Goal: Task Accomplishment & Management: Manage account settings

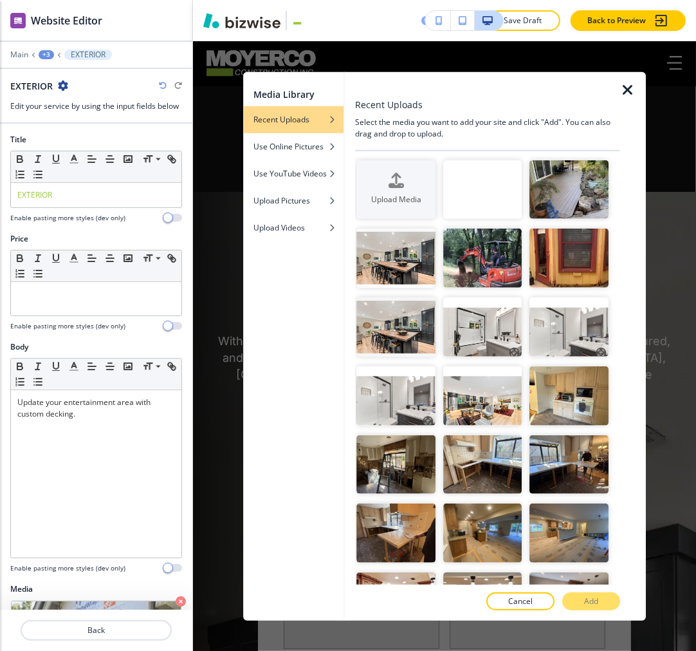
scroll to position [644, 0]
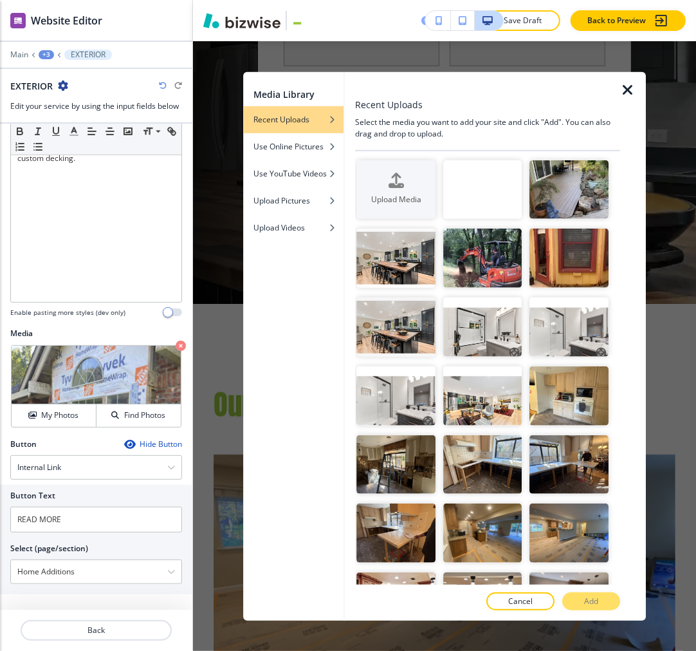
click at [630, 89] on icon "button" at bounding box center [627, 89] width 15 height 15
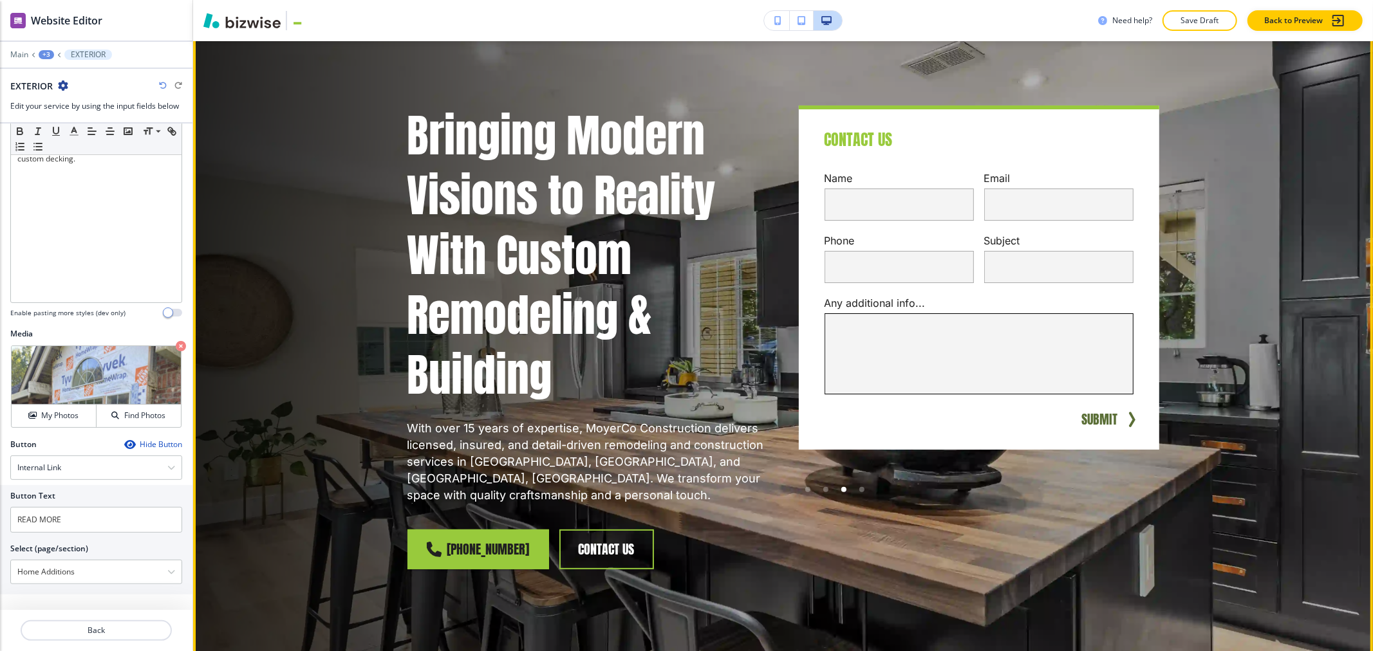
scroll to position [0, 0]
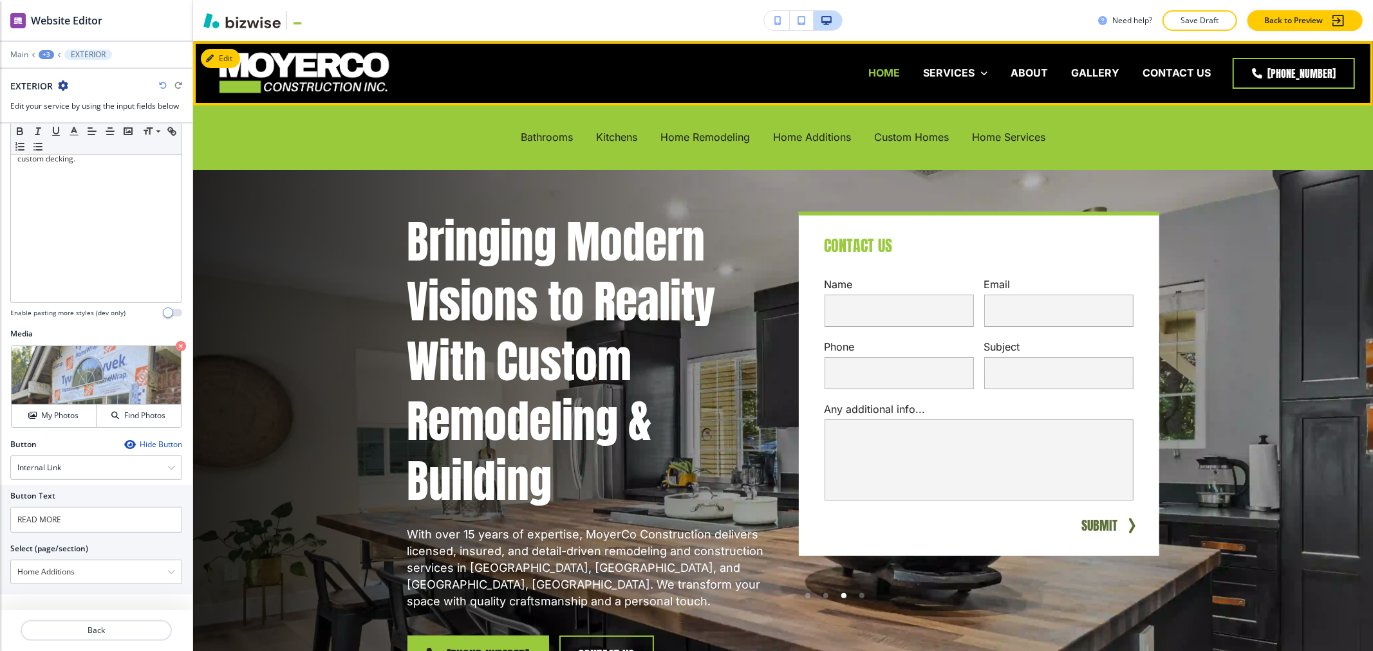
click at [696, 75] on p "HOME" at bounding box center [884, 73] width 32 height 15
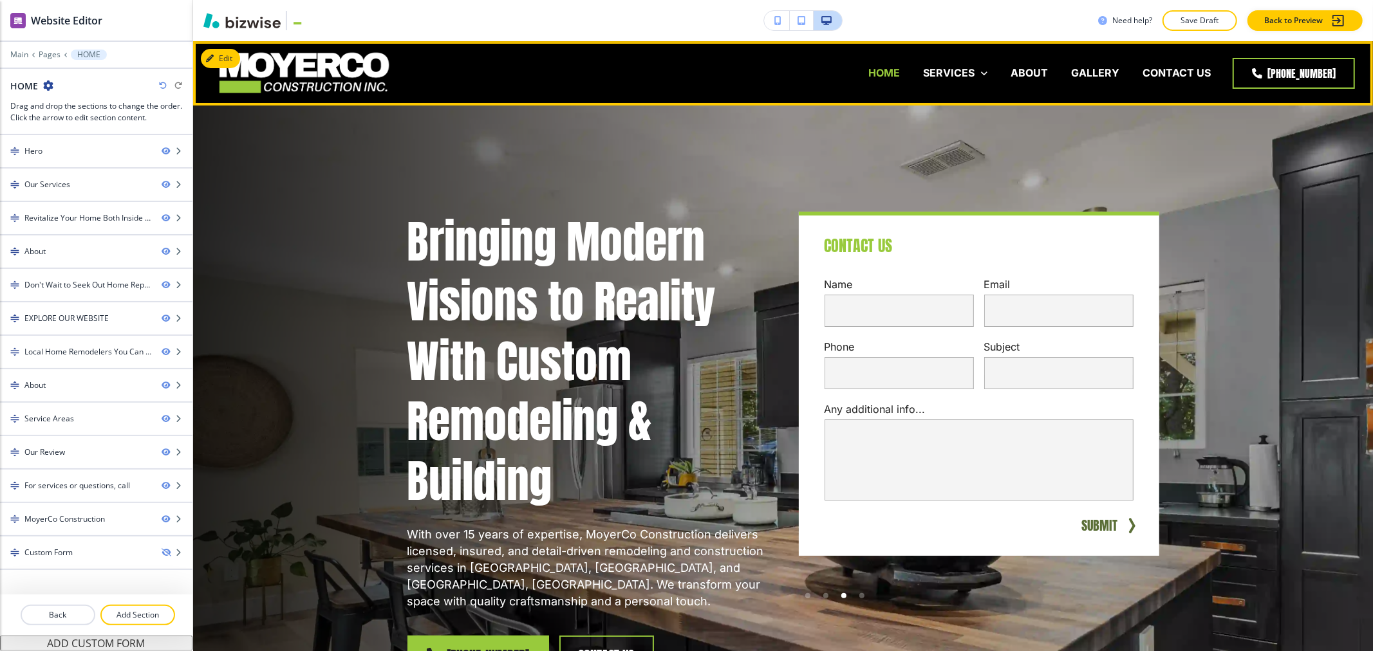
click at [696, 75] on p "HOME" at bounding box center [884, 73] width 32 height 15
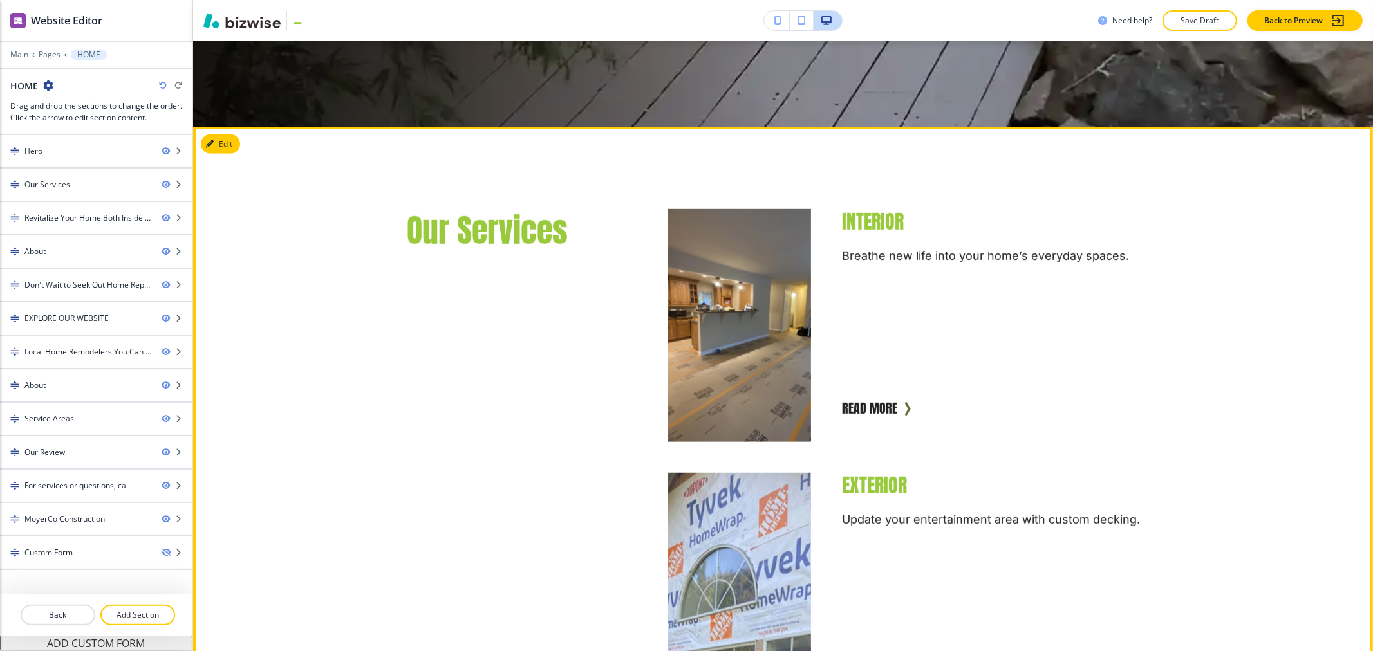
scroll to position [644, 0]
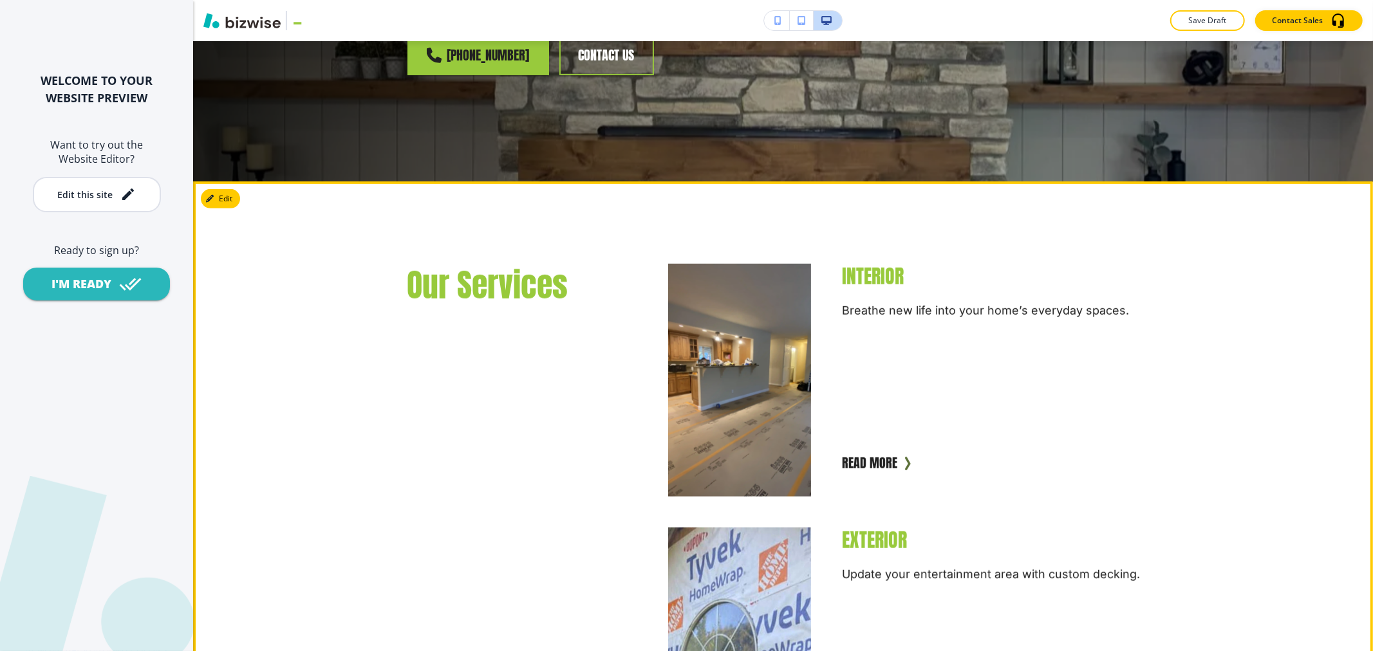
scroll to position [429, 0]
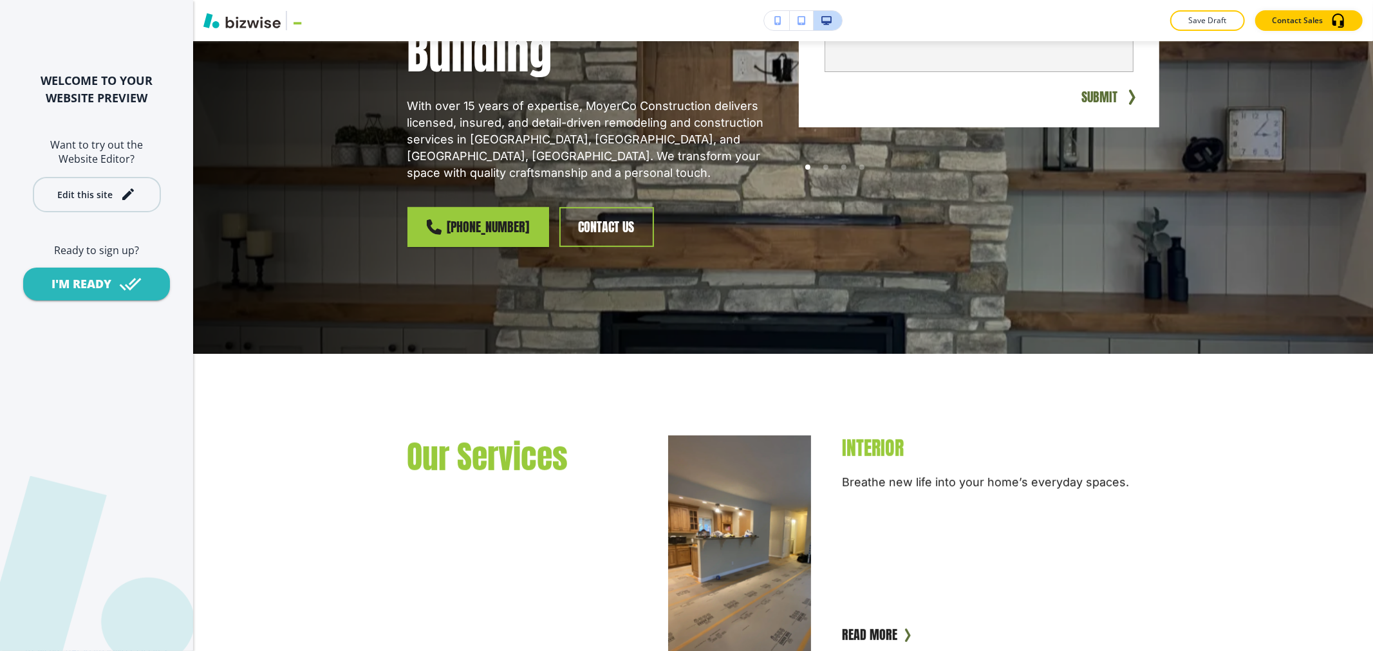
click at [93, 196] on div "Edit this site" at bounding box center [84, 195] width 55 height 10
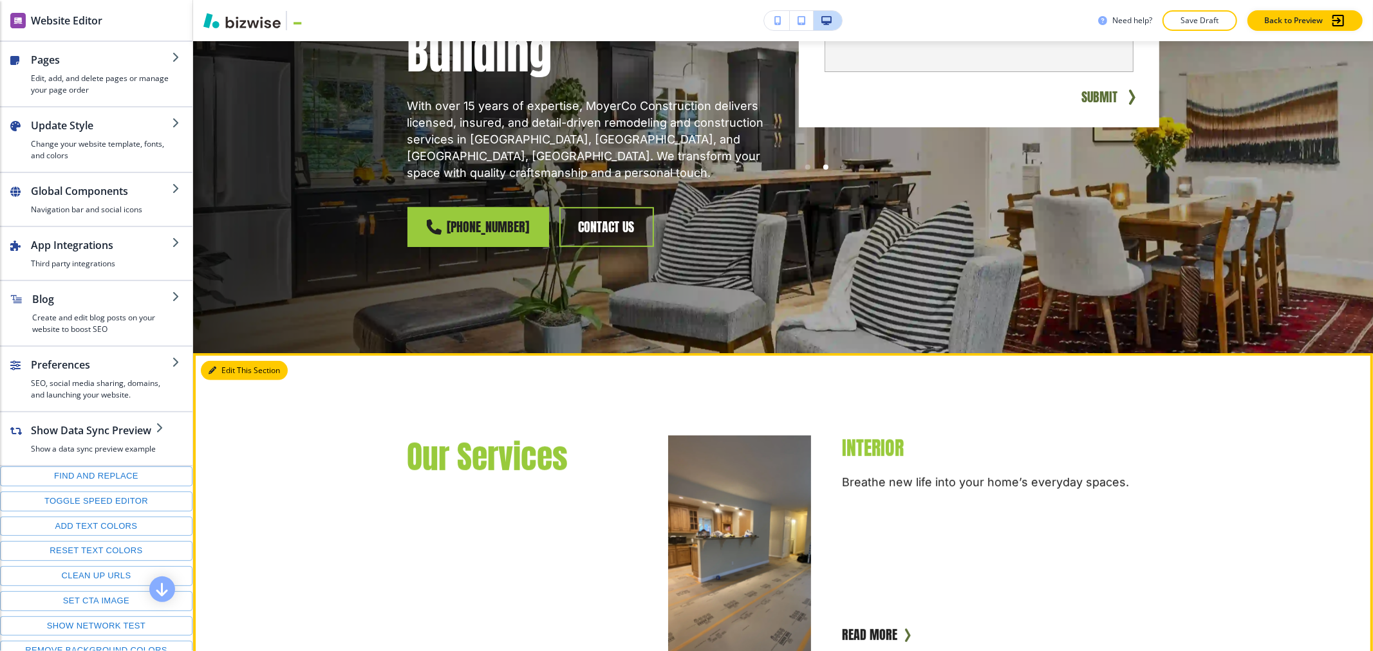
click at [215, 367] on icon "button" at bounding box center [213, 371] width 8 height 8
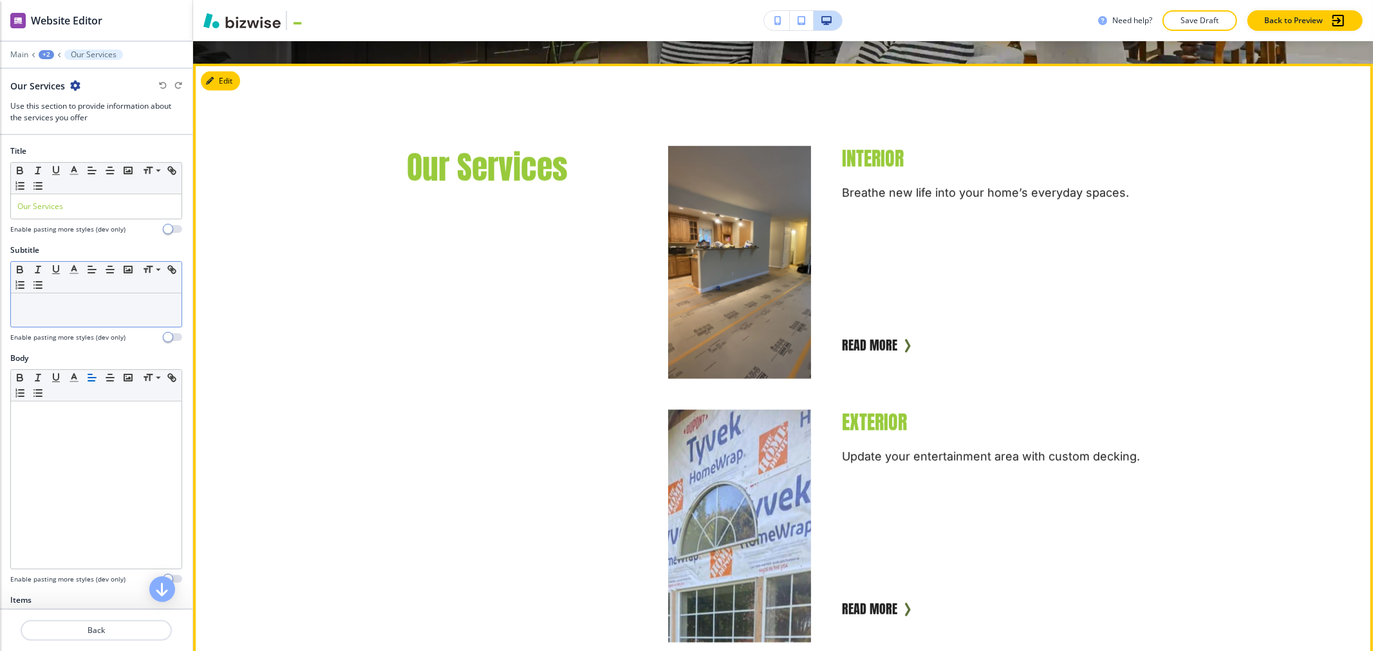
scroll to position [739, 0]
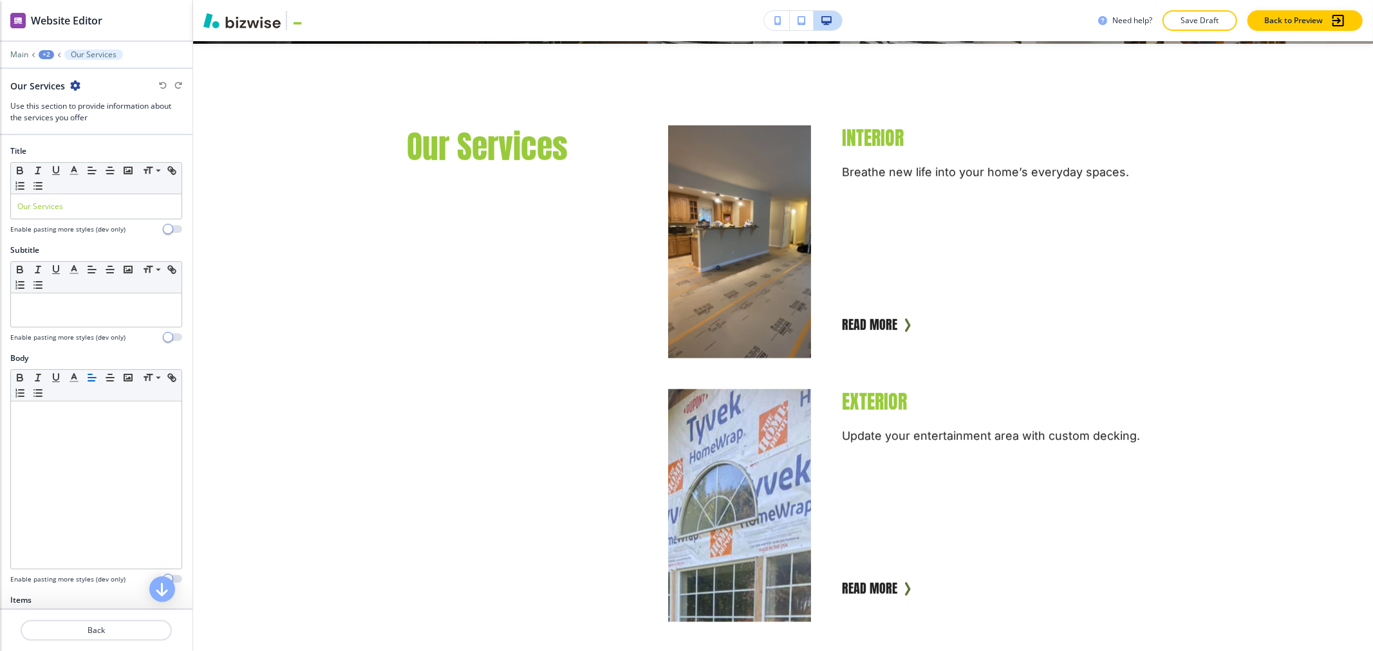
click at [48, 57] on div "+2" at bounding box center [46, 54] width 15 height 9
click at [60, 93] on p "HOME" at bounding box center [80, 99] width 66 height 12
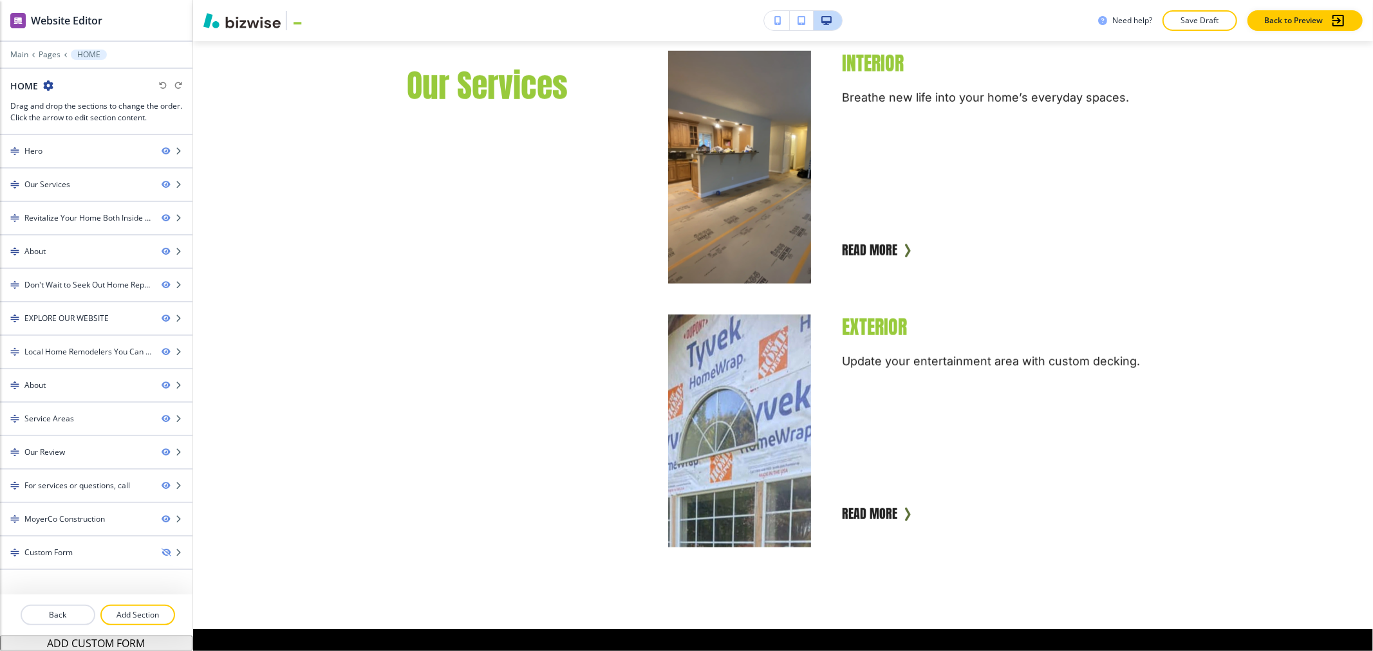
scroll to position [858, 0]
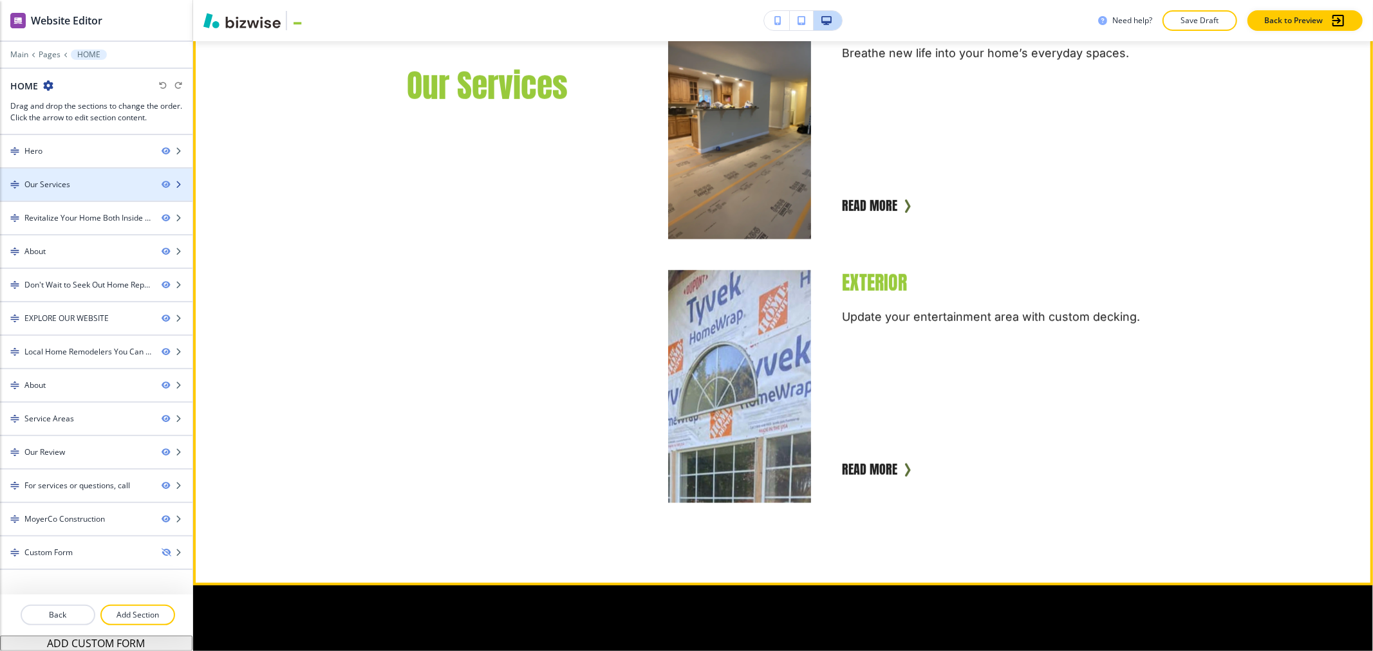
click at [79, 184] on div "Our Services" at bounding box center [75, 185] width 151 height 12
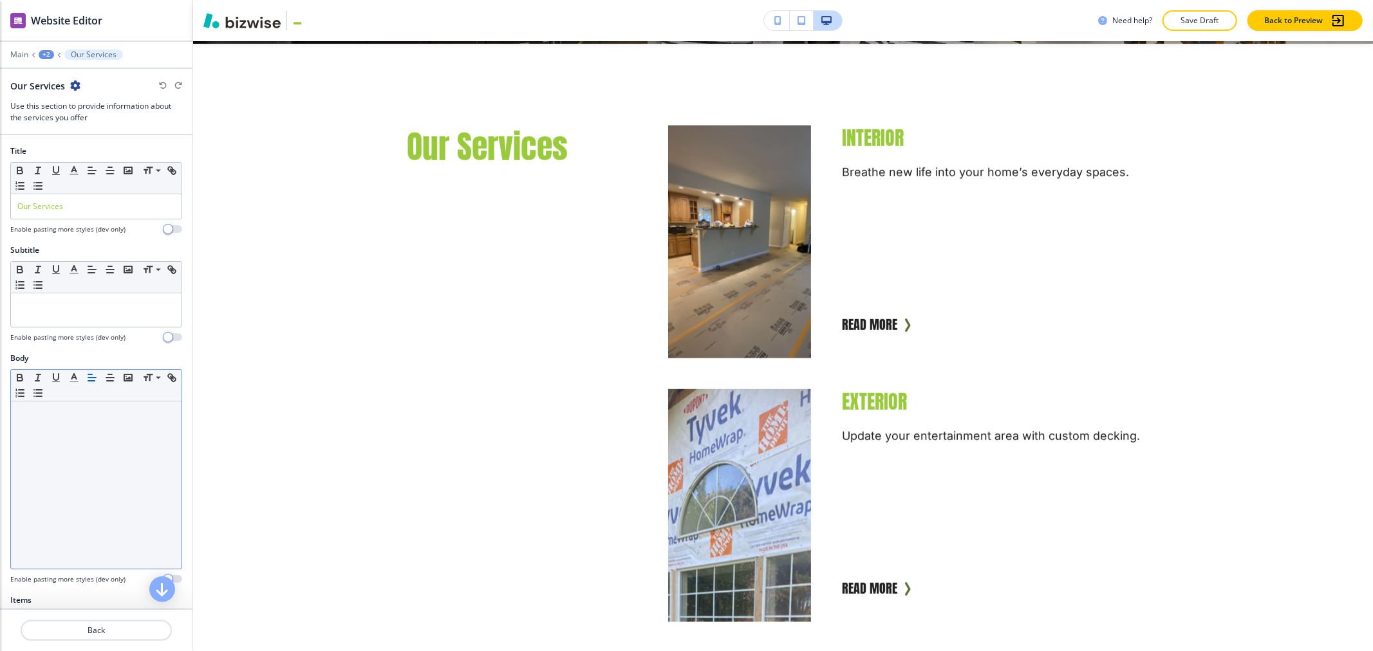
scroll to position [539, 0]
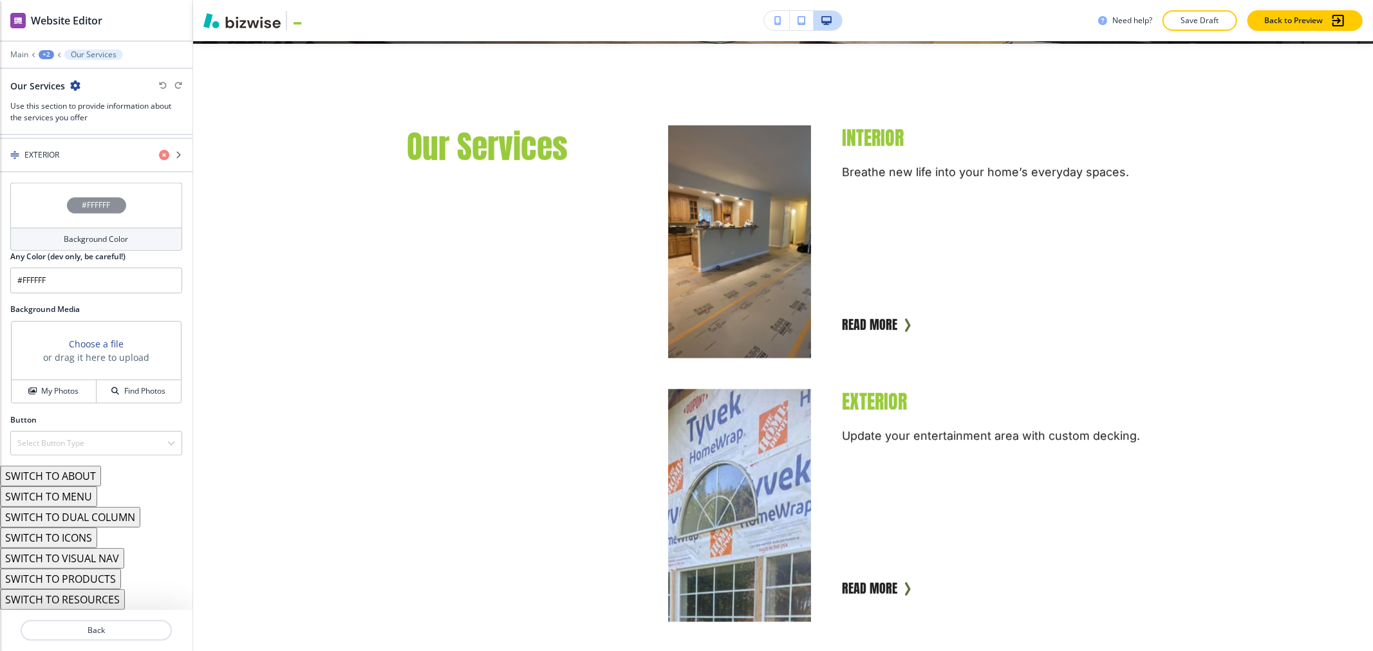
click at [84, 517] on button "SWITCH TO DUAL COLUMN" at bounding box center [70, 517] width 140 height 21
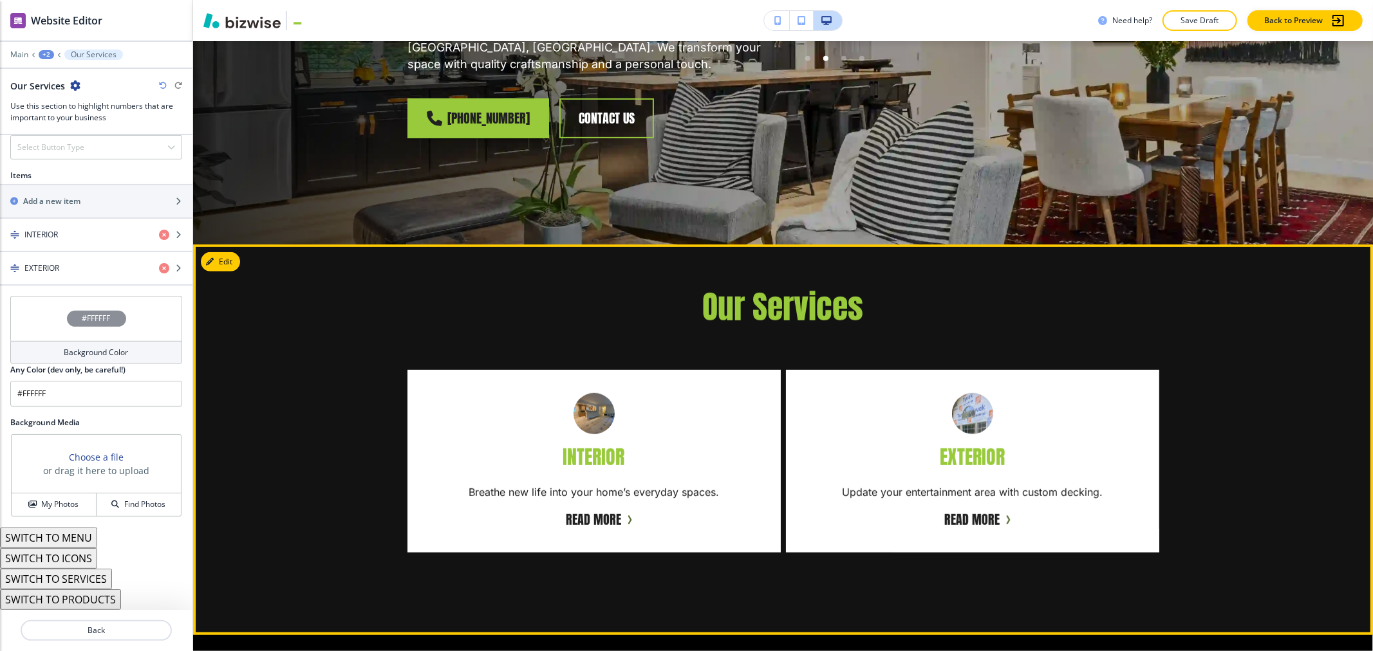
scroll to position [357, 0]
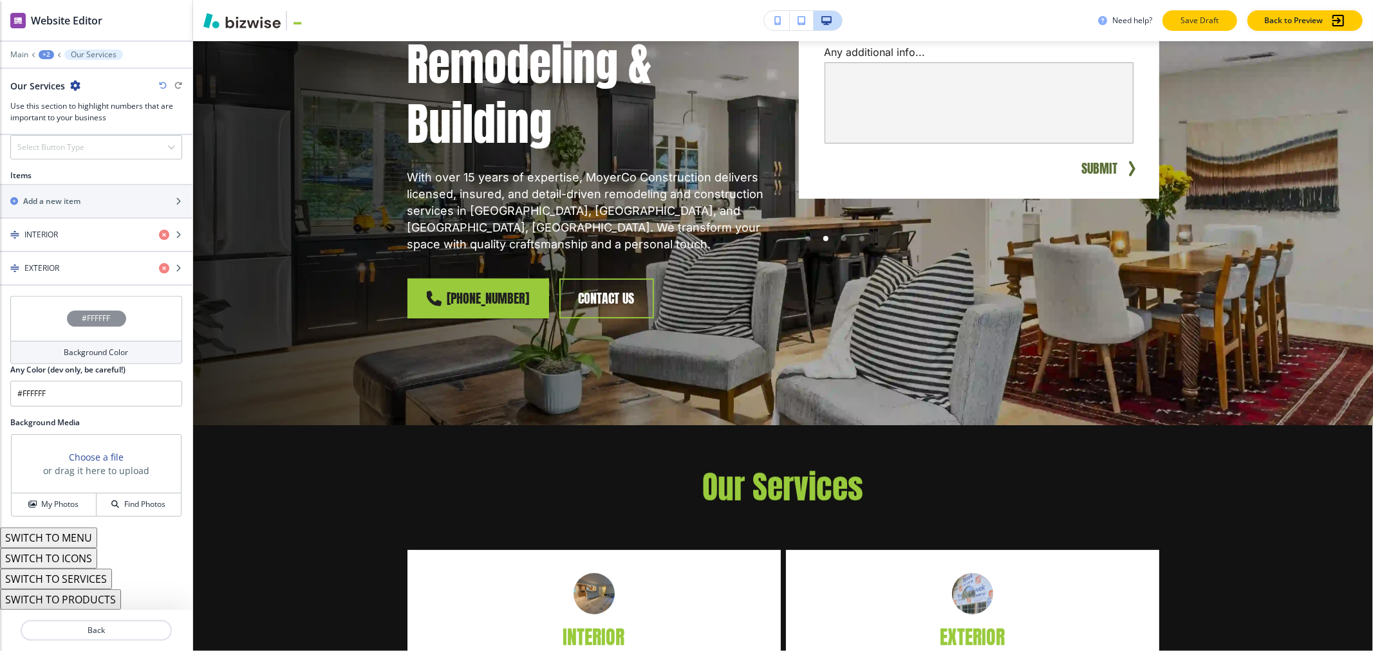
click at [1182, 21] on p "Save Draft" at bounding box center [1199, 21] width 41 height 12
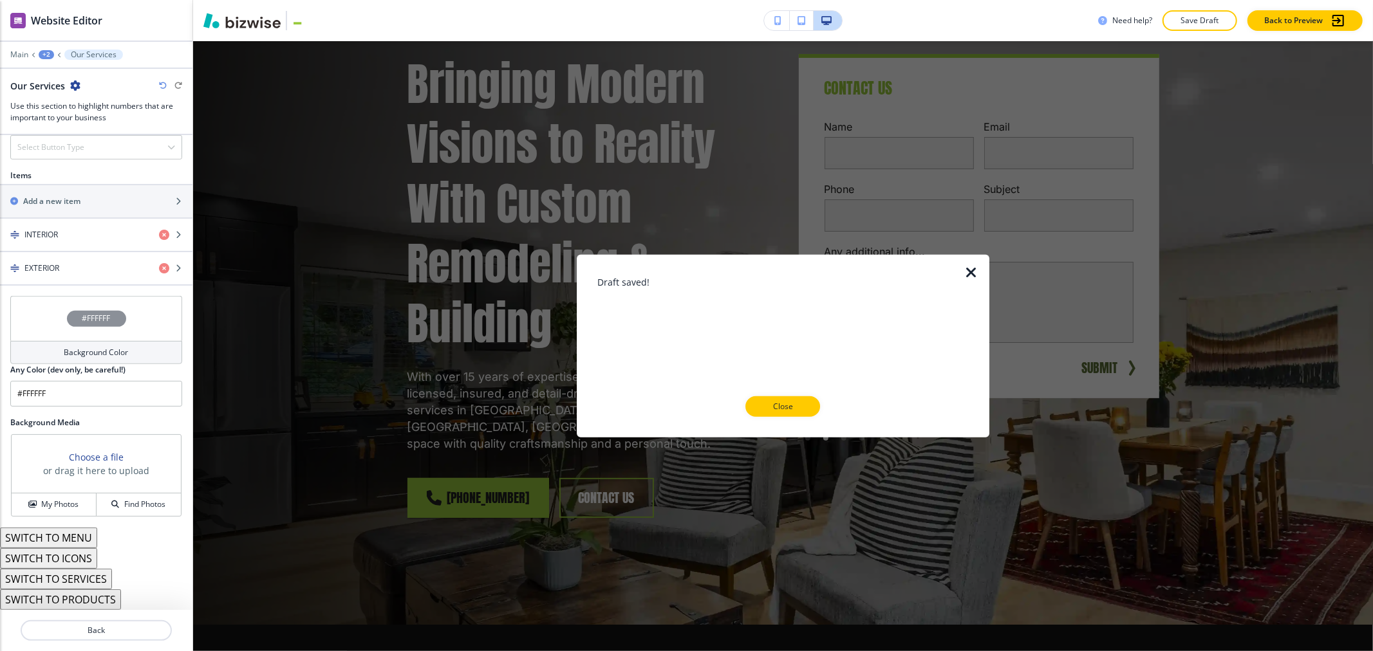
scroll to position [0, 0]
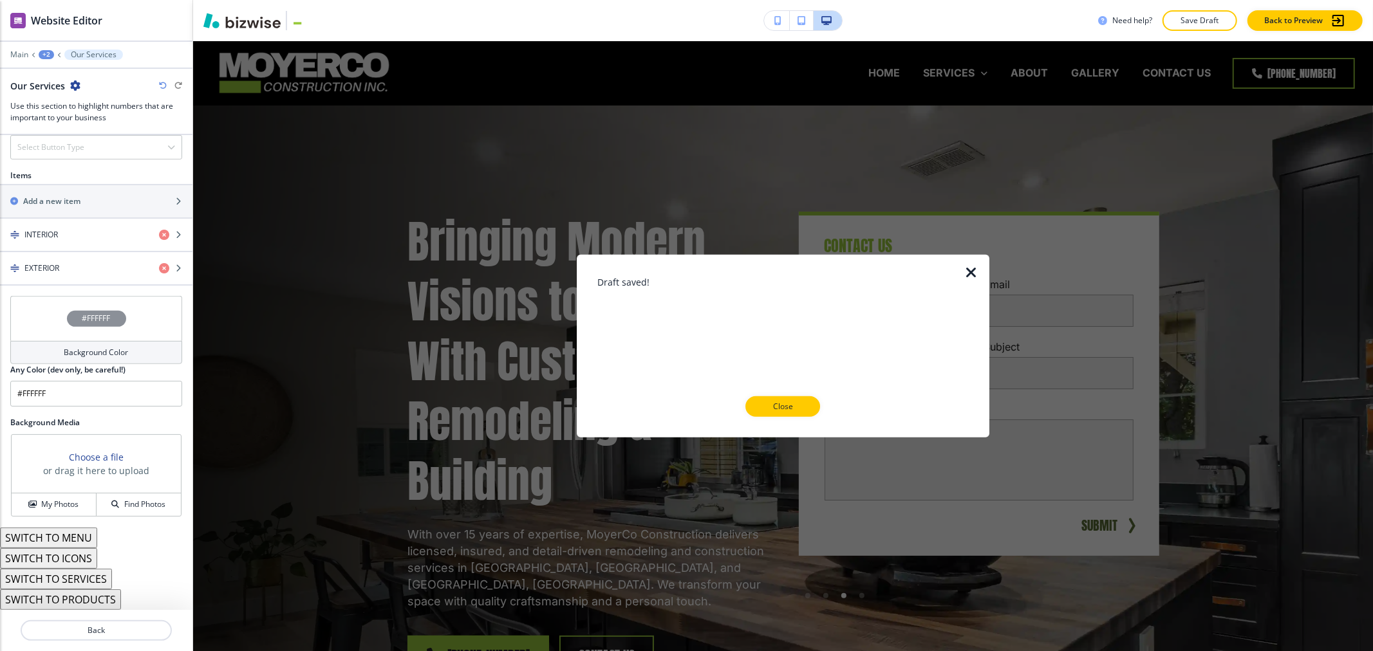
click at [972, 272] on icon "button" at bounding box center [971, 272] width 15 height 15
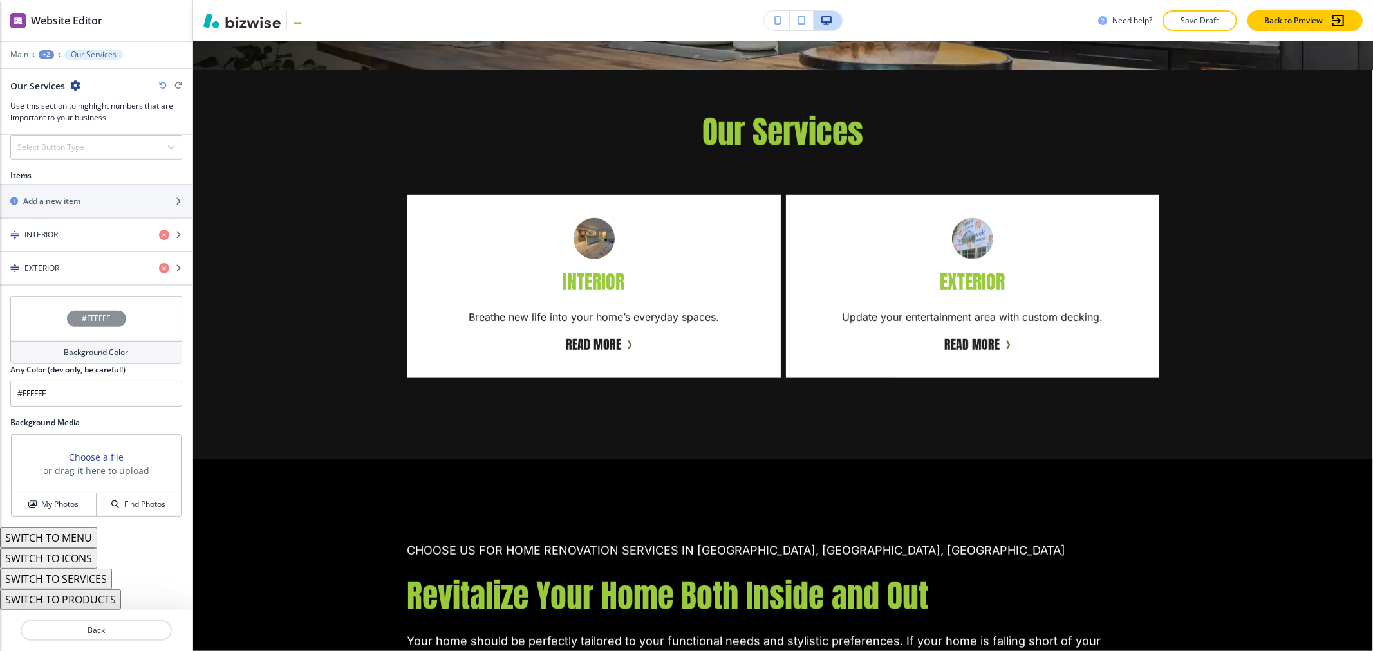
scroll to position [715, 0]
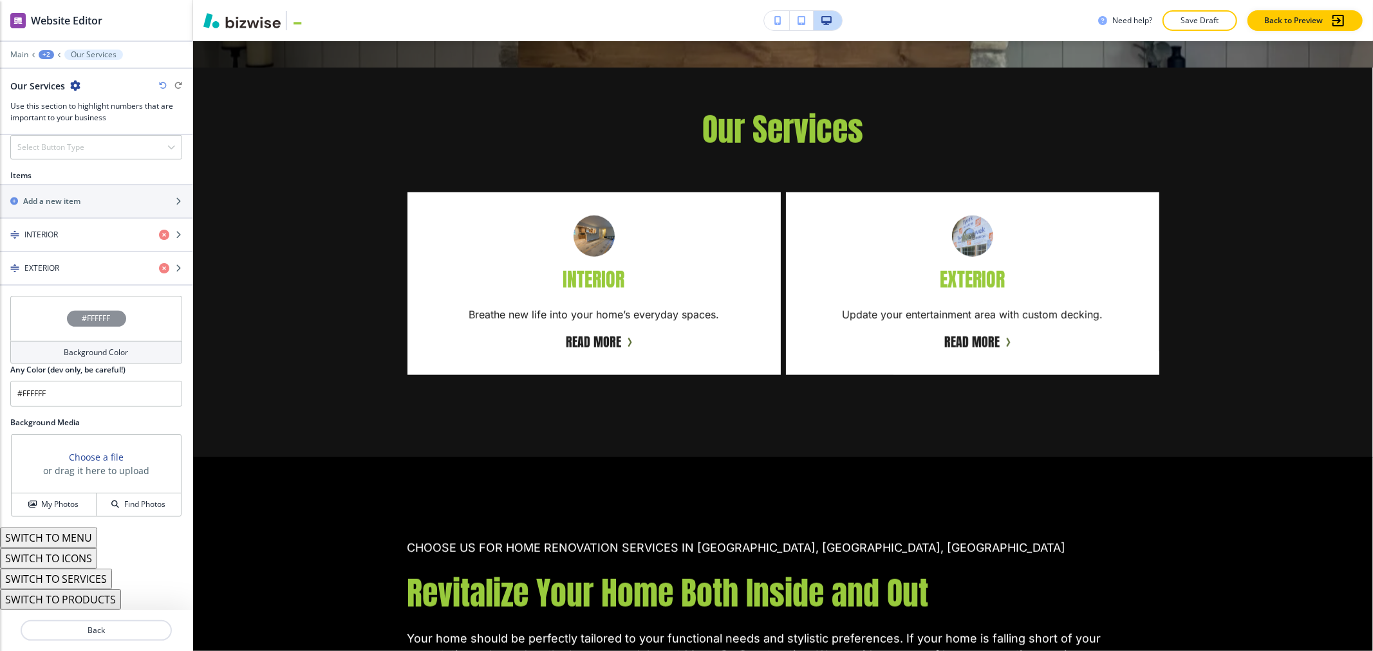
click at [163, 88] on icon "button" at bounding box center [163, 86] width 8 height 8
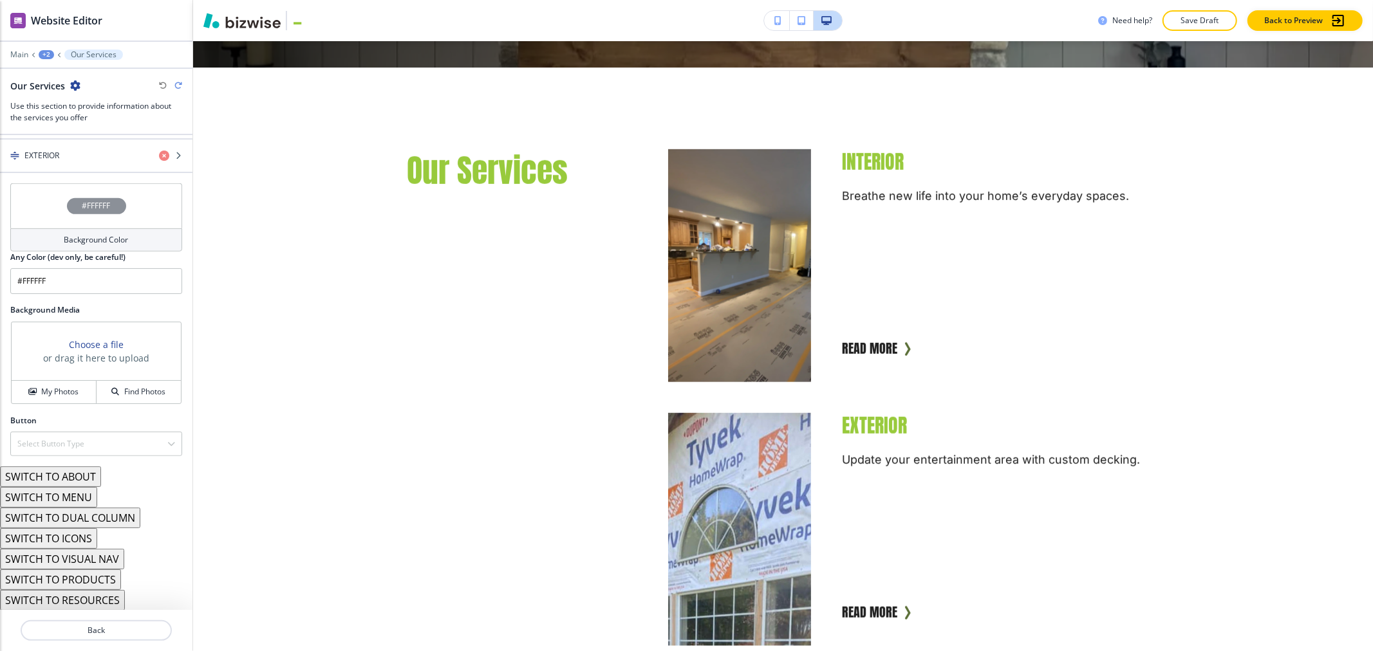
scroll to position [539, 0]
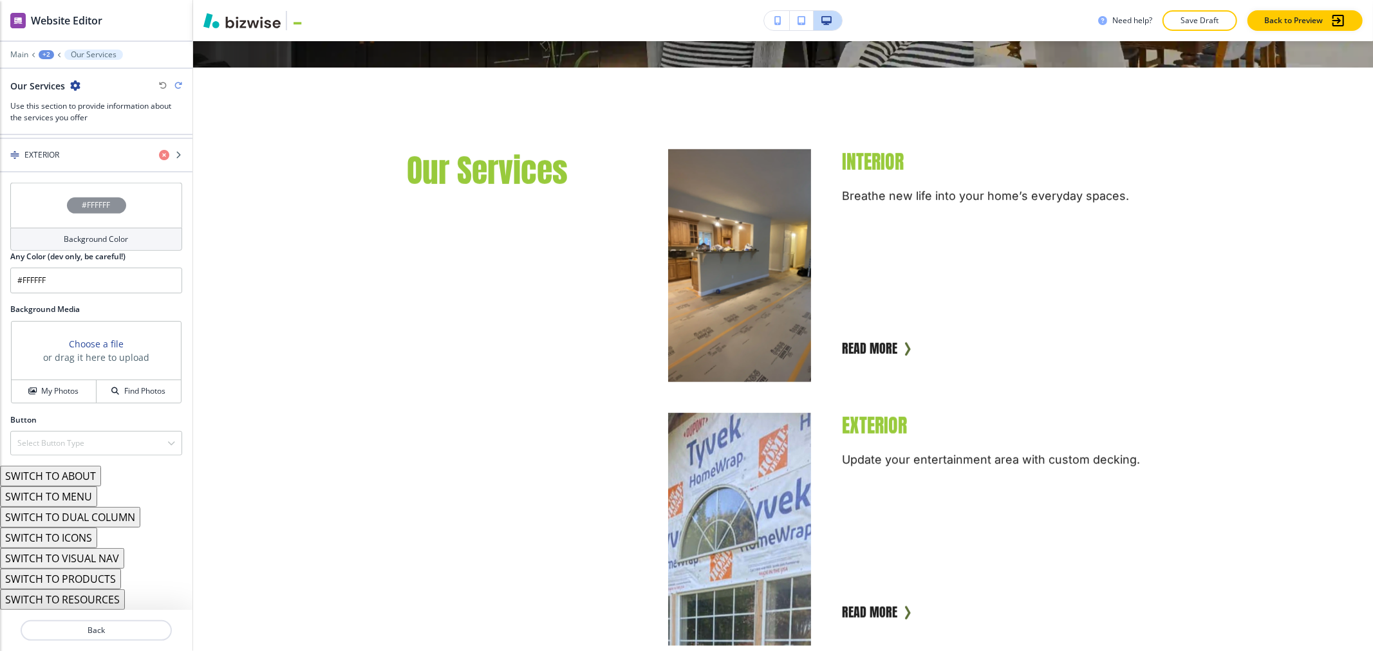
click at [86, 471] on button "SWITCH TO ABOUT" at bounding box center [50, 476] width 101 height 21
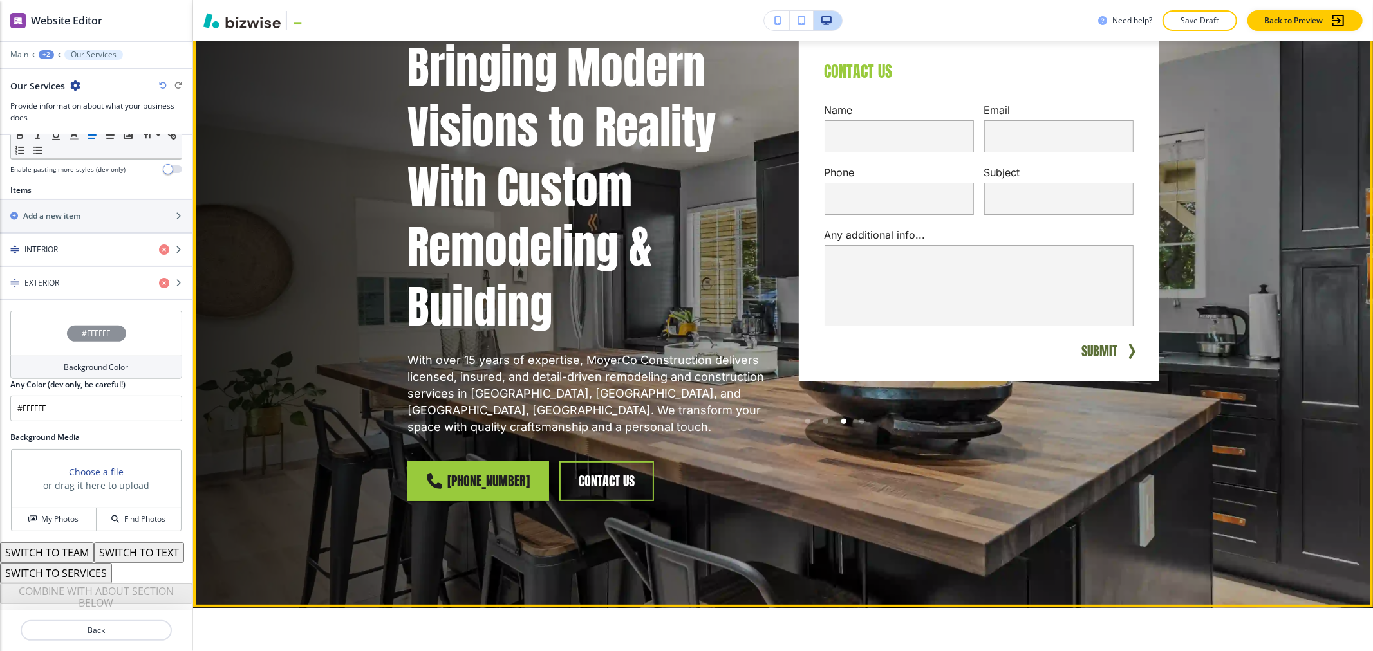
scroll to position [71, 0]
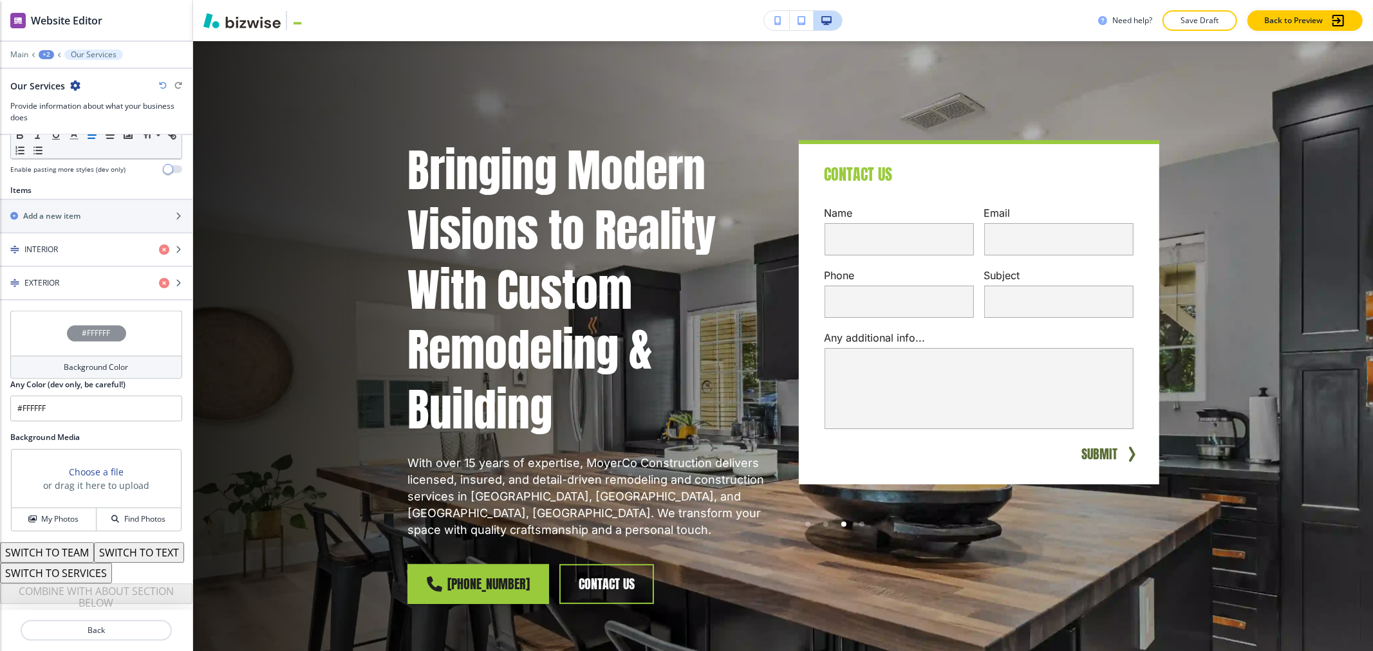
click at [1197, 5] on div "Need help? Save Draft Back to Preview" at bounding box center [783, 20] width 1180 height 41
click at [1193, 17] on p "Save Draft" at bounding box center [1199, 21] width 41 height 12
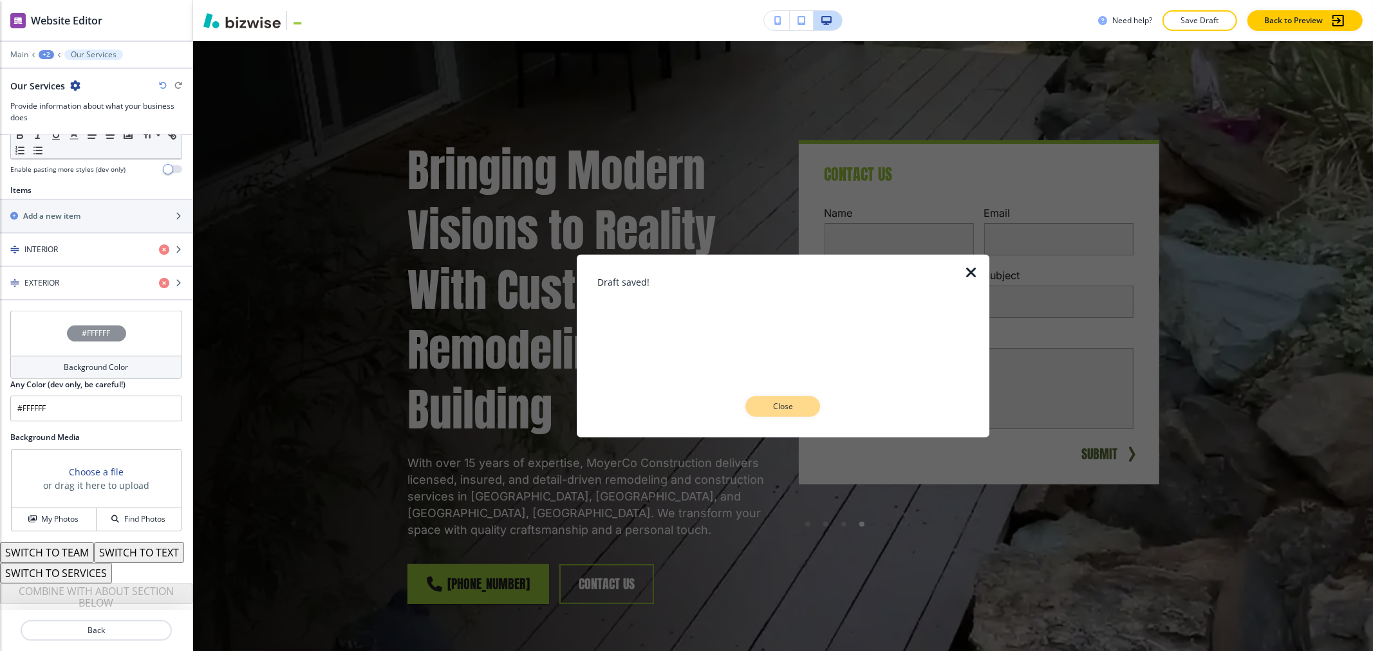
click at [794, 410] on p "Close" at bounding box center [782, 407] width 41 height 12
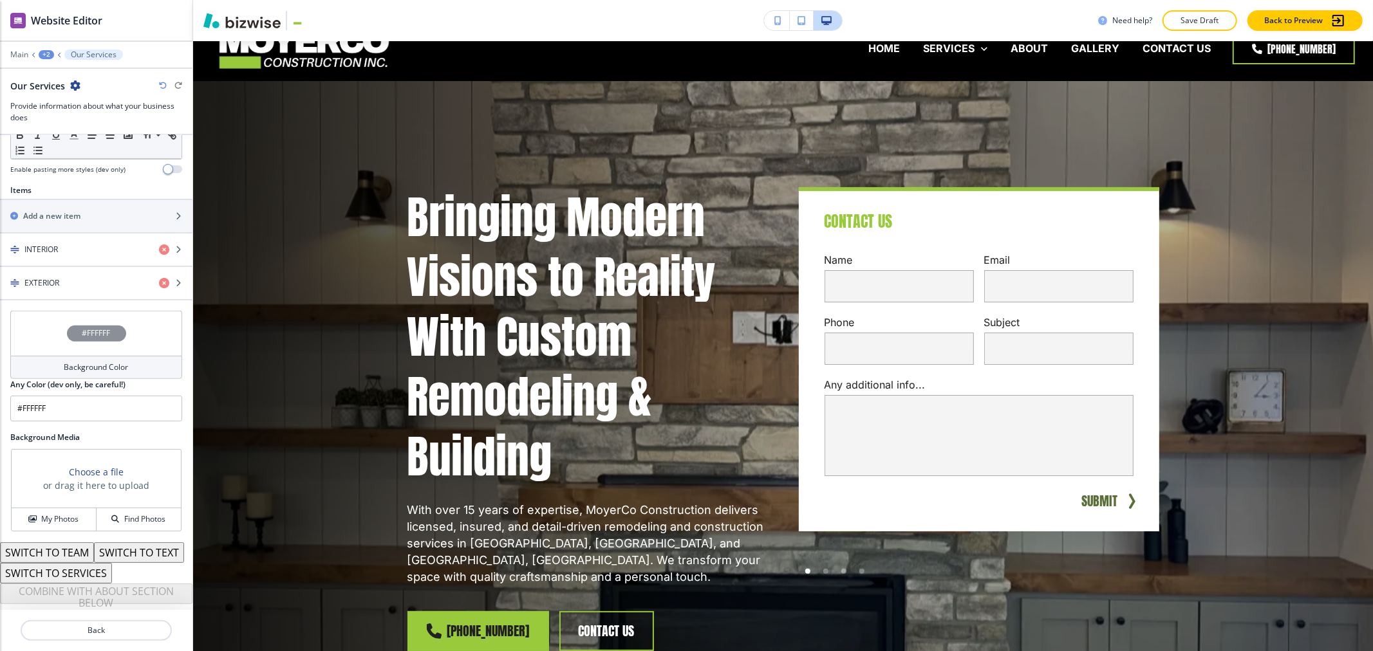
scroll to position [0, 0]
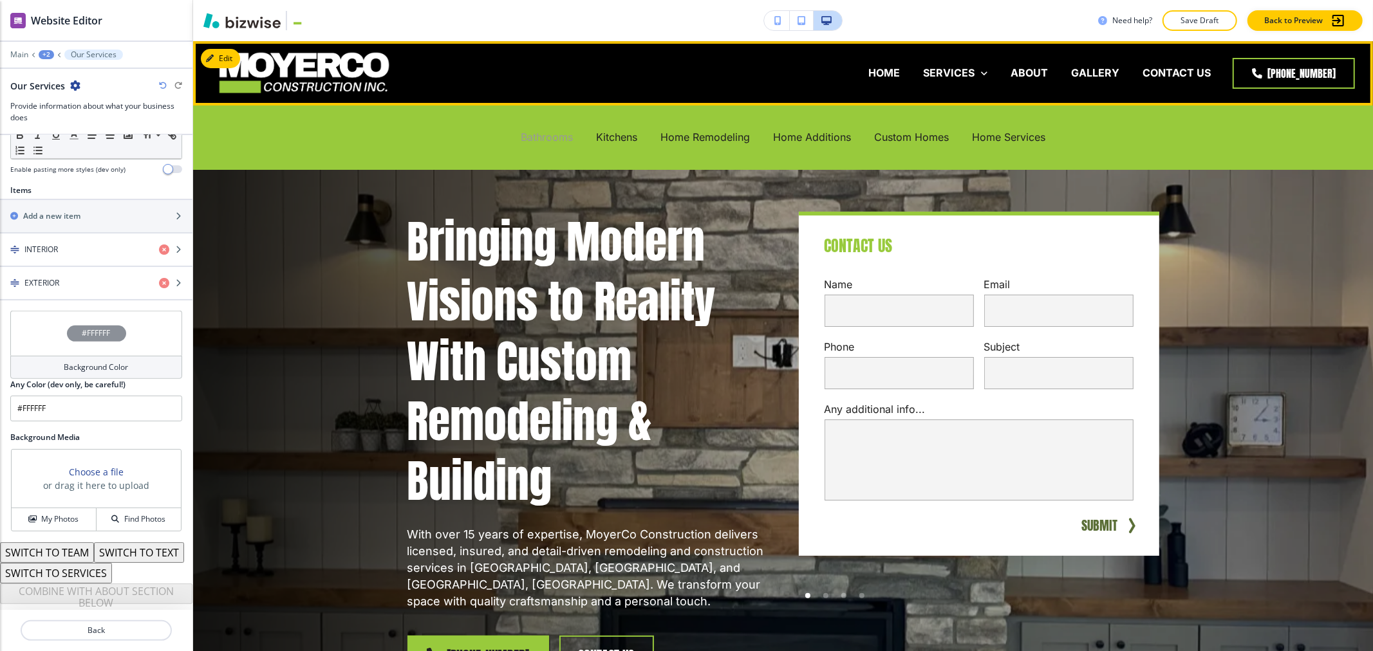
click at [558, 138] on p "Bathrooms" at bounding box center [547, 137] width 52 height 15
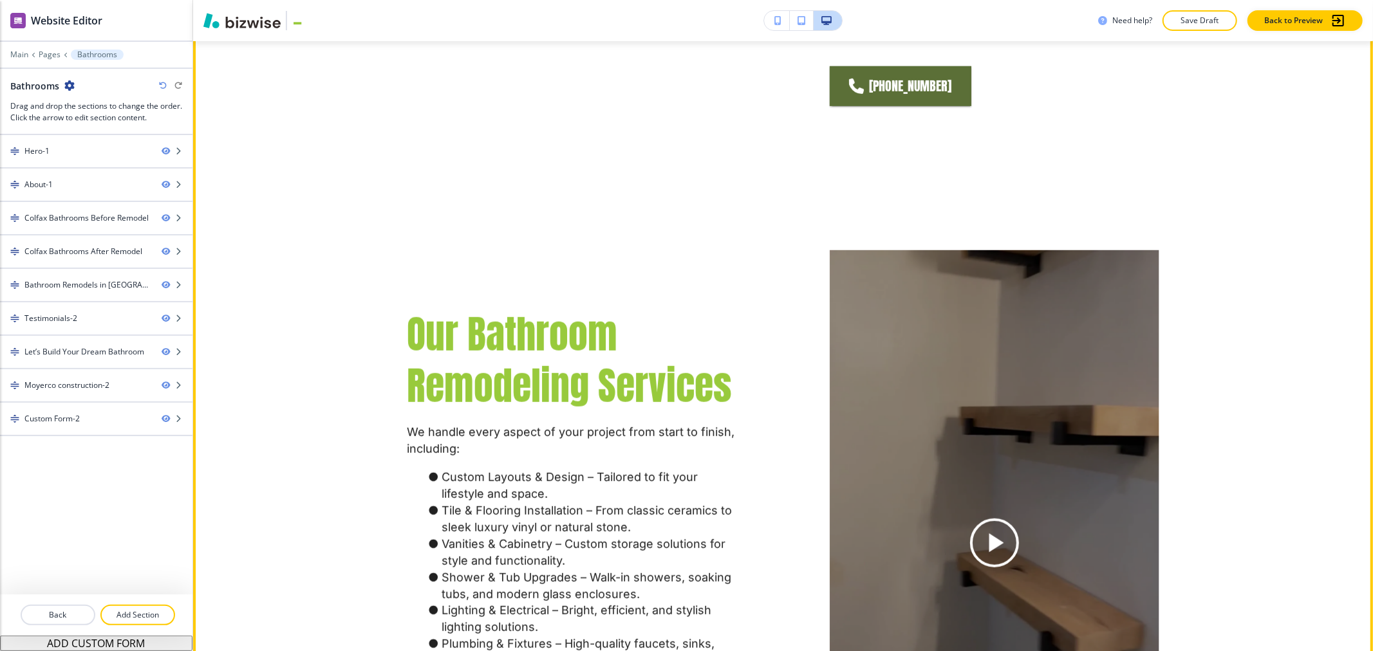
scroll to position [1287, 0]
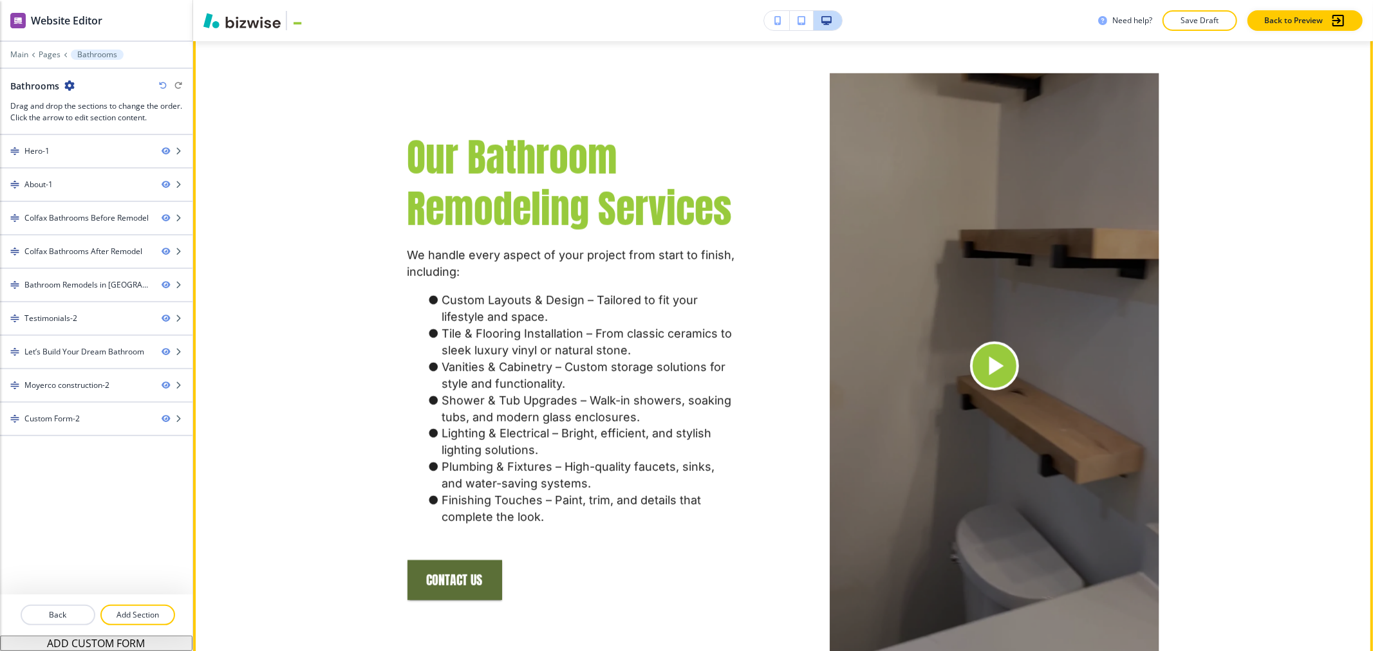
click at [991, 350] on icon at bounding box center [994, 366] width 32 height 32
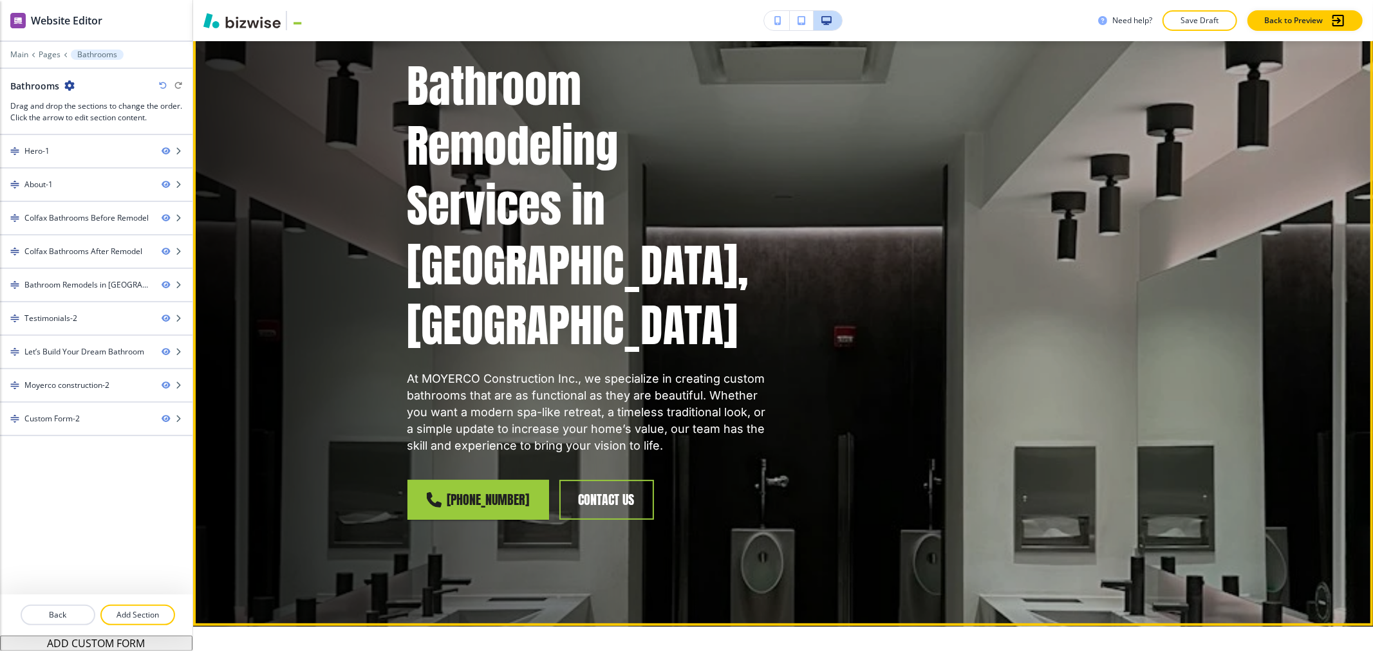
scroll to position [0, 0]
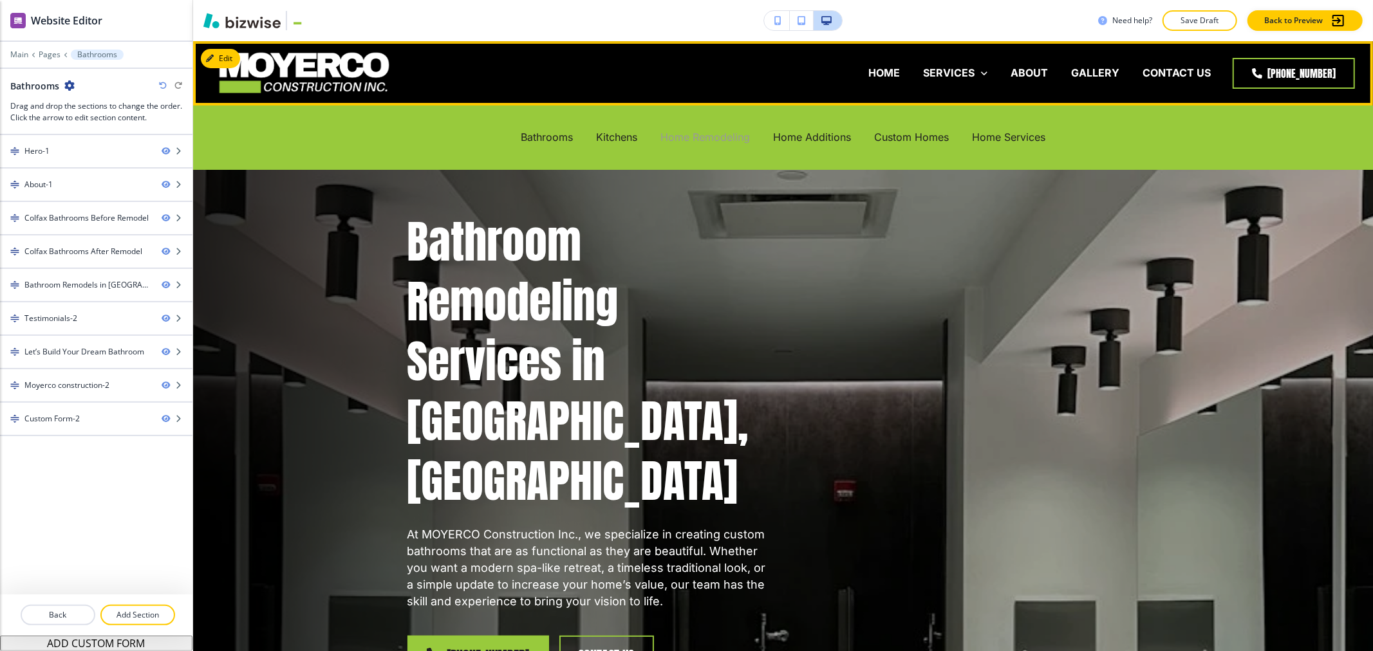
click at [732, 144] on p "Home Remodeling" at bounding box center [704, 137] width 89 height 15
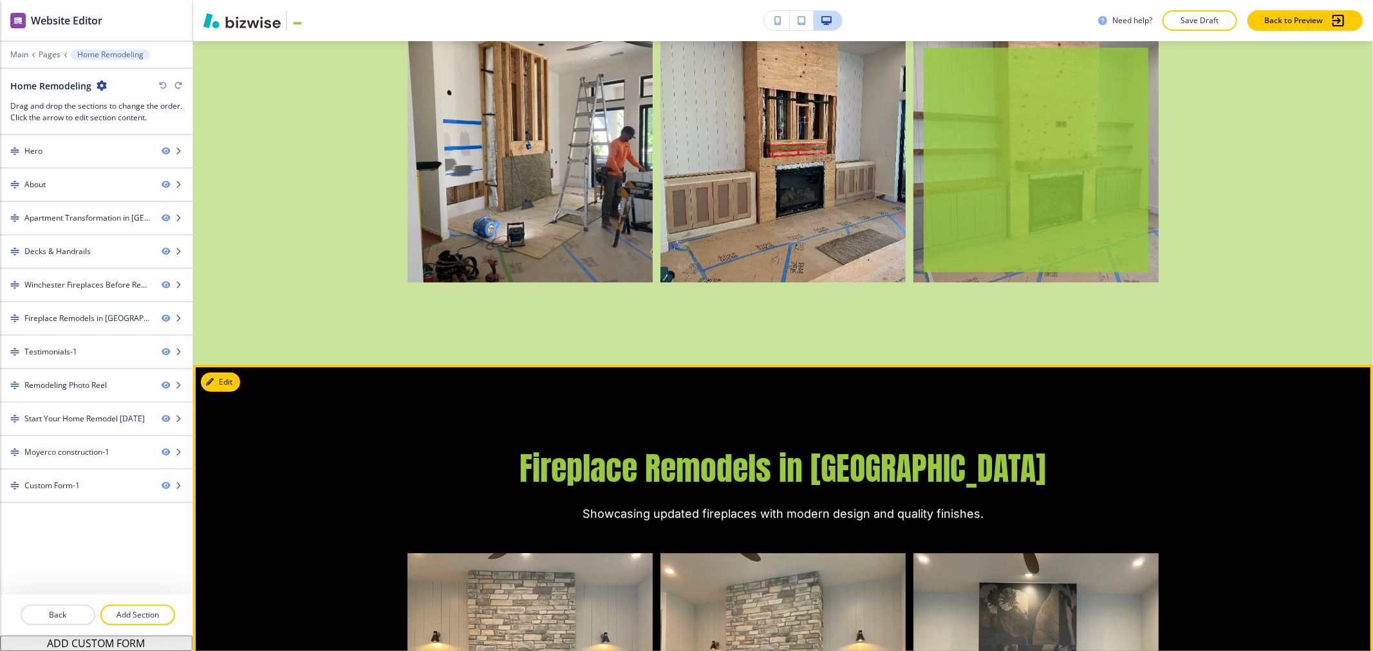
scroll to position [4005, 0]
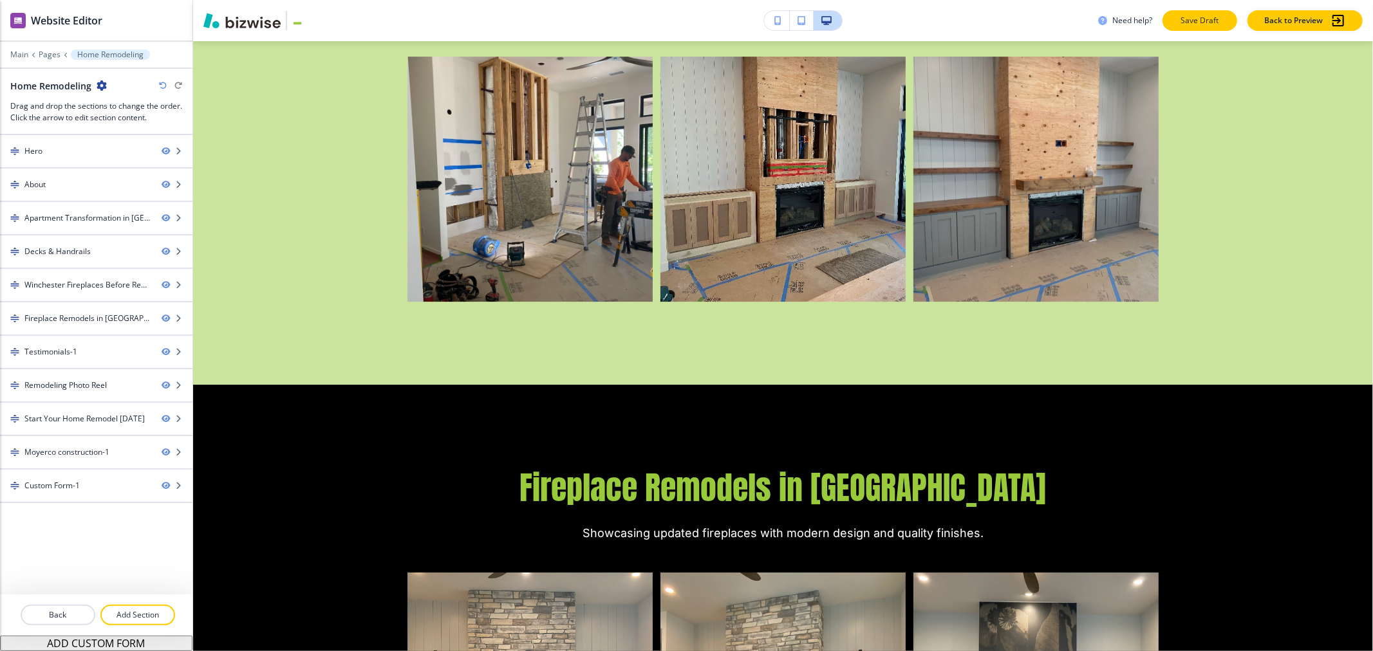
click at [1193, 23] on p "Save Draft" at bounding box center [1199, 21] width 41 height 12
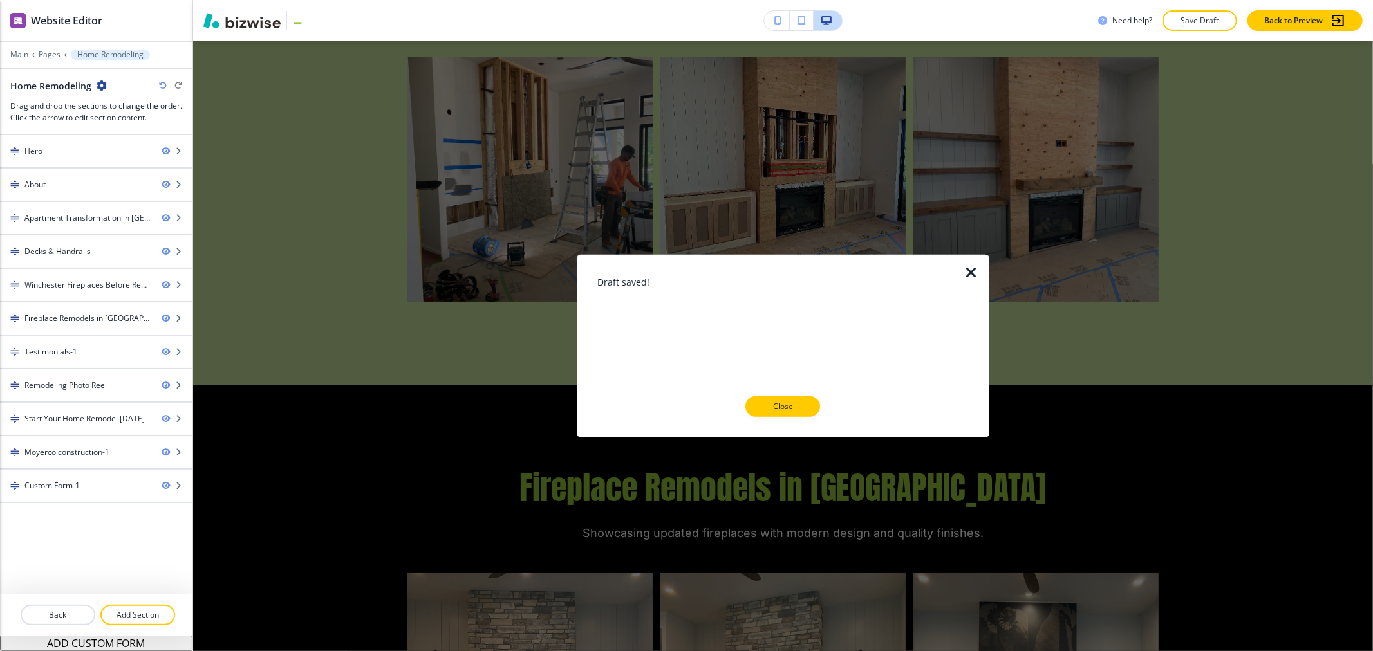
click at [969, 267] on icon "button" at bounding box center [971, 272] width 15 height 15
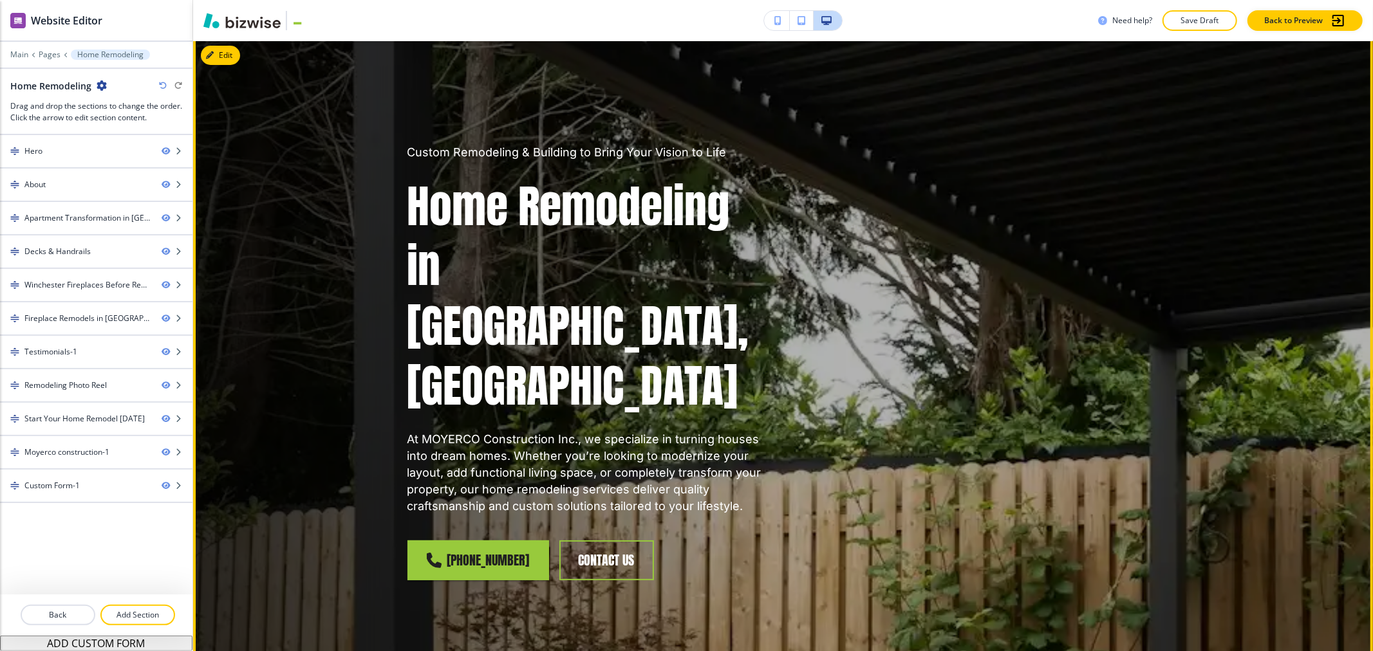
scroll to position [0, 0]
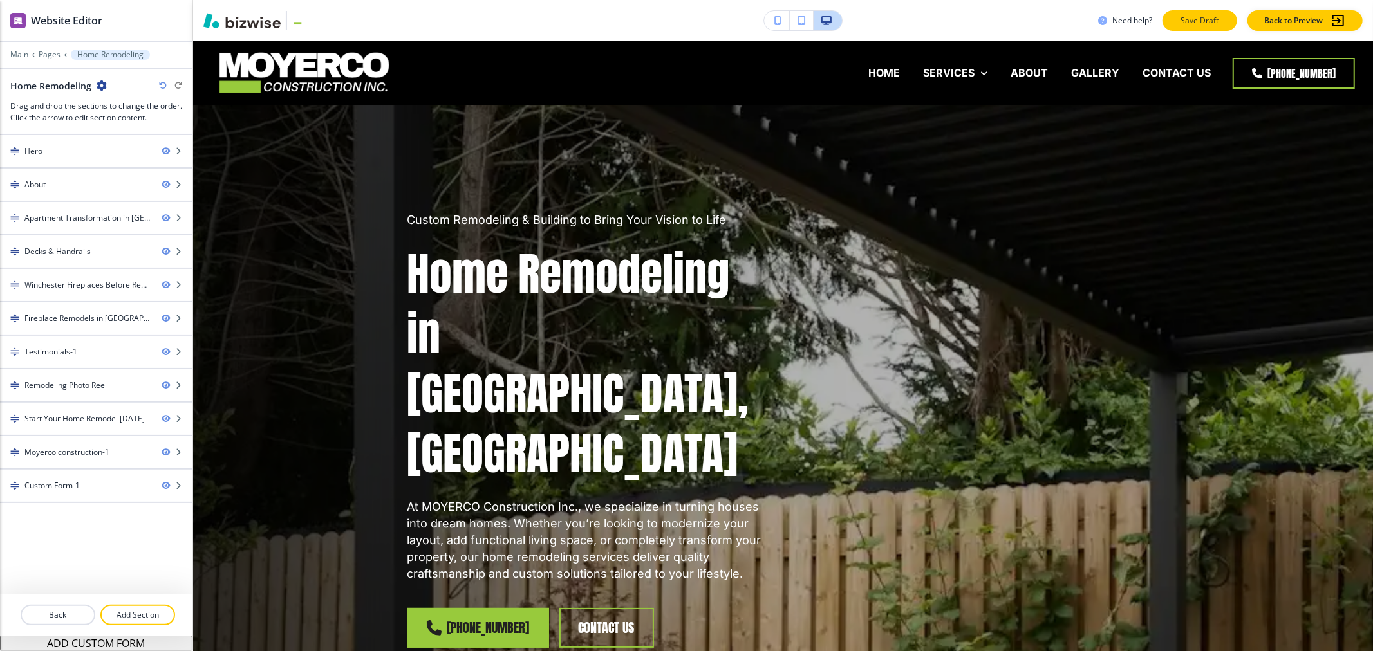
click at [1209, 12] on button "Save Draft" at bounding box center [1199, 20] width 75 height 21
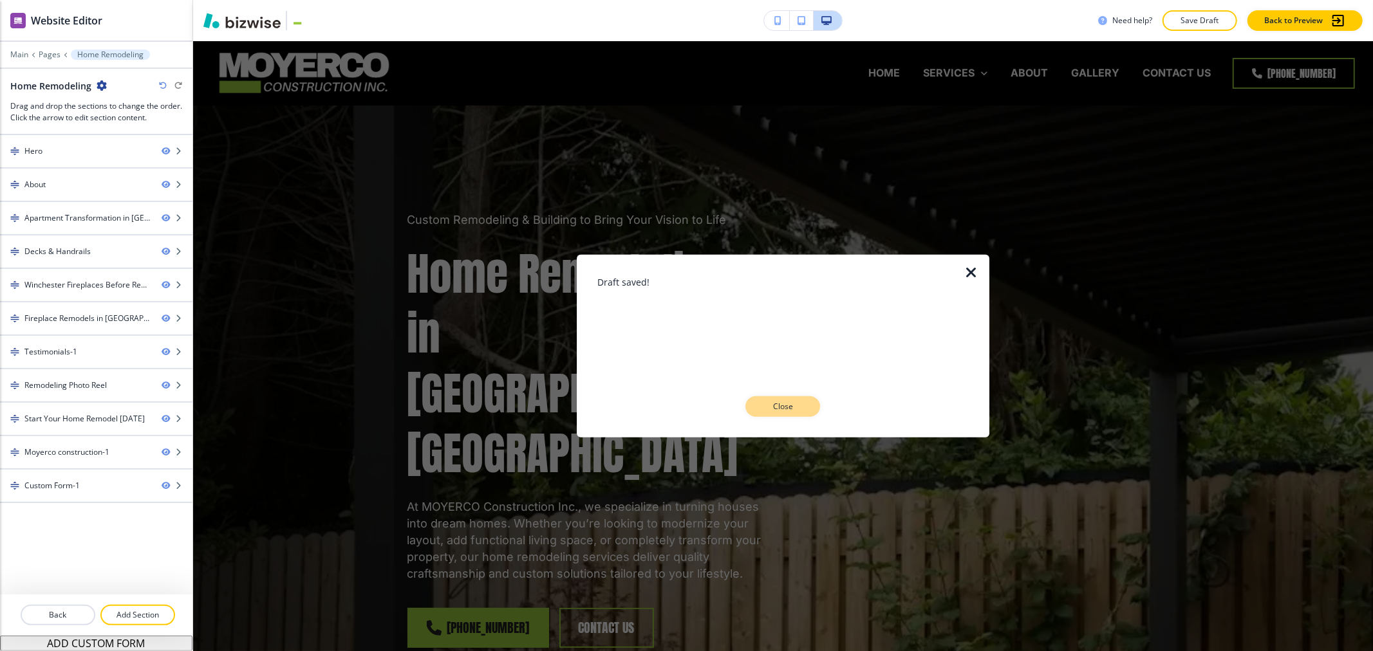
click at [770, 406] on p "Close" at bounding box center [782, 407] width 41 height 12
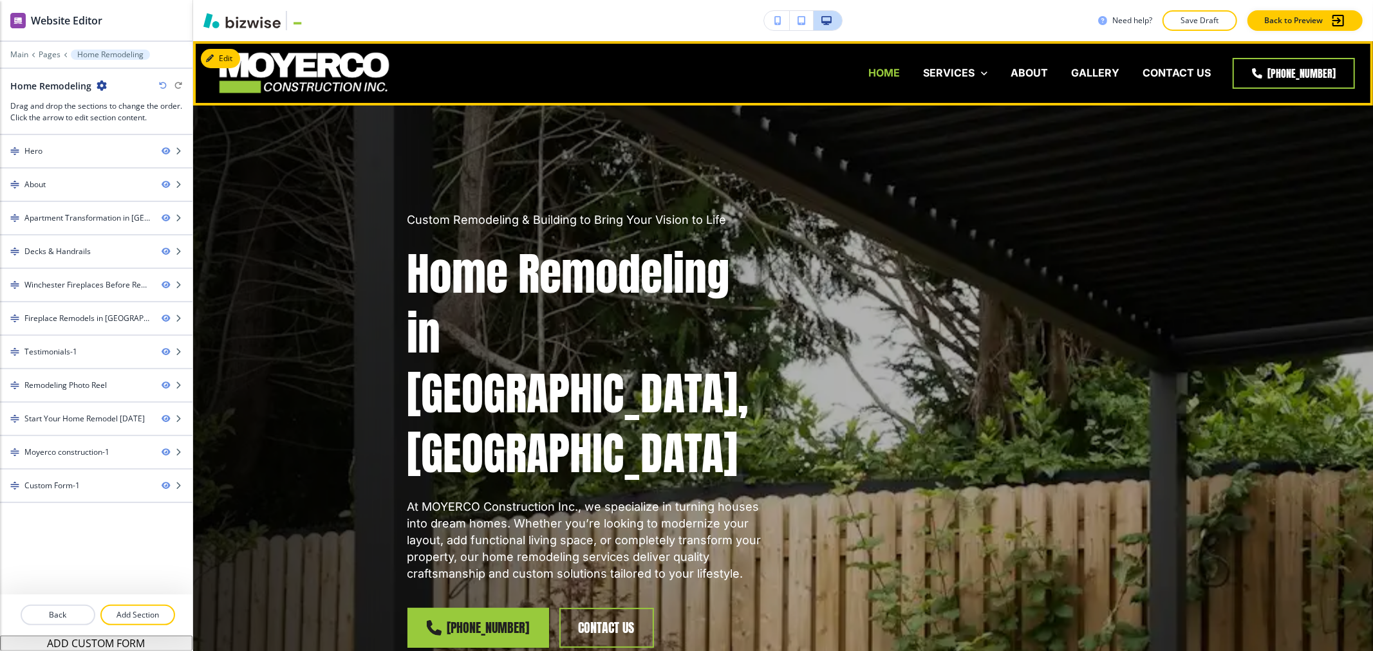
click at [885, 72] on p "HOME" at bounding box center [884, 73] width 32 height 15
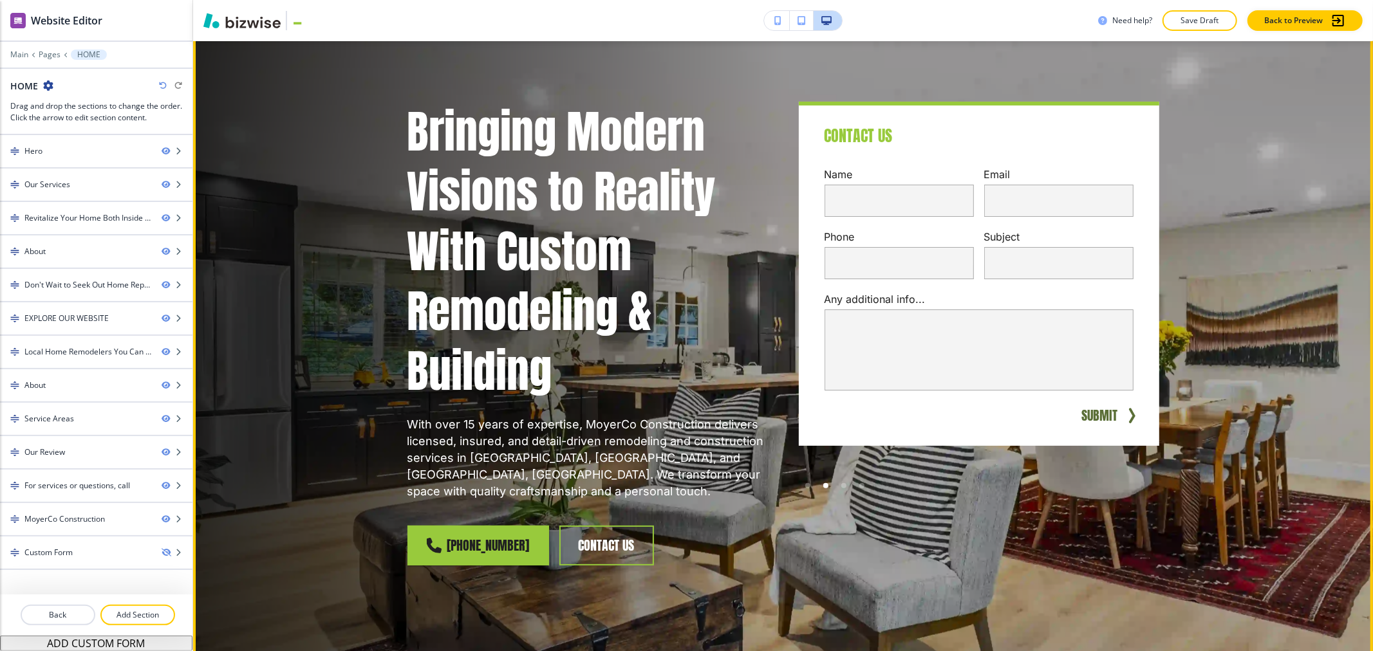
scroll to position [71, 0]
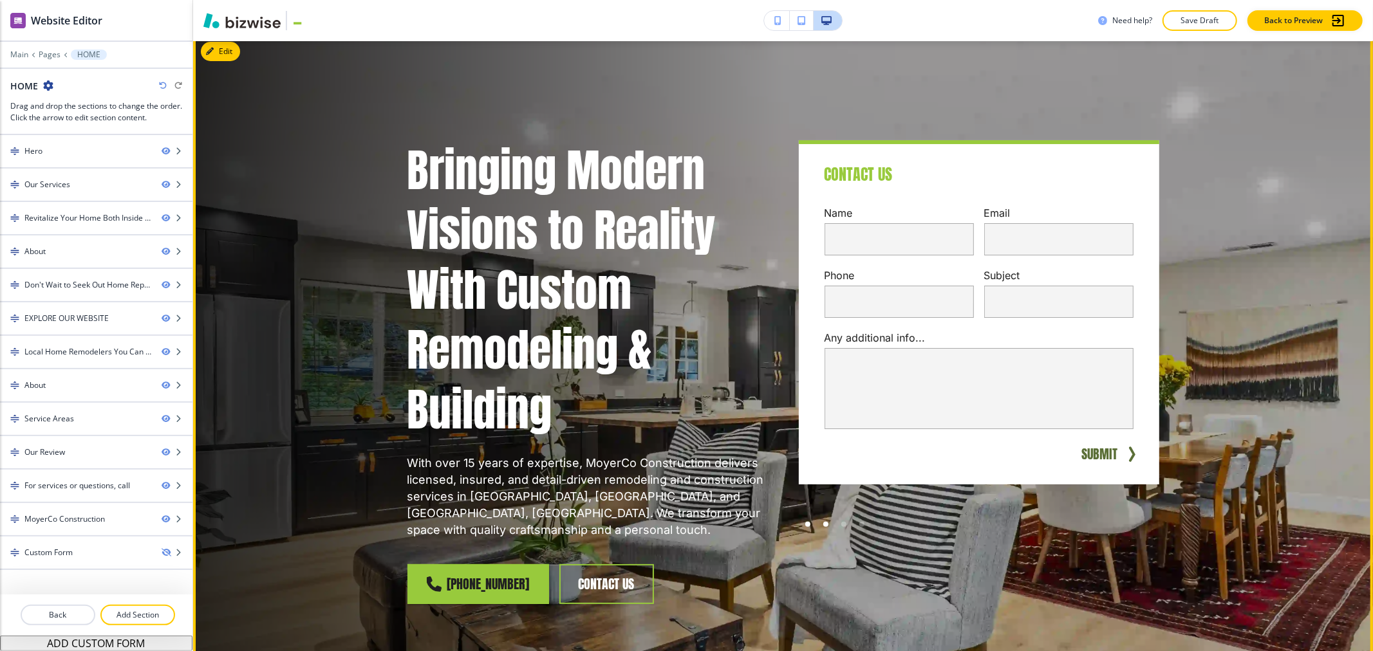
click at [806, 524] on div at bounding box center [808, 525] width 18 height 18
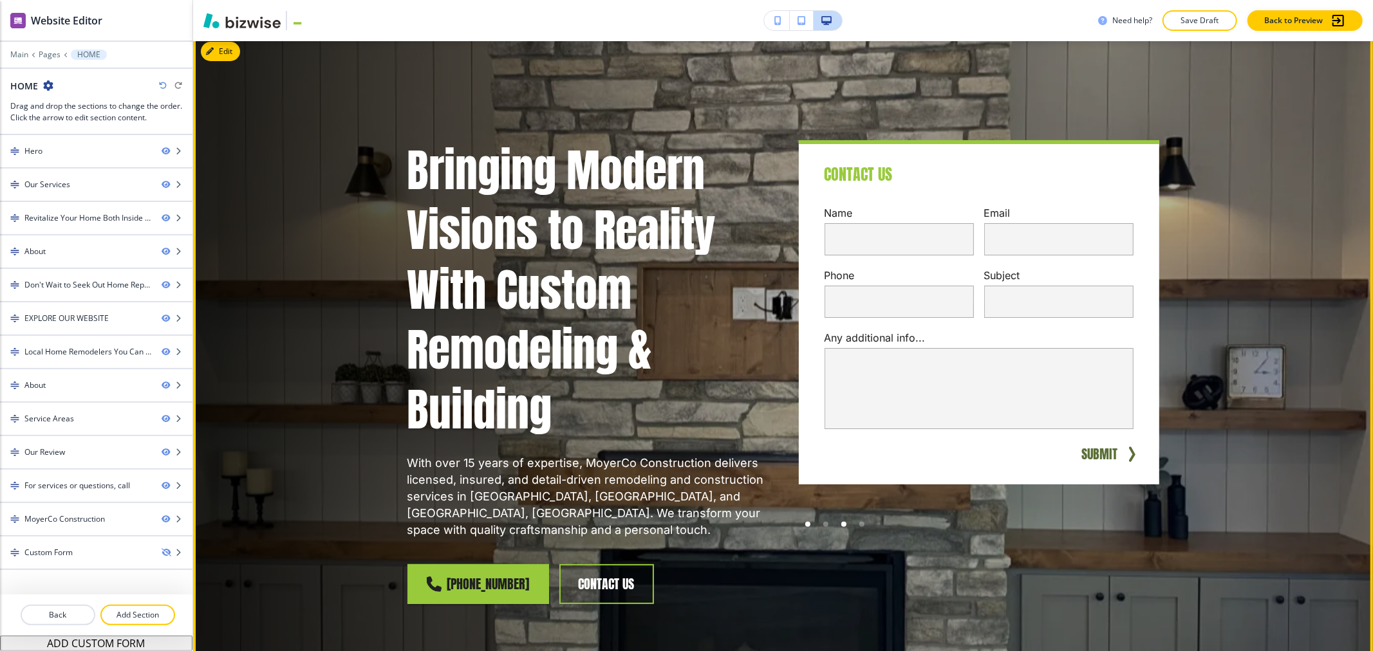
click at [841, 523] on div at bounding box center [843, 524] width 5 height 5
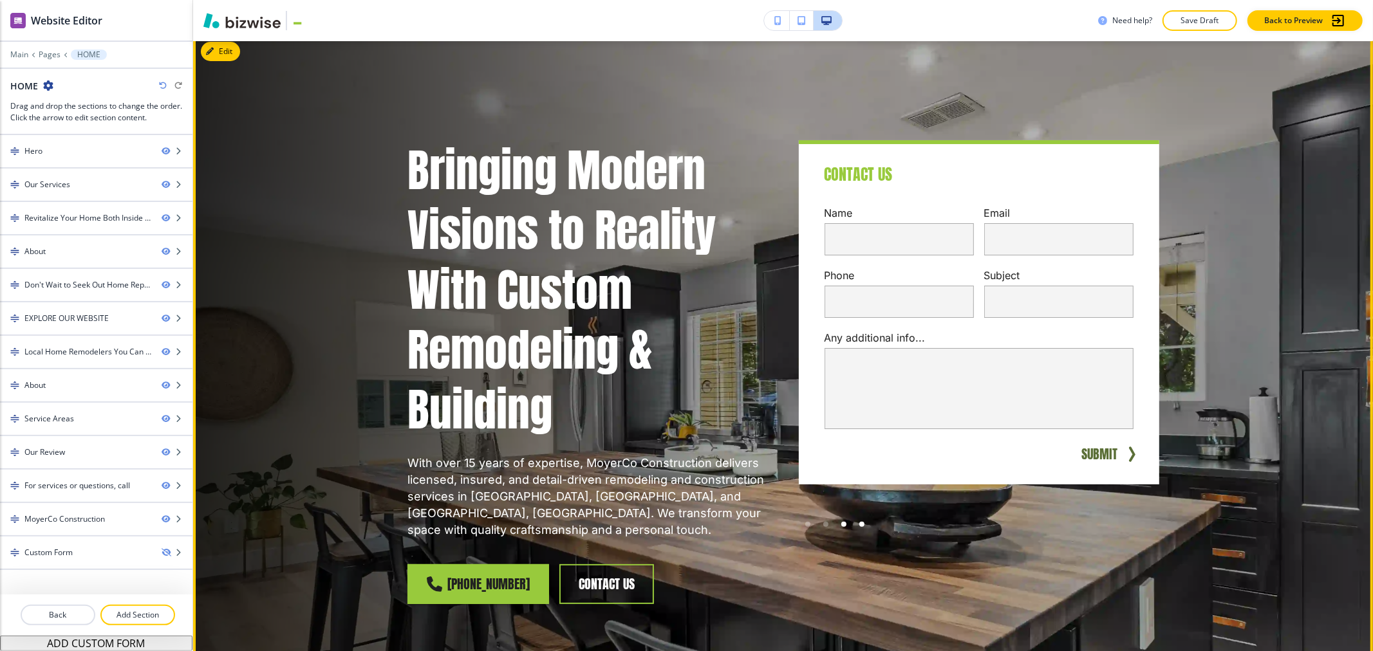
click at [859, 524] on div at bounding box center [861, 524] width 5 height 5
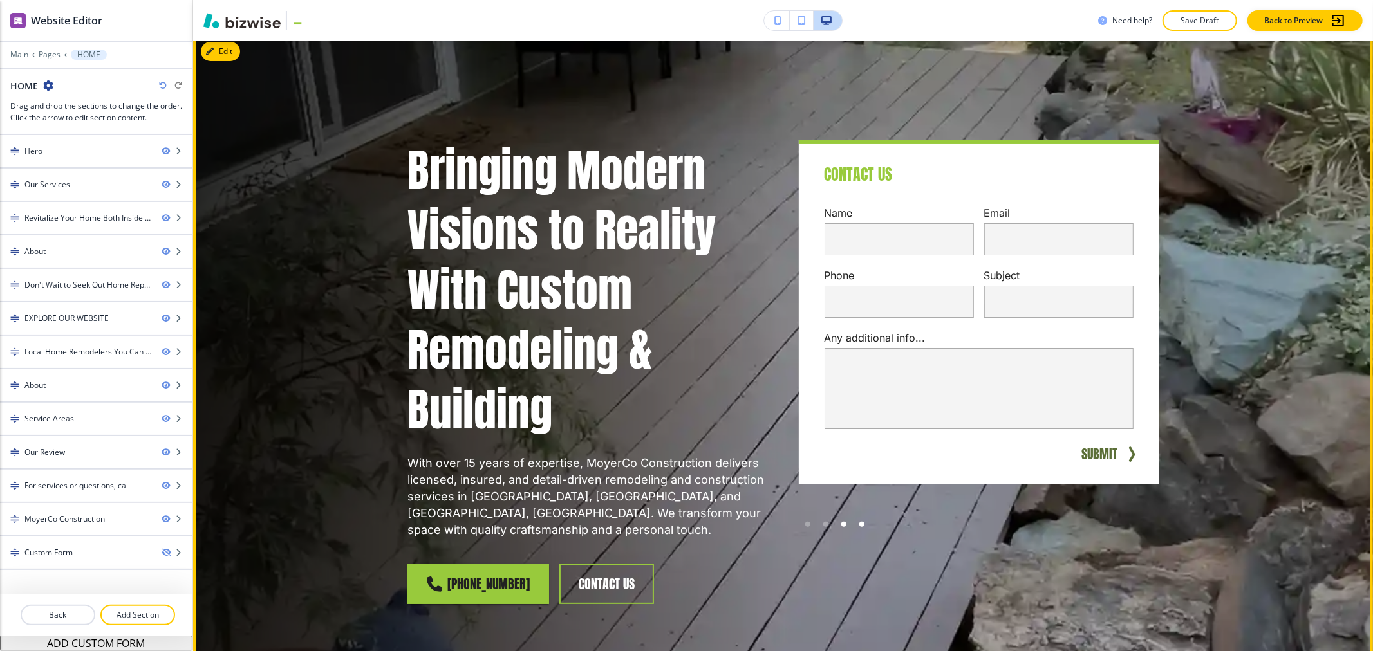
click at [841, 525] on div at bounding box center [843, 524] width 5 height 5
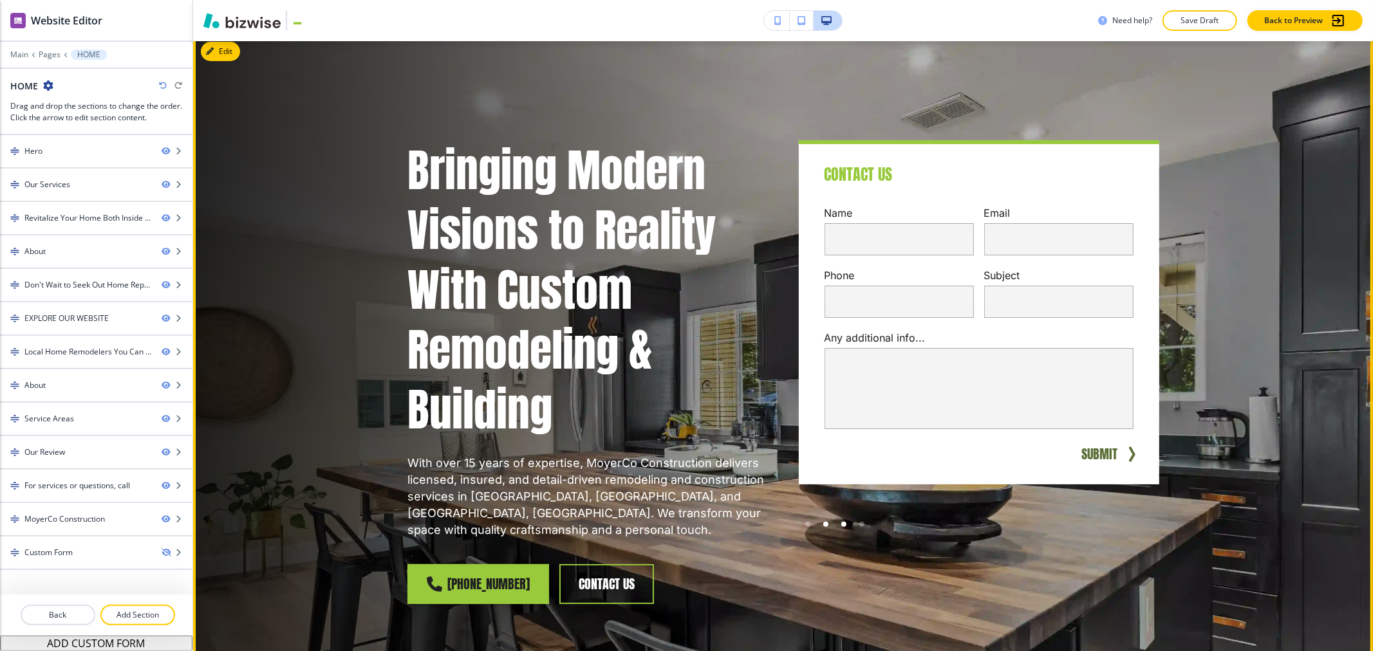
click at [821, 527] on div at bounding box center [826, 525] width 18 height 18
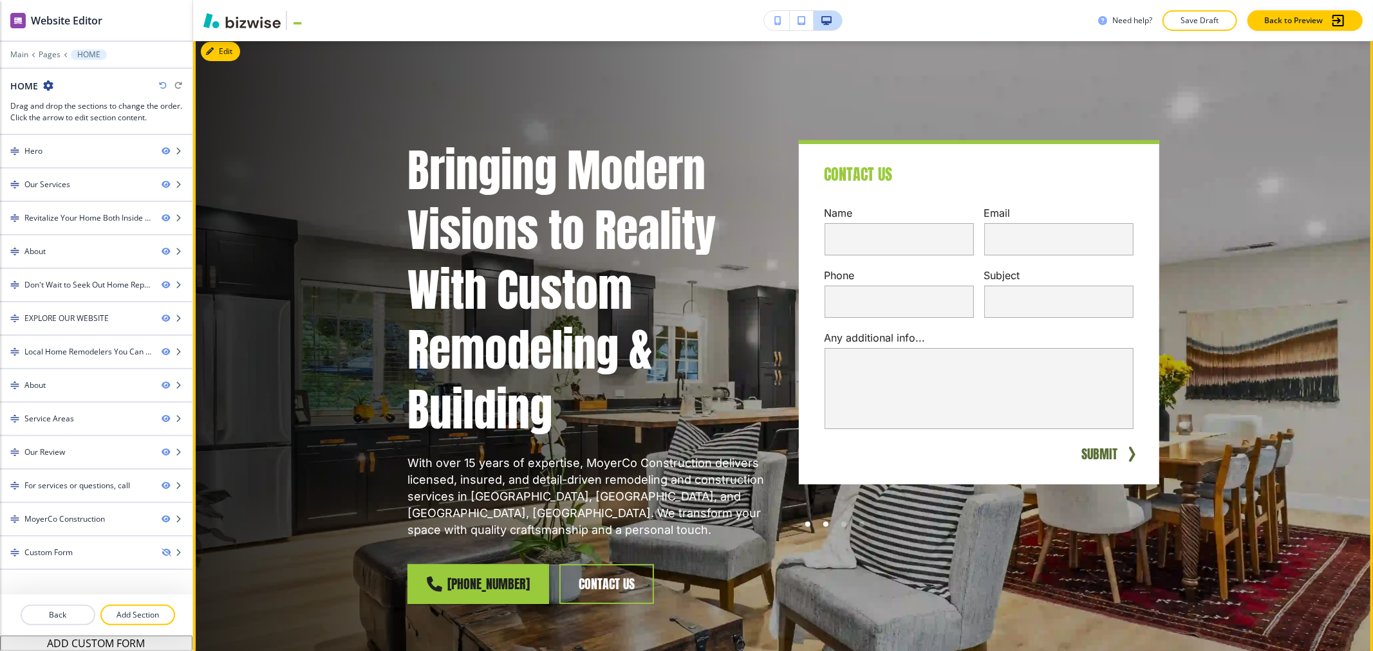
click at [807, 526] on div at bounding box center [808, 525] width 18 height 18
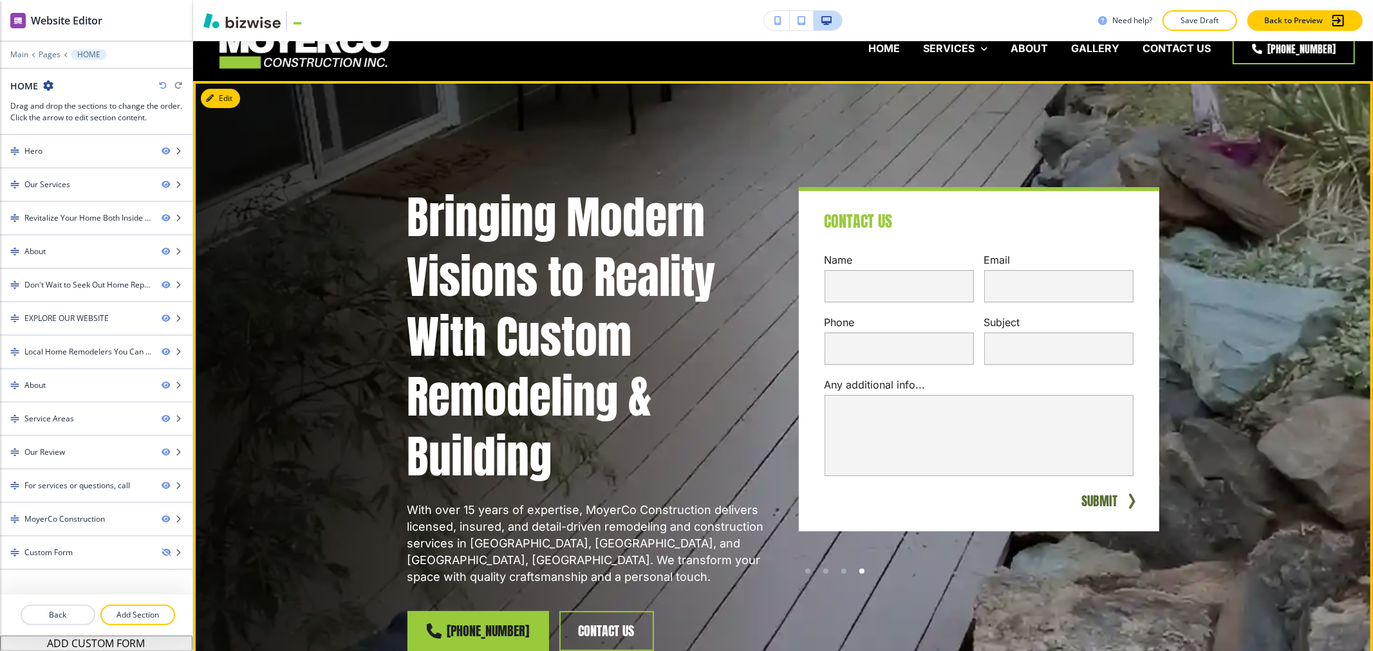
scroll to position [0, 0]
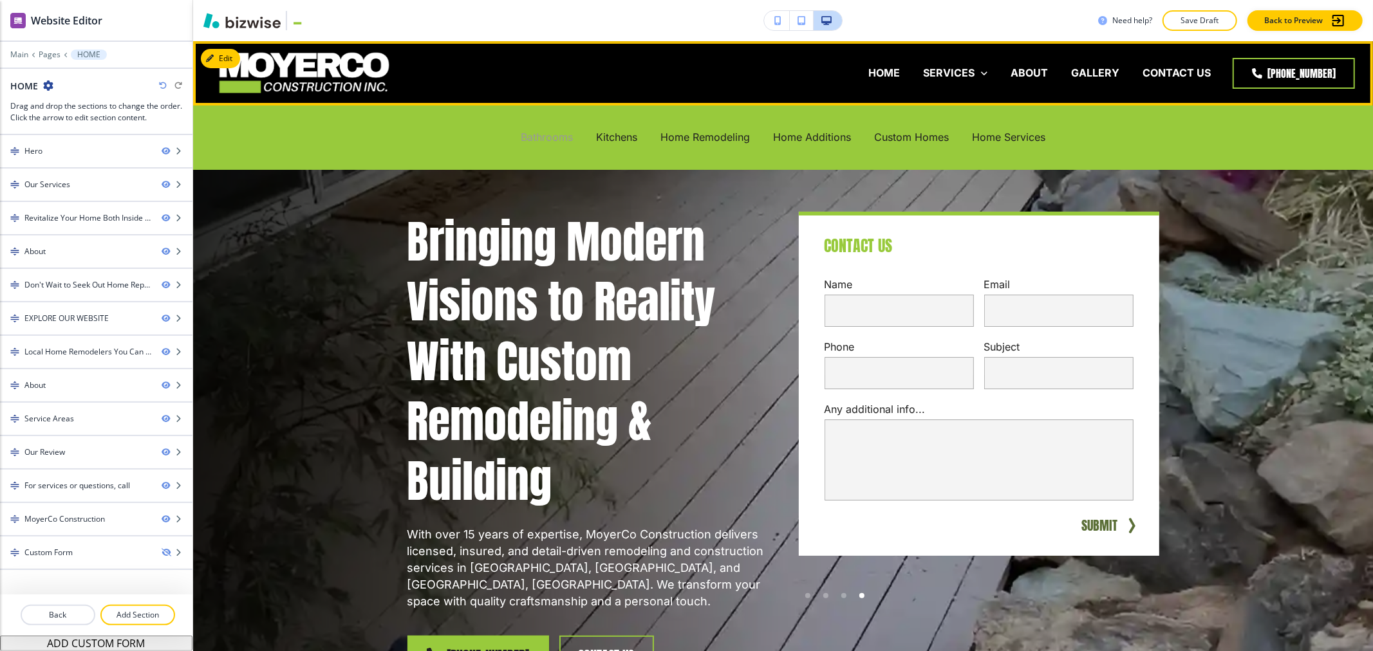
click at [554, 140] on p "Bathrooms" at bounding box center [547, 137] width 52 height 15
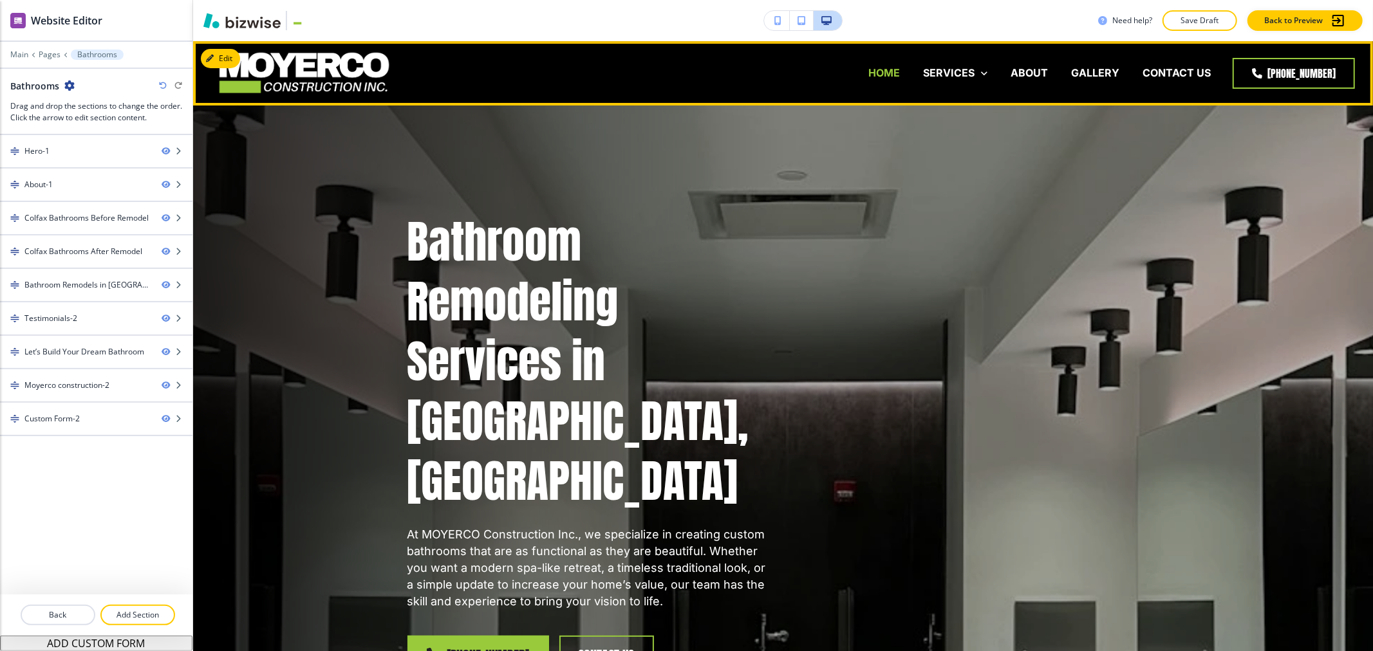
click at [887, 71] on p "HOME" at bounding box center [884, 73] width 32 height 15
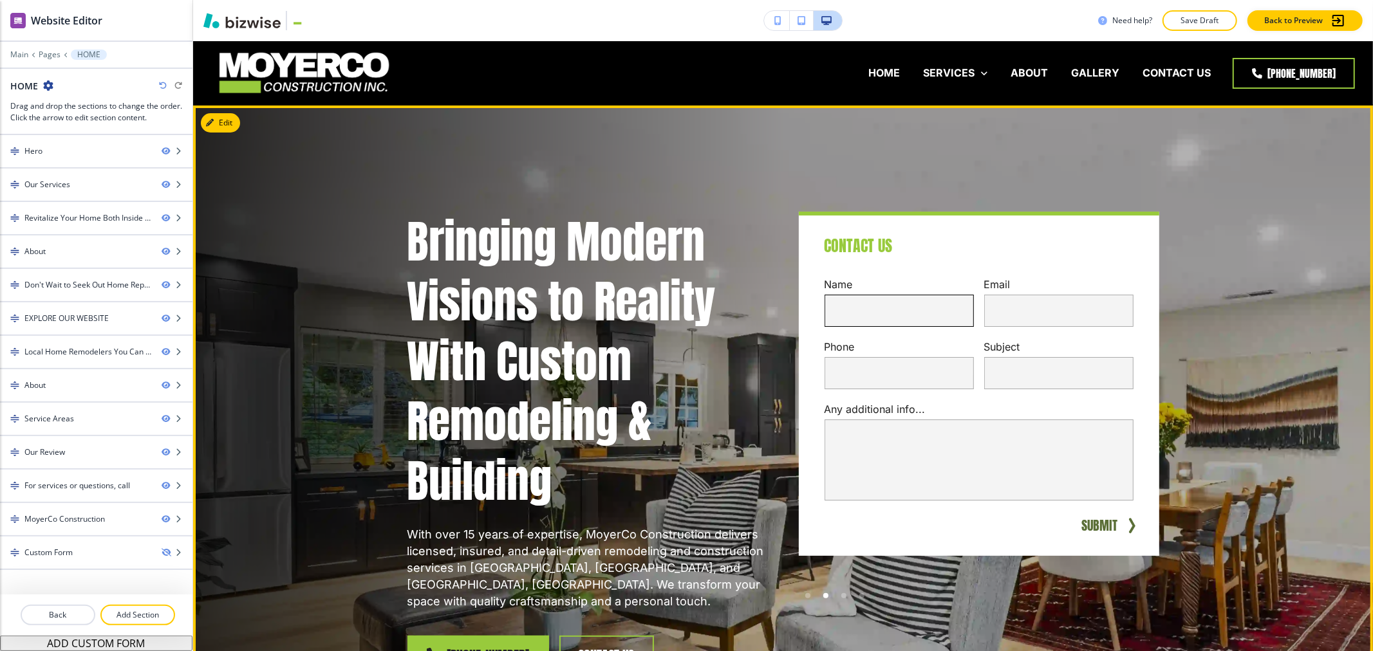
click at [873, 310] on input "text" at bounding box center [899, 311] width 149 height 32
click at [1027, 310] on input "text" at bounding box center [1058, 311] width 149 height 32
click at [895, 369] on input "text" at bounding box center [899, 373] width 149 height 32
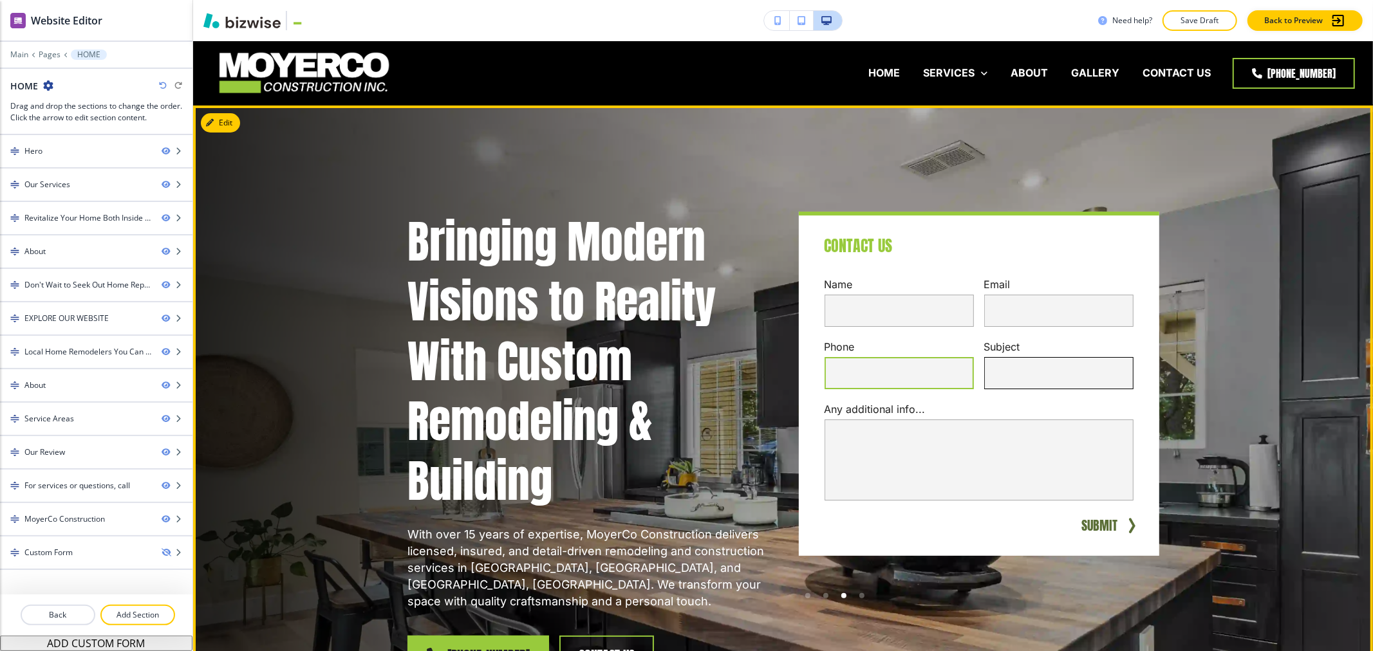
click at [1076, 368] on input "text" at bounding box center [1058, 373] width 149 height 32
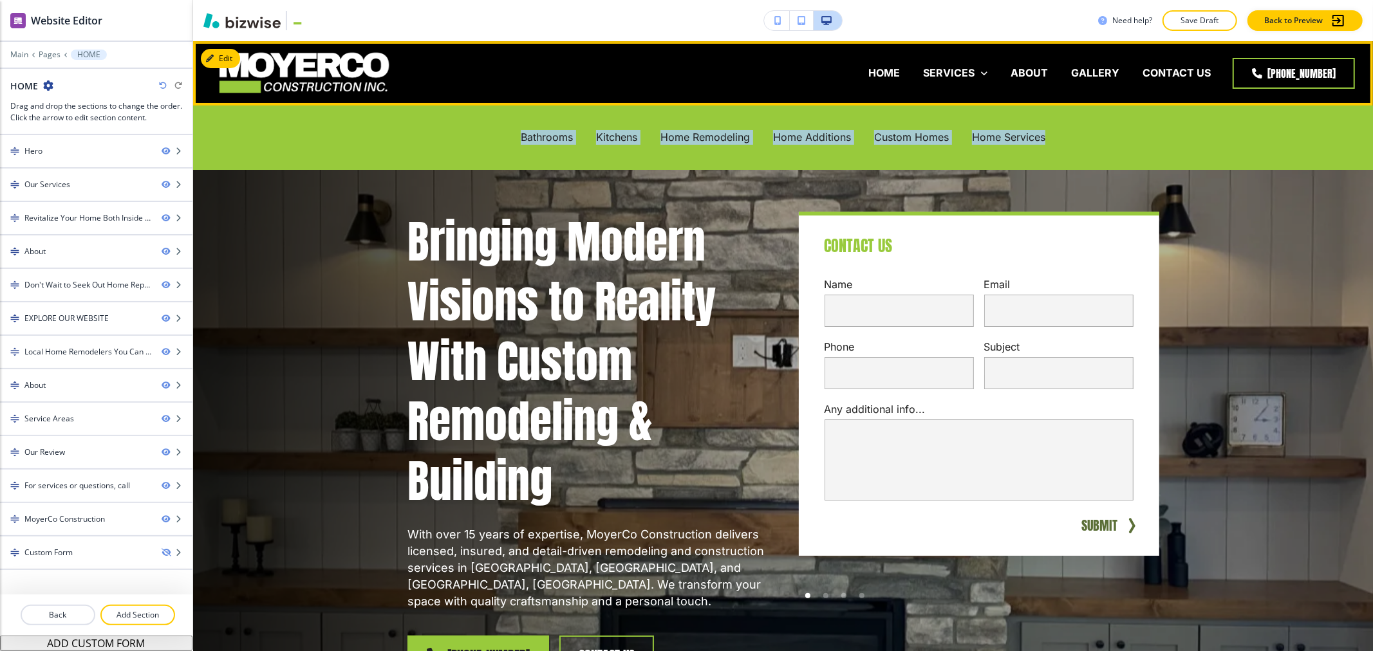
drag, startPoint x: 1086, startPoint y: 145, endPoint x: 494, endPoint y: 145, distance: 592.2
click at [494, 145] on div "Bathrooms Kitchens Home Remodeling Home Additions Custom Homes Home Services" at bounding box center [783, 138] width 1180 height 64
click at [384, 153] on div "Bathrooms Kitchens Home Remodeling Home Additions Custom Homes Home Services" at bounding box center [783, 138] width 1180 height 64
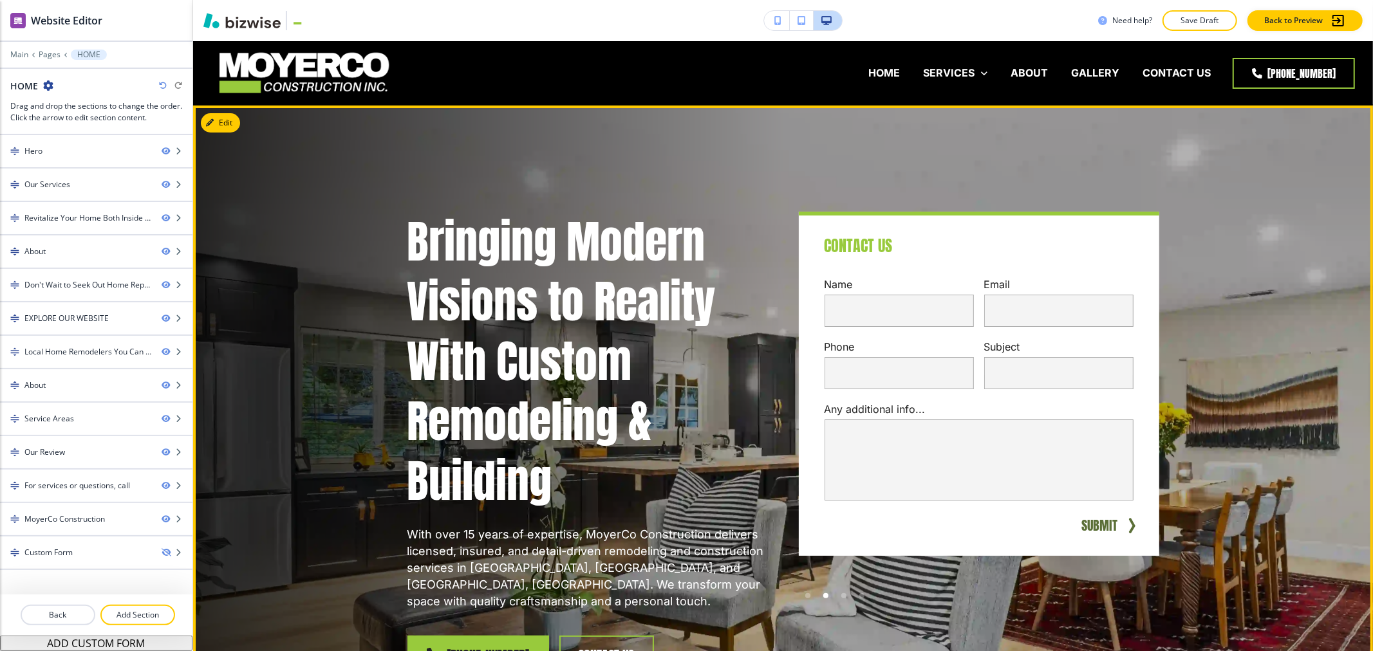
click at [1041, 247] on div "Contact Us Name Email Phone Subject Any additional info... x SUBMIT" at bounding box center [979, 384] width 360 height 344
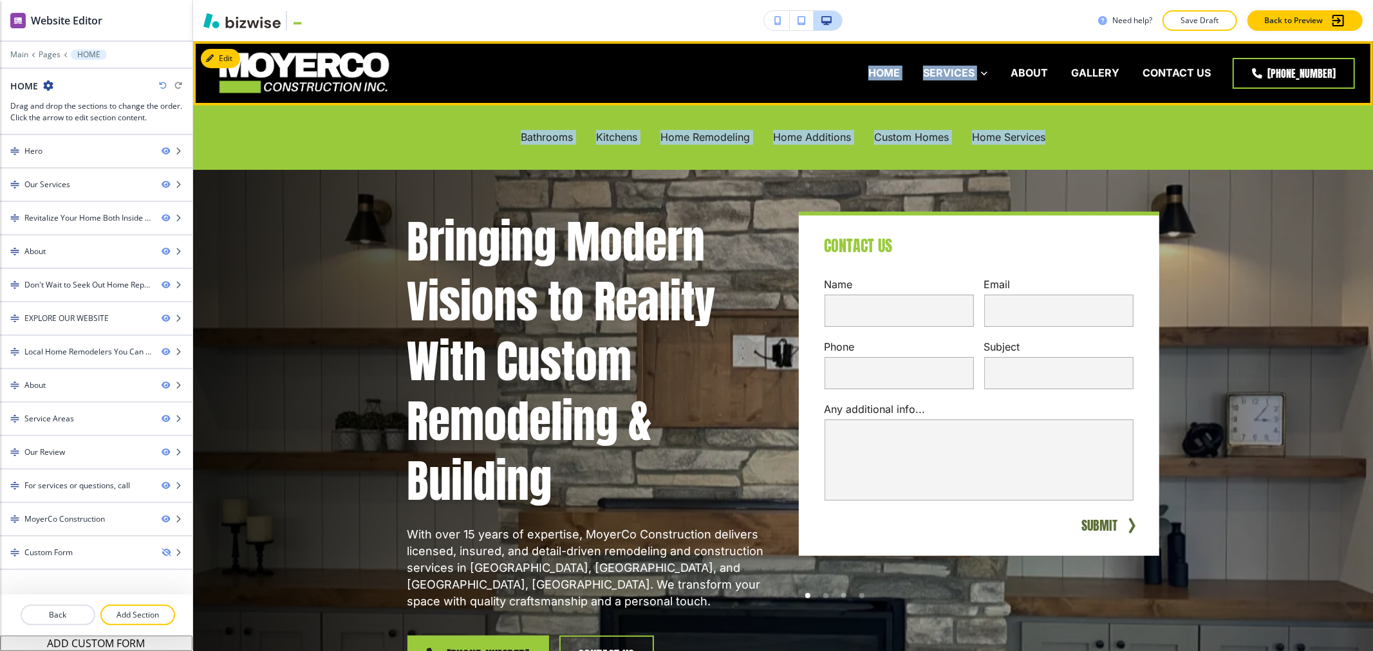
drag, startPoint x: 1101, startPoint y: 138, endPoint x: 486, endPoint y: 101, distance: 615.8
click at [486, 101] on div "HOME SERVICES Bathrooms Kitchens Home Remodeling Home Additions Custom Homes Ho…" at bounding box center [877, 73] width 955 height 64
click at [444, 136] on div "Bathrooms Kitchens Home Remodeling Home Additions Custom Homes Home Services" at bounding box center [783, 138] width 1180 height 64
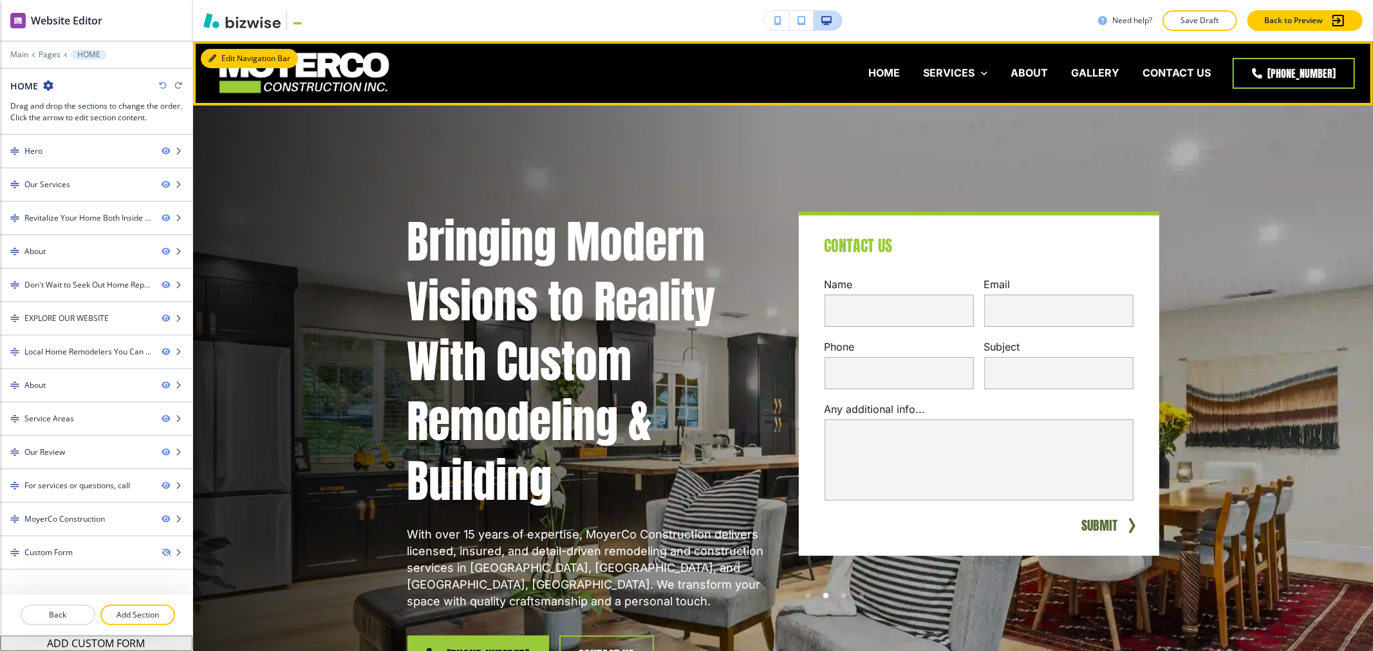
click at [204, 51] on button "Edit Navigation Bar" at bounding box center [249, 58] width 97 height 19
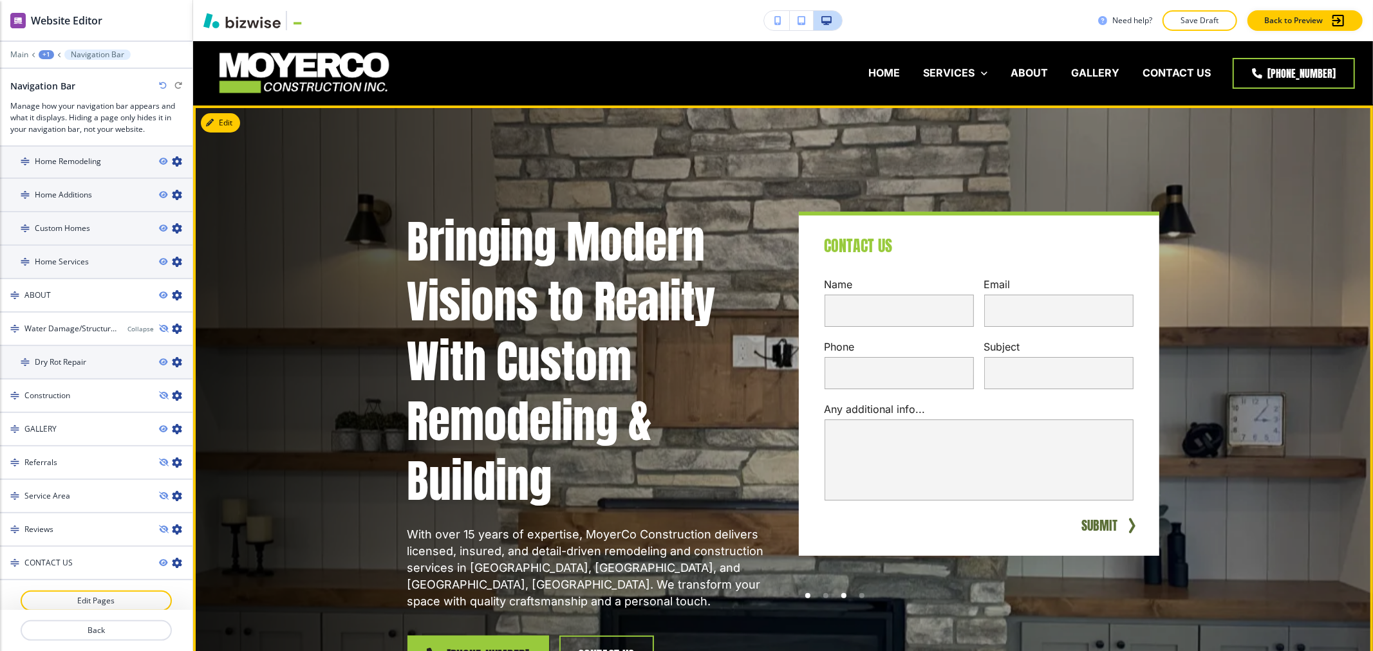
click at [837, 590] on div at bounding box center [844, 596] width 18 height 18
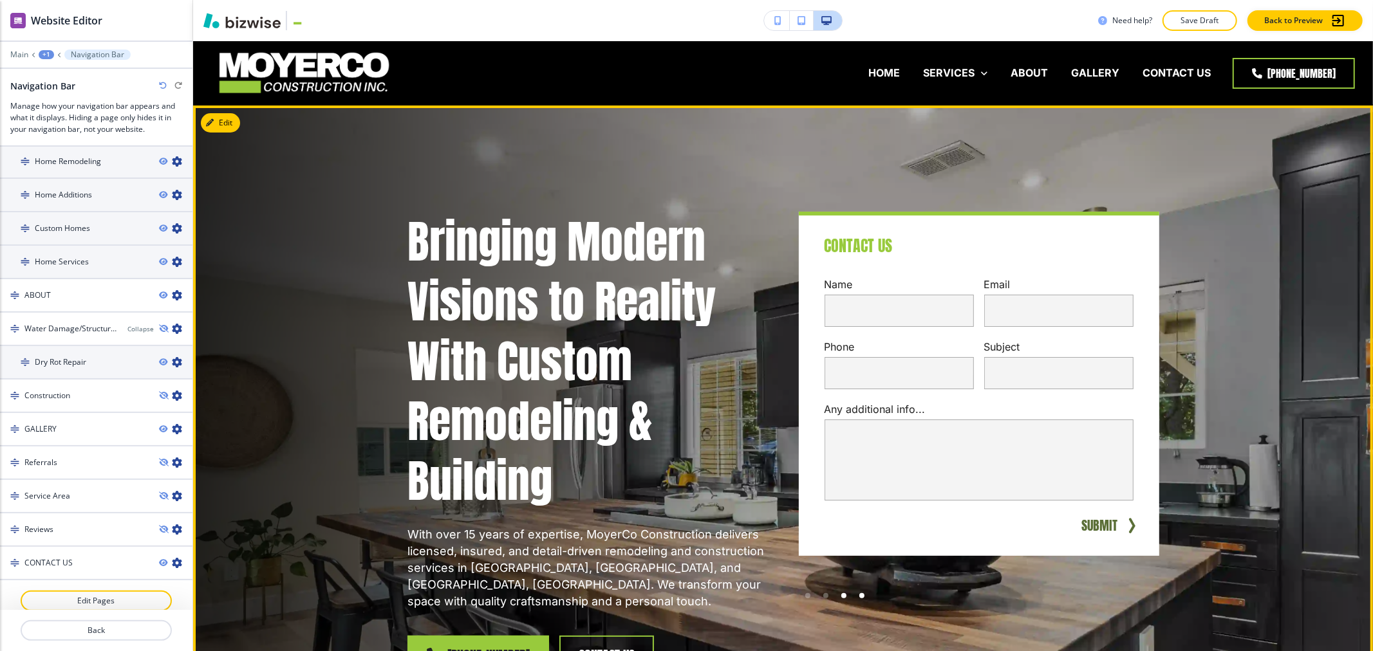
click at [863, 599] on div at bounding box center [862, 596] width 18 height 18
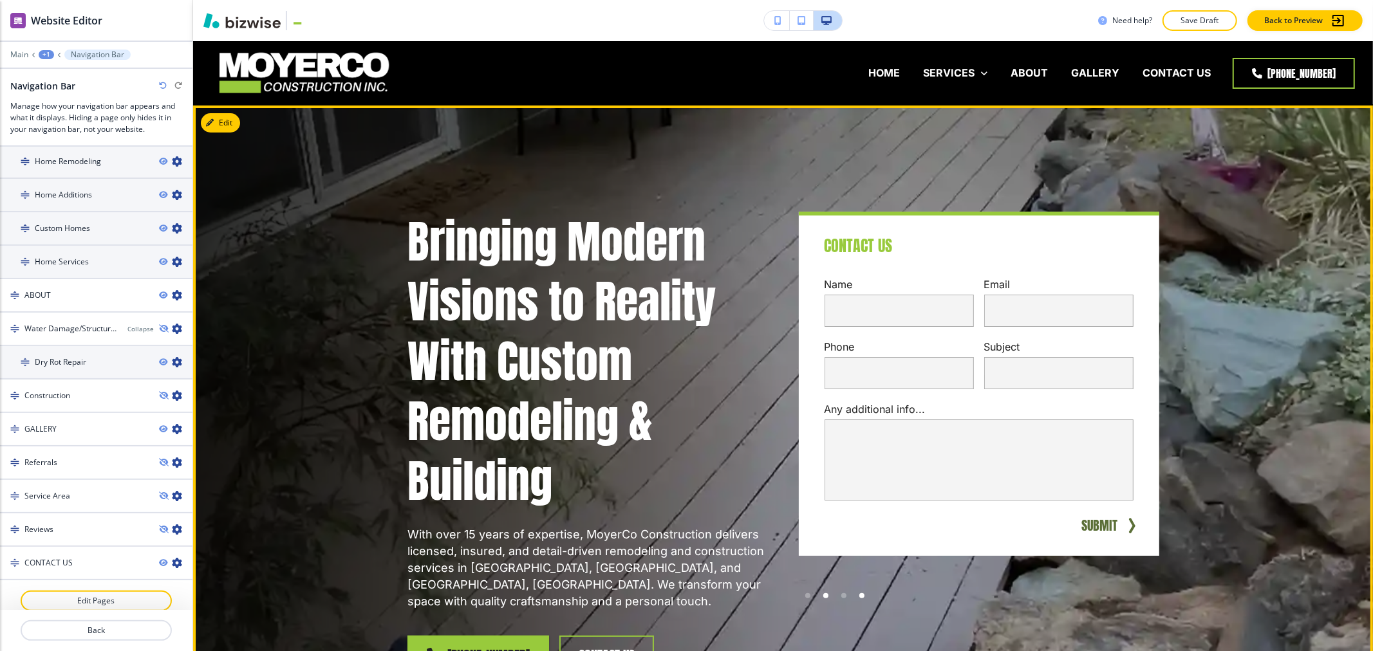
click at [823, 595] on div at bounding box center [825, 595] width 5 height 5
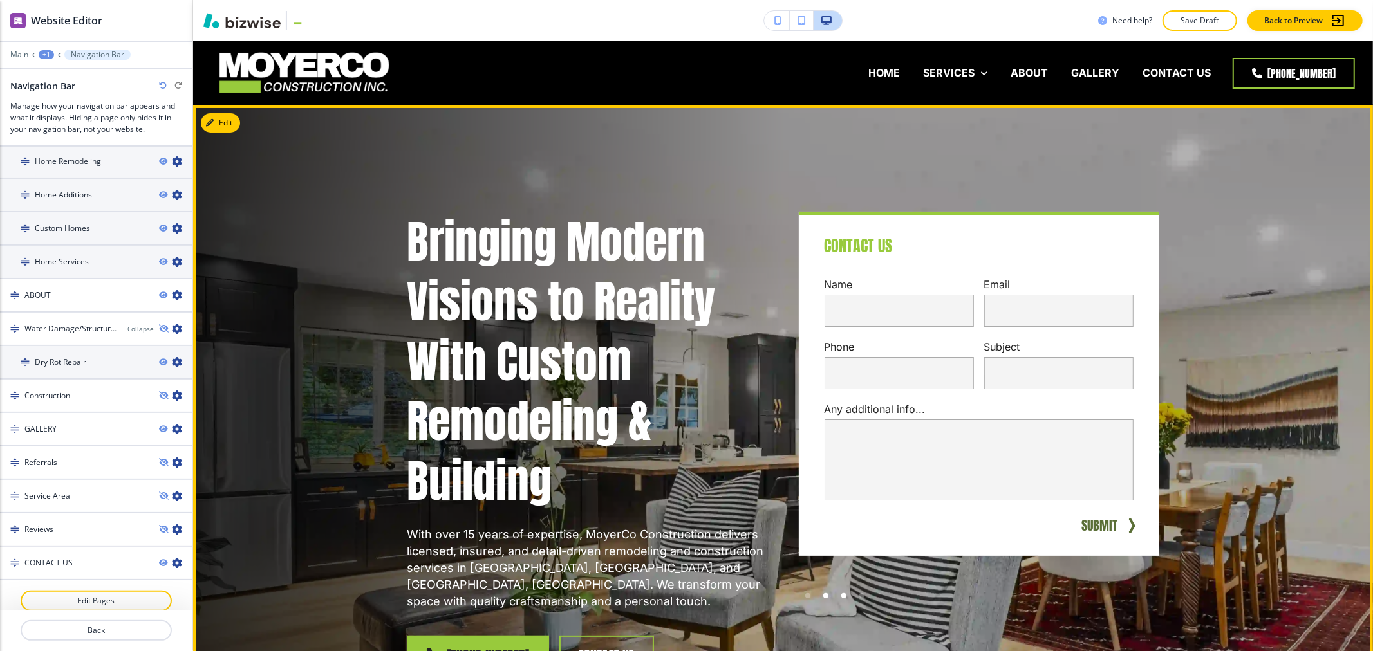
click at [841, 595] on div at bounding box center [843, 595] width 5 height 5
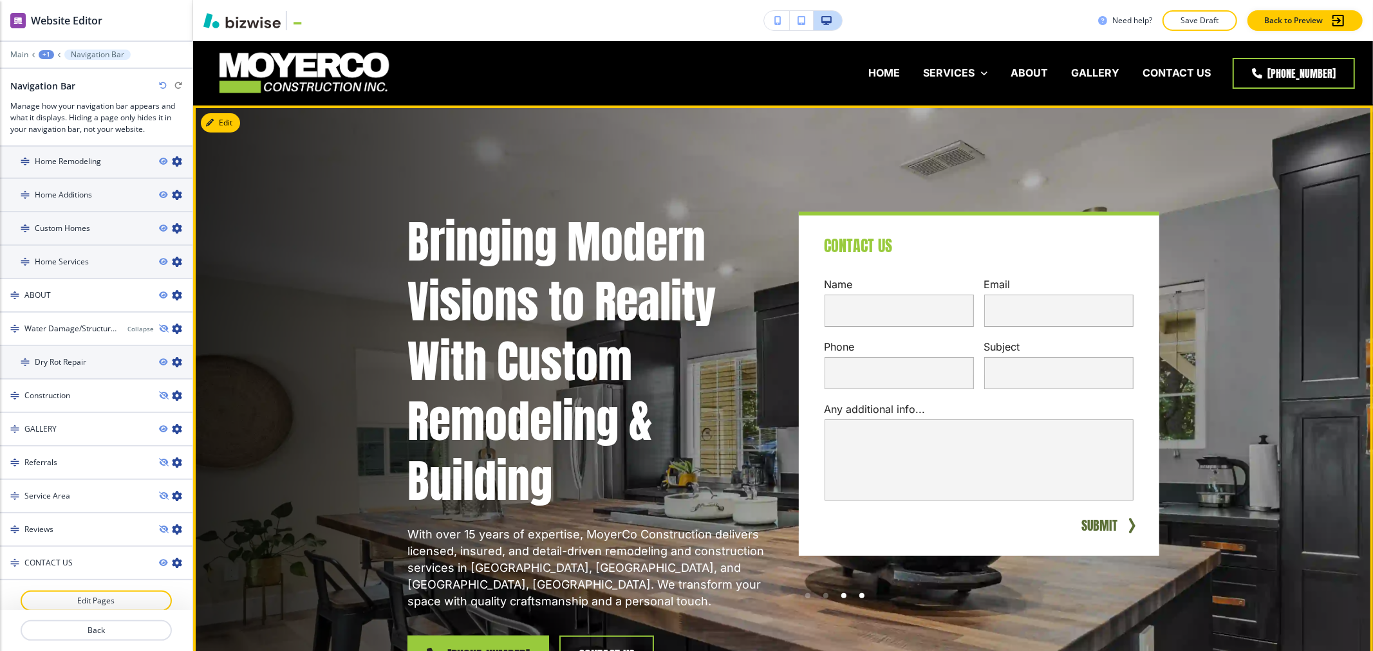
click at [859, 599] on div at bounding box center [862, 596] width 18 height 18
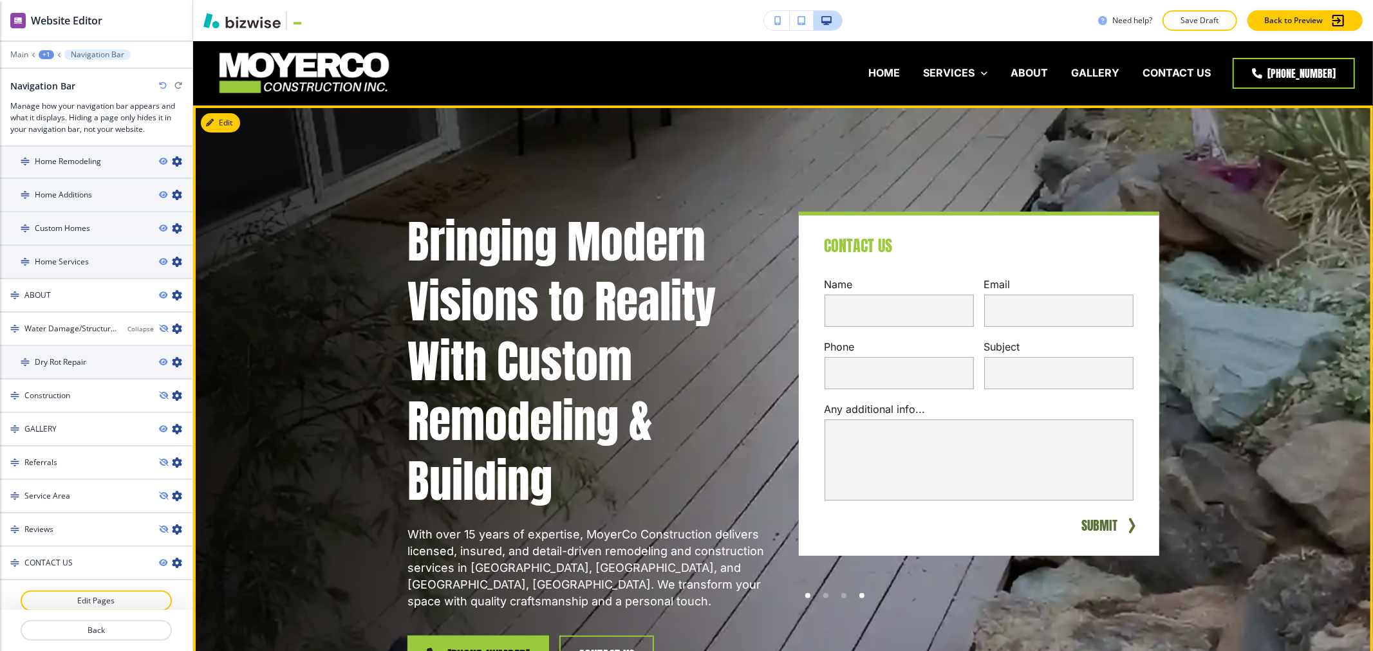
click at [808, 597] on div at bounding box center [808, 596] width 18 height 18
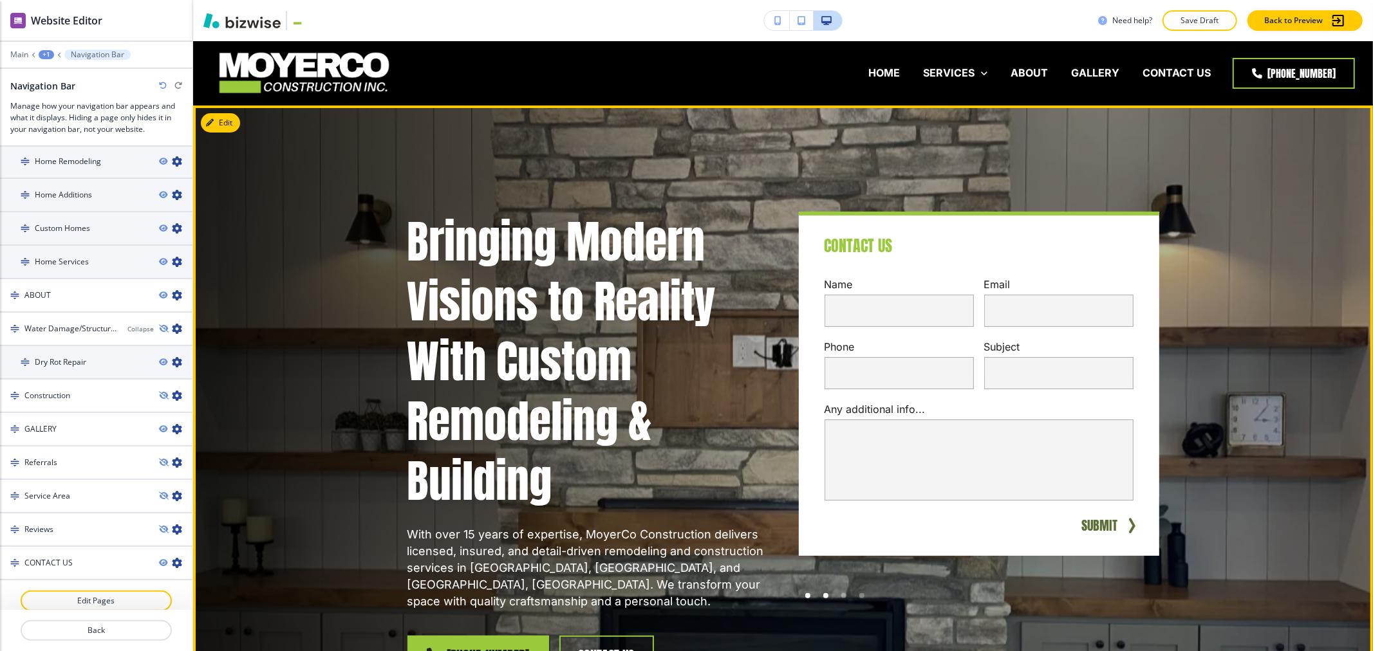
click at [825, 595] on div at bounding box center [826, 596] width 18 height 18
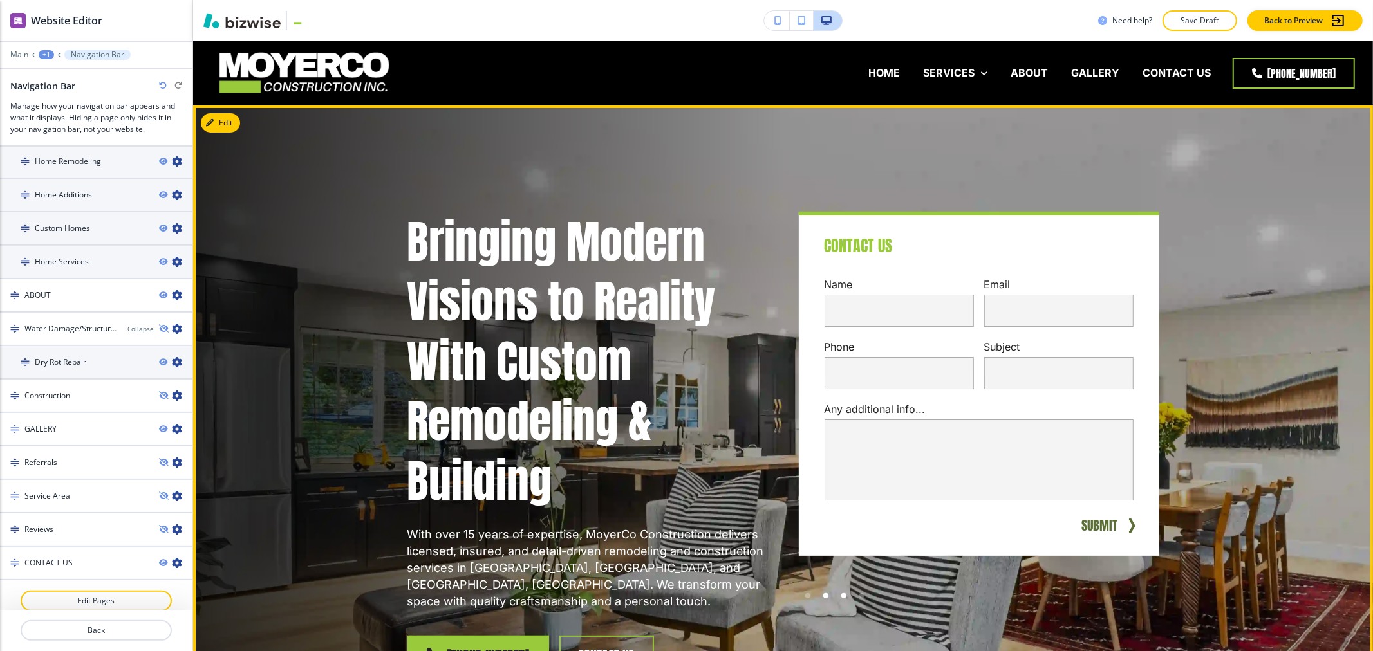
click at [841, 595] on div at bounding box center [843, 595] width 5 height 5
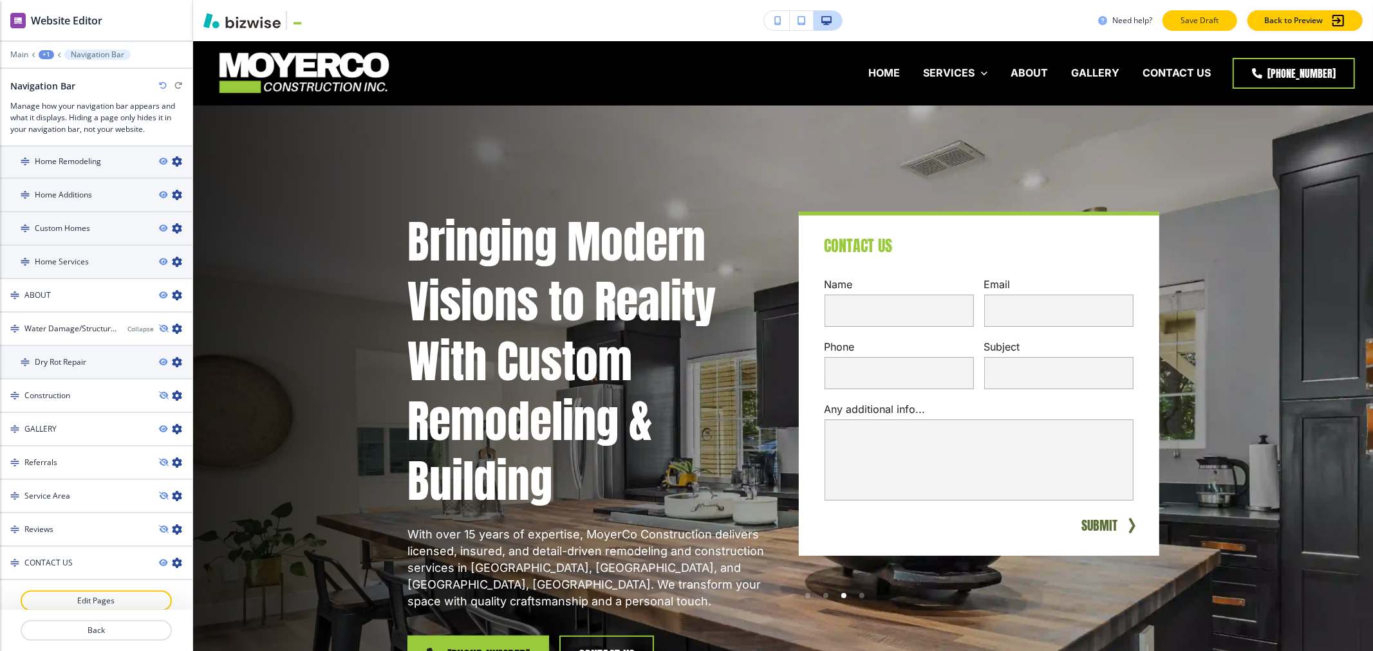
click at [1189, 10] on button "Save Draft" at bounding box center [1199, 20] width 75 height 21
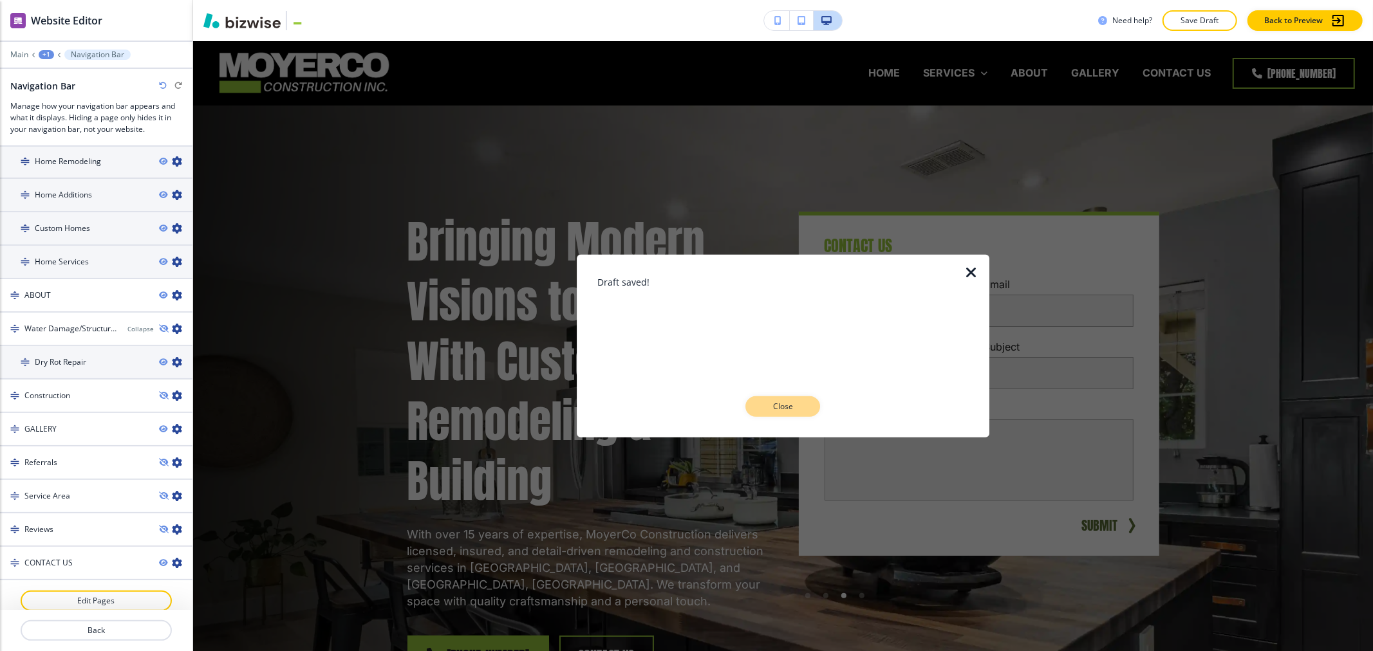
click at [789, 400] on button "Close" at bounding box center [782, 406] width 75 height 21
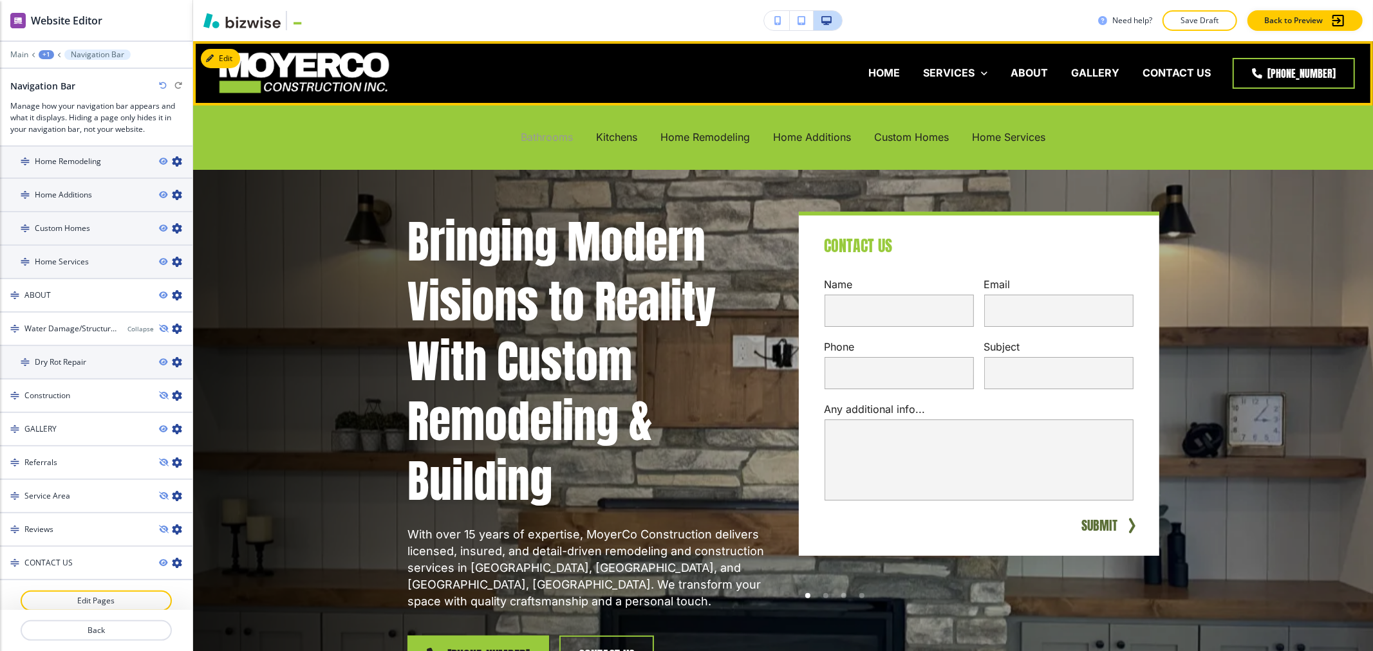
click at [539, 134] on p "Bathrooms" at bounding box center [547, 137] width 52 height 15
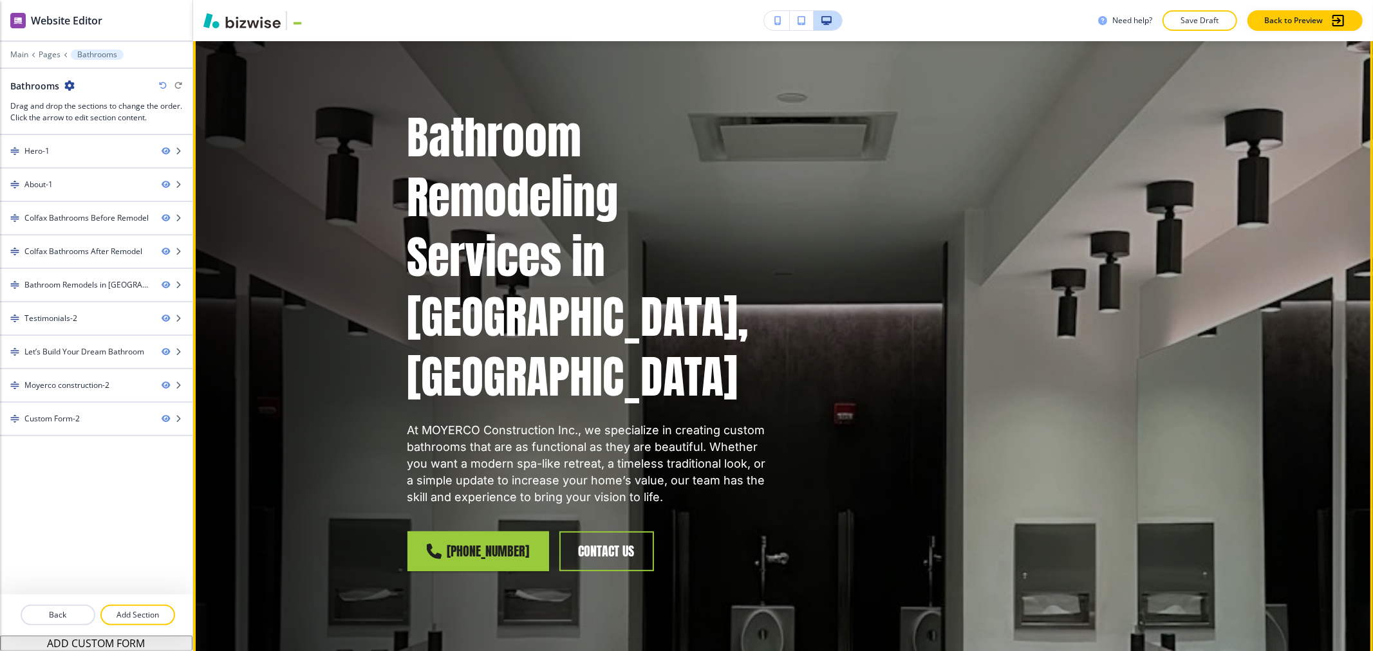
scroll to position [71, 0]
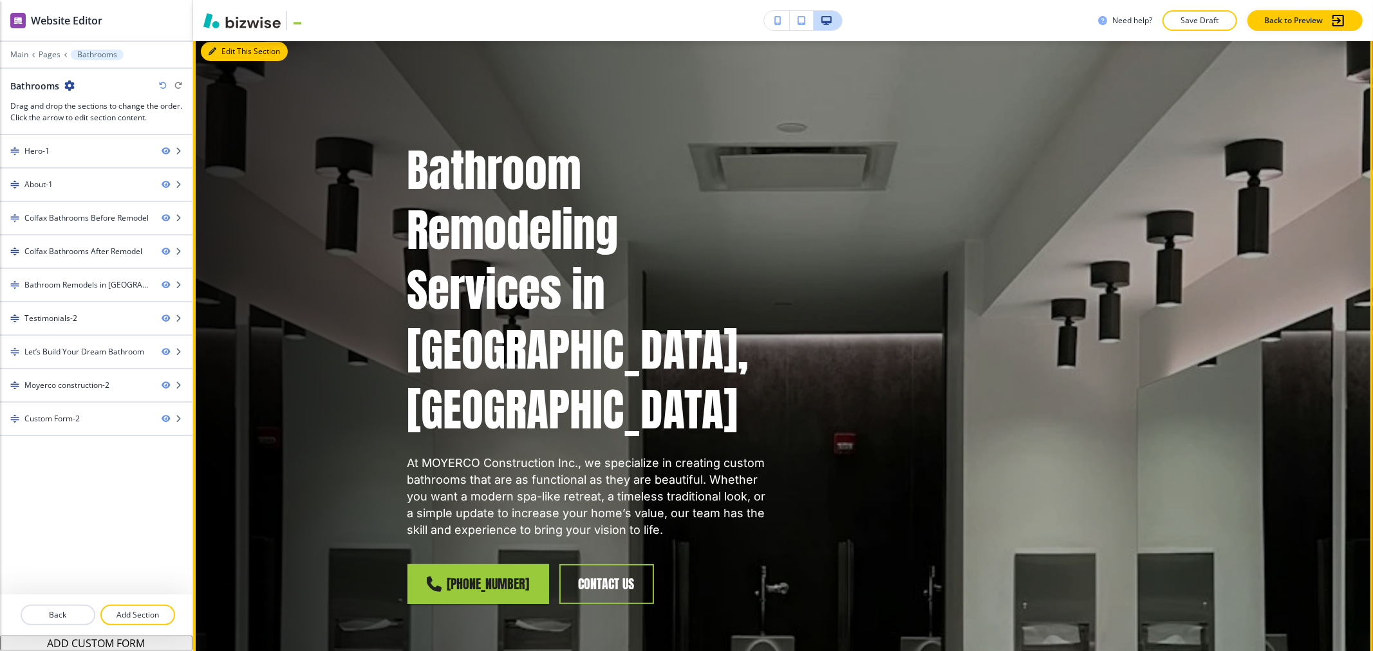
click at [229, 55] on button "Edit This Section" at bounding box center [244, 51] width 87 height 19
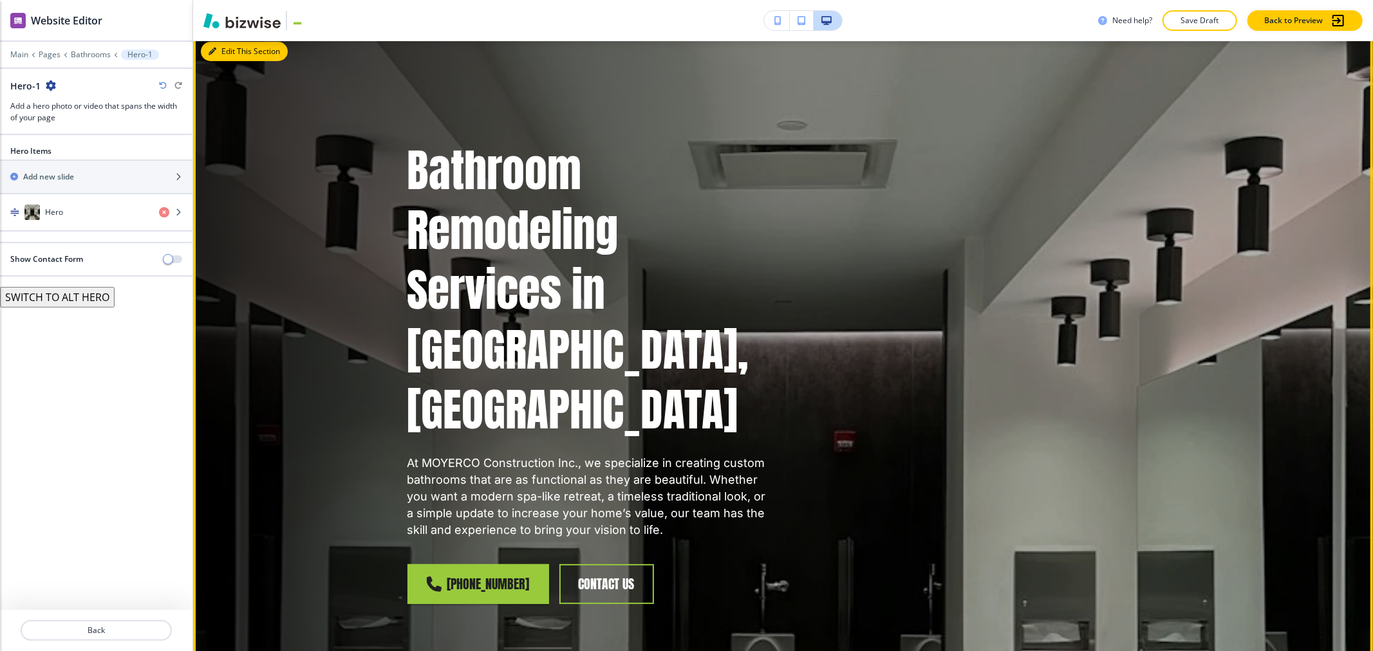
scroll to position [64, 0]
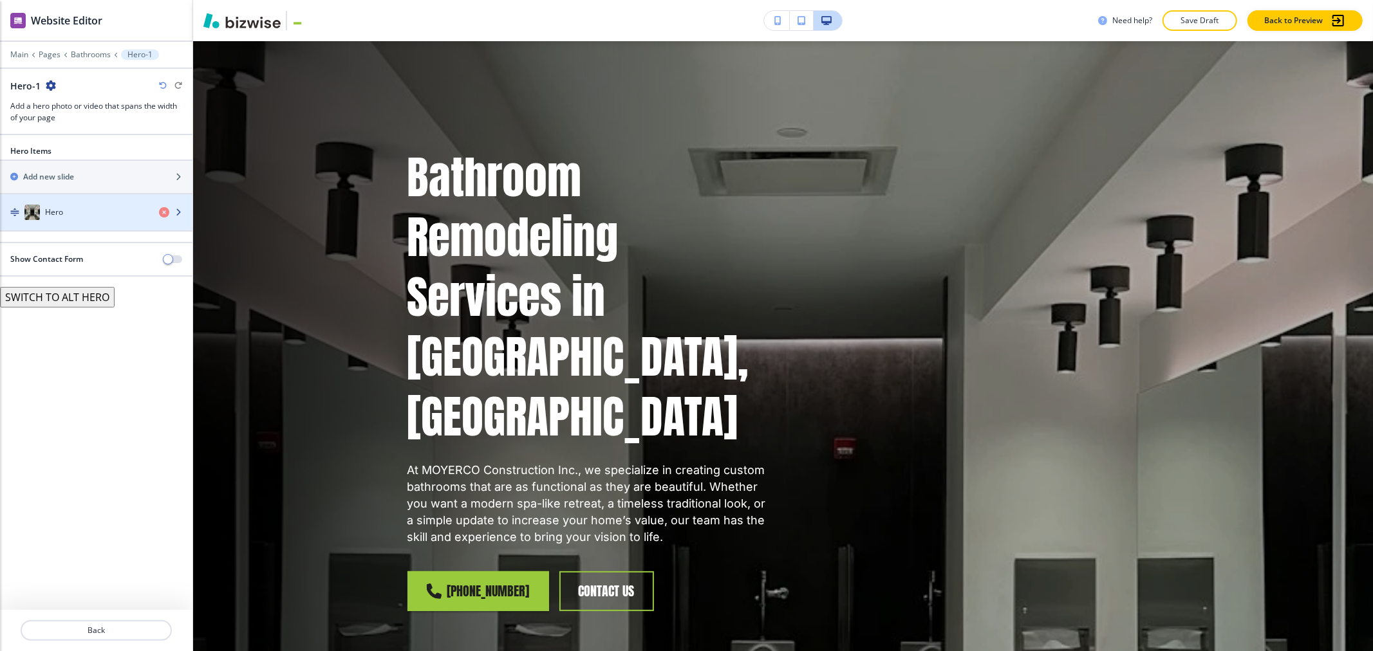
click at [79, 214] on div "Hero" at bounding box center [74, 212] width 149 height 15
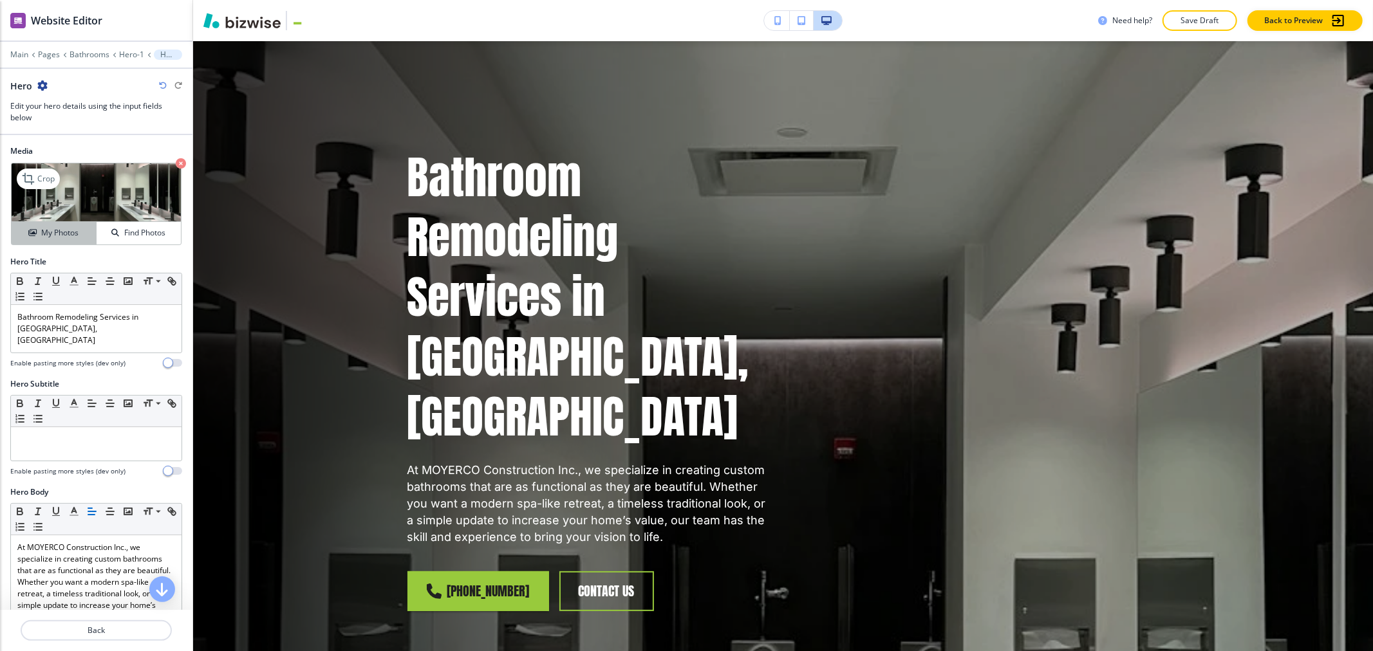
click at [60, 239] on h4 "My Photos" at bounding box center [59, 233] width 37 height 12
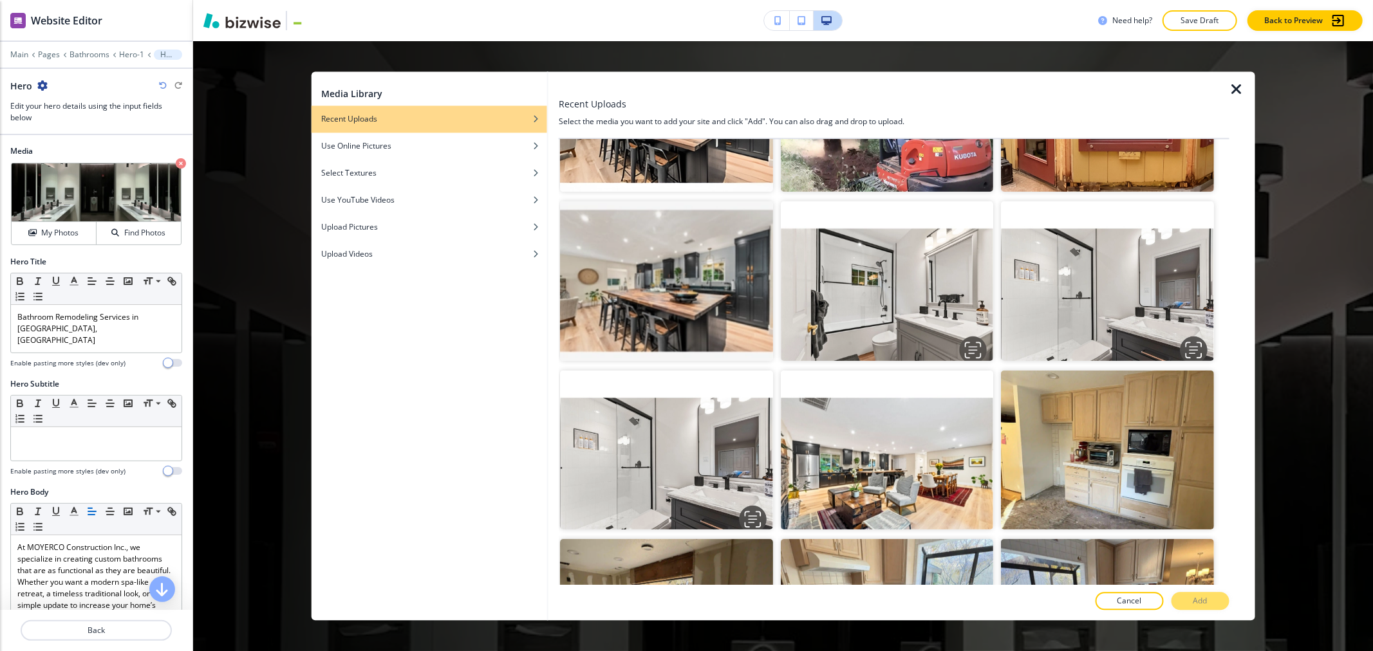
scroll to position [286, 0]
click at [906, 293] on img "button" at bounding box center [886, 281] width 212 height 160
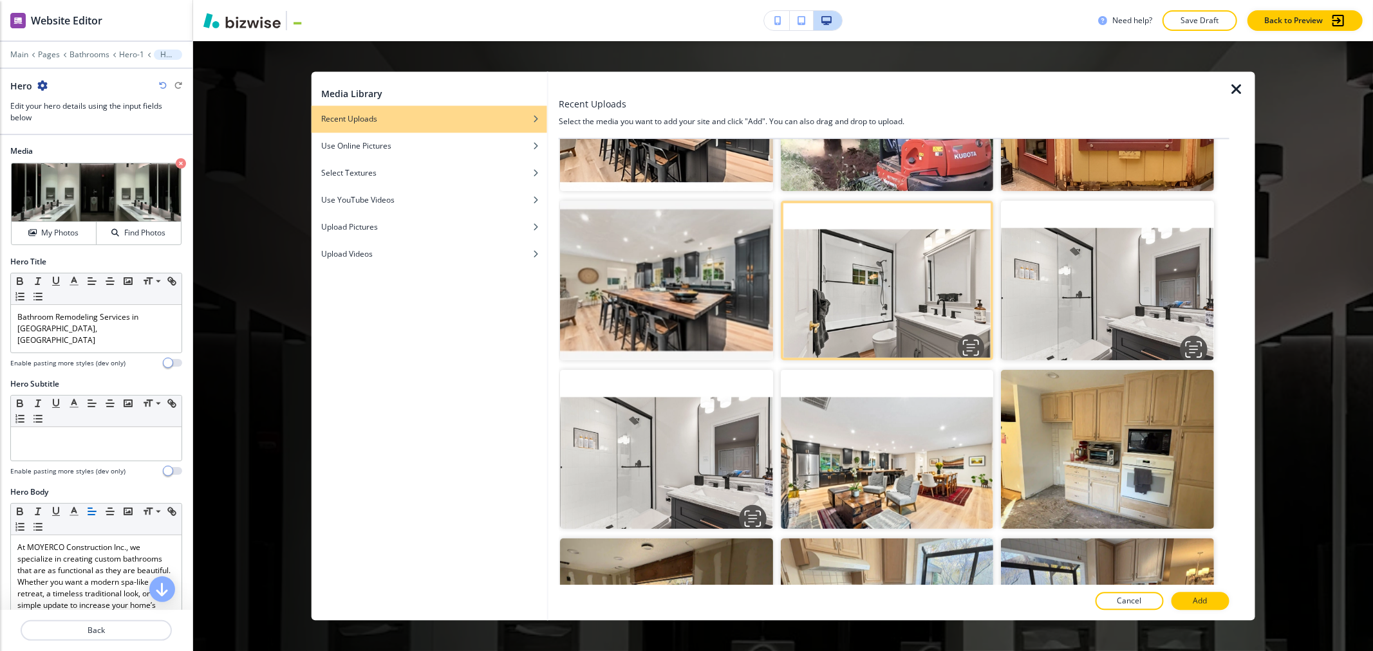
click at [1197, 597] on p "Add" at bounding box center [1200, 602] width 14 height 12
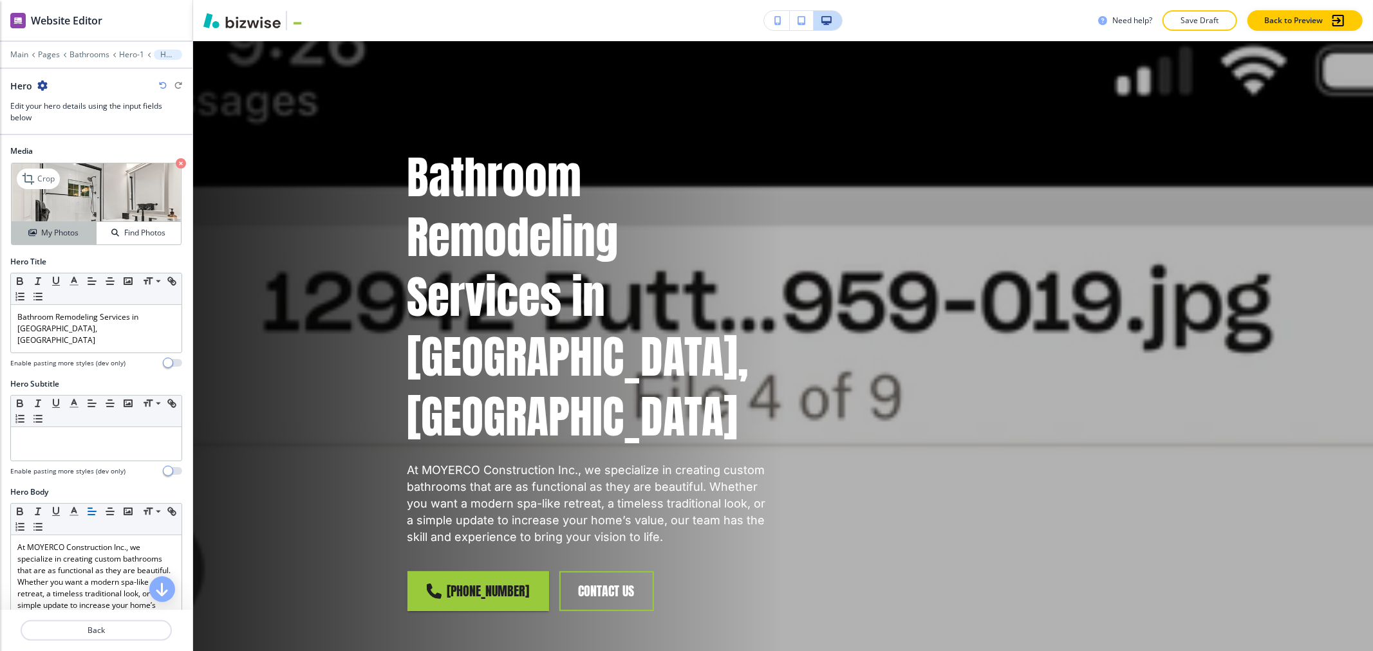
click at [28, 230] on icon "button" at bounding box center [32, 233] width 8 height 8
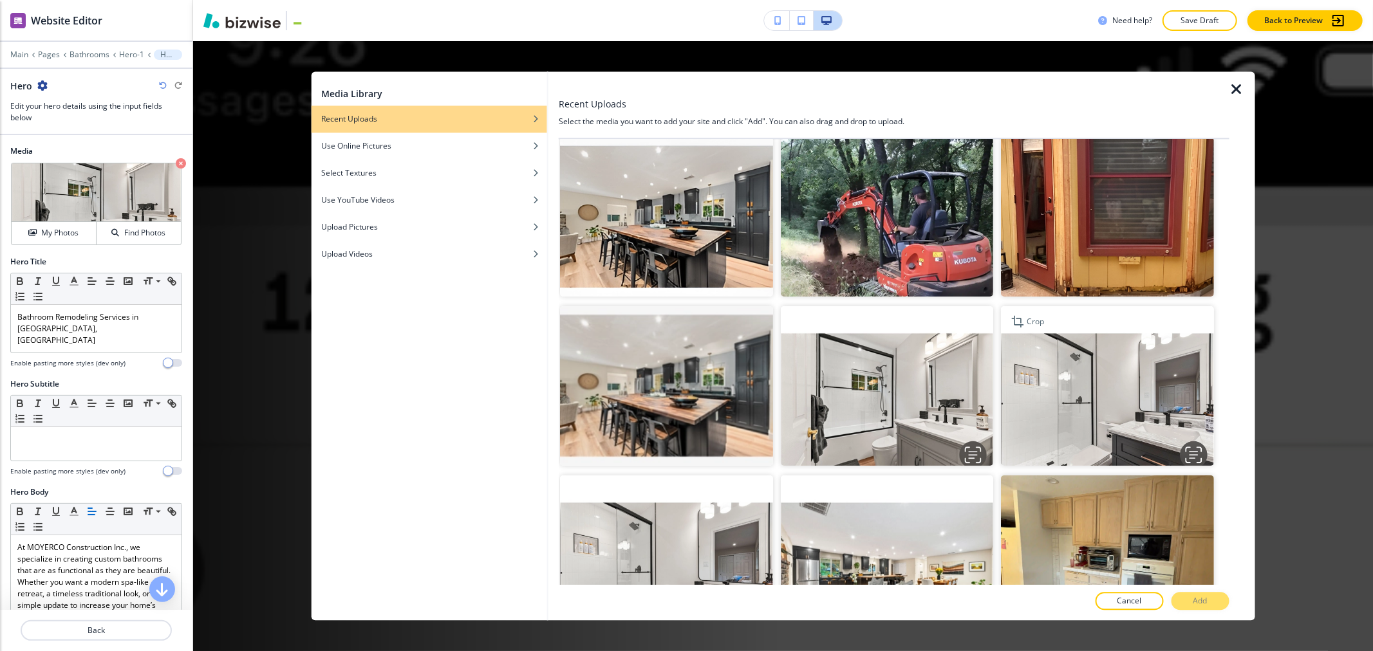
scroll to position [214, 0]
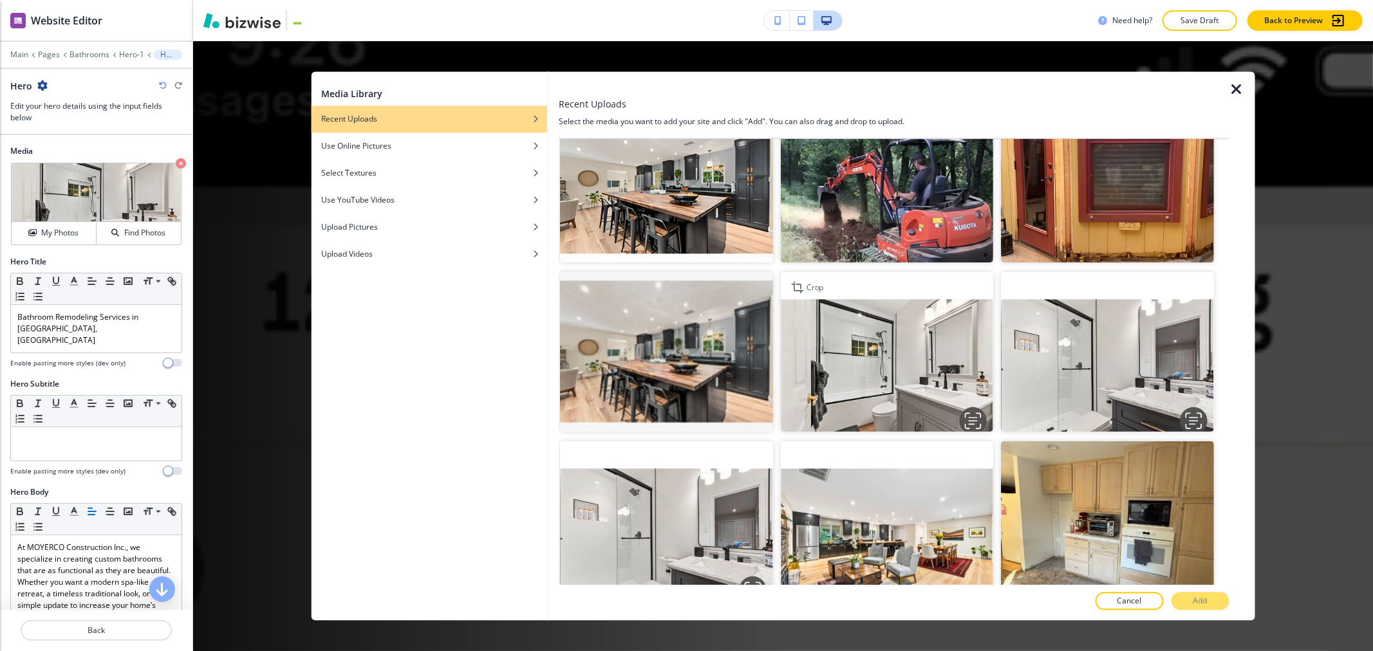
click at [954, 354] on img "button" at bounding box center [886, 352] width 212 height 160
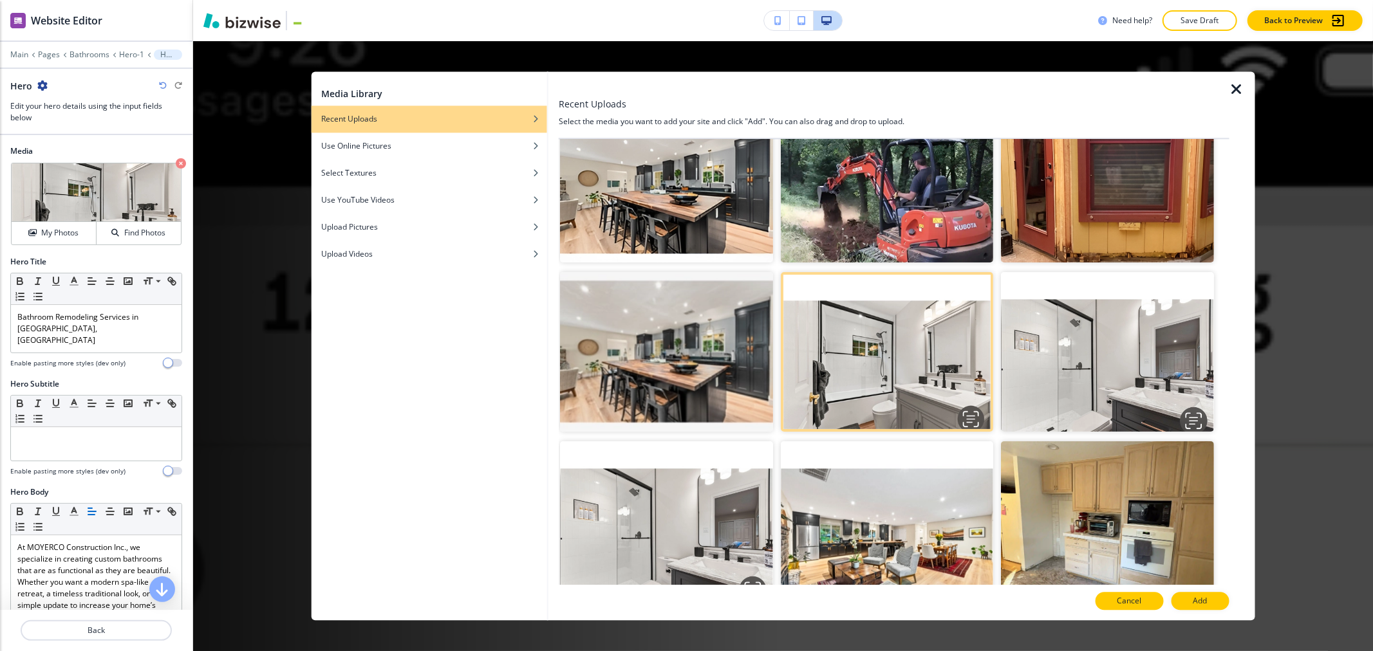
click at [1137, 608] on button "Cancel" at bounding box center [1130, 602] width 68 height 18
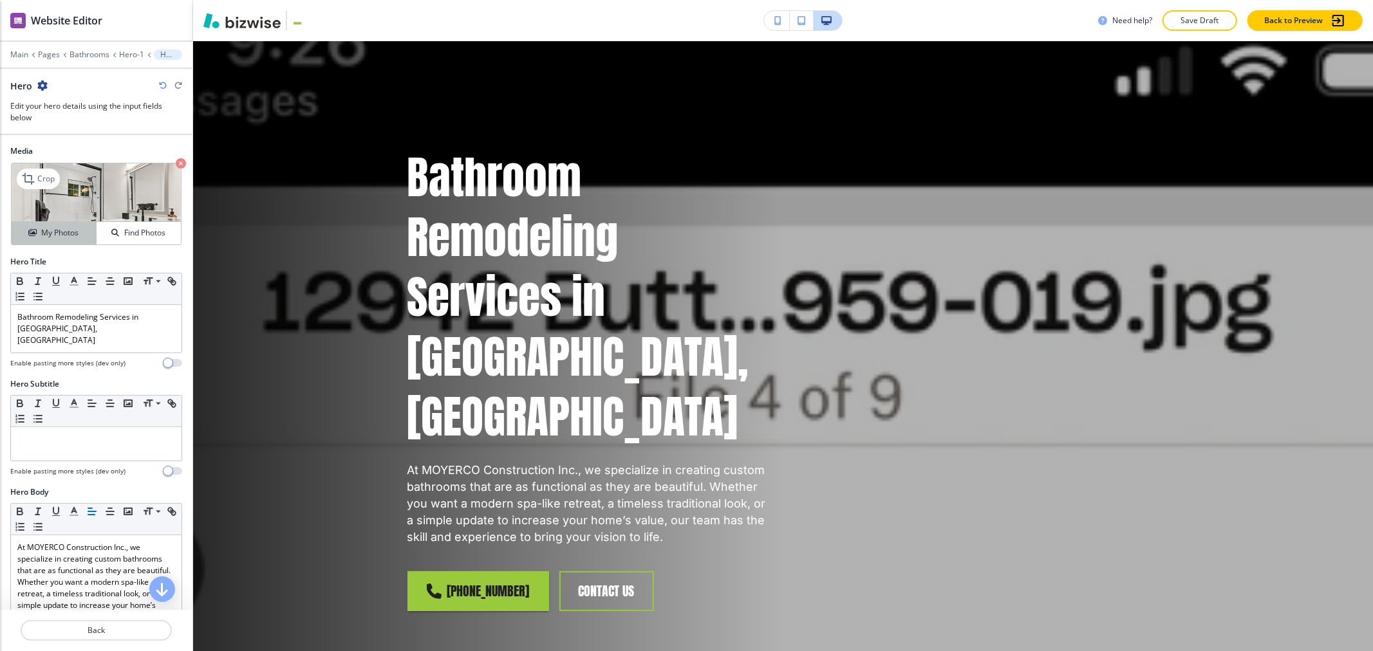
click at [46, 227] on h4 "My Photos" at bounding box center [59, 233] width 37 height 12
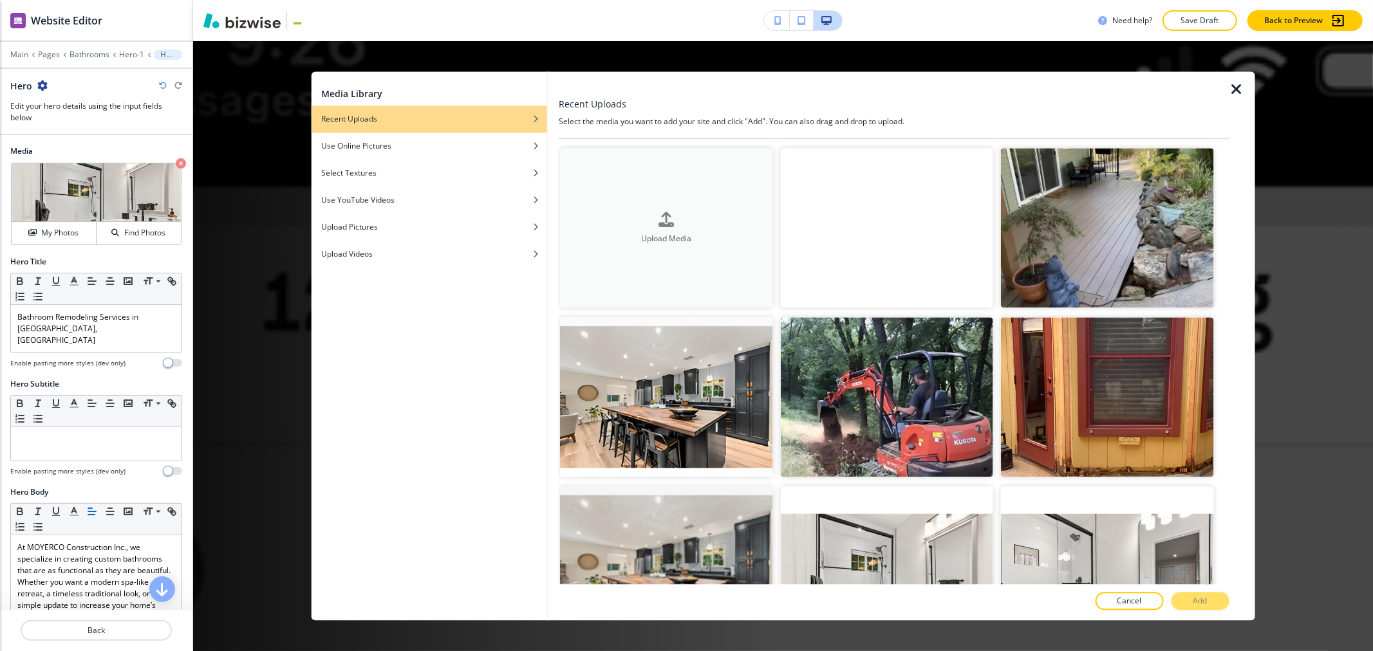
click at [696, 233] on h4 "Upload Media" at bounding box center [666, 239] width 212 height 12
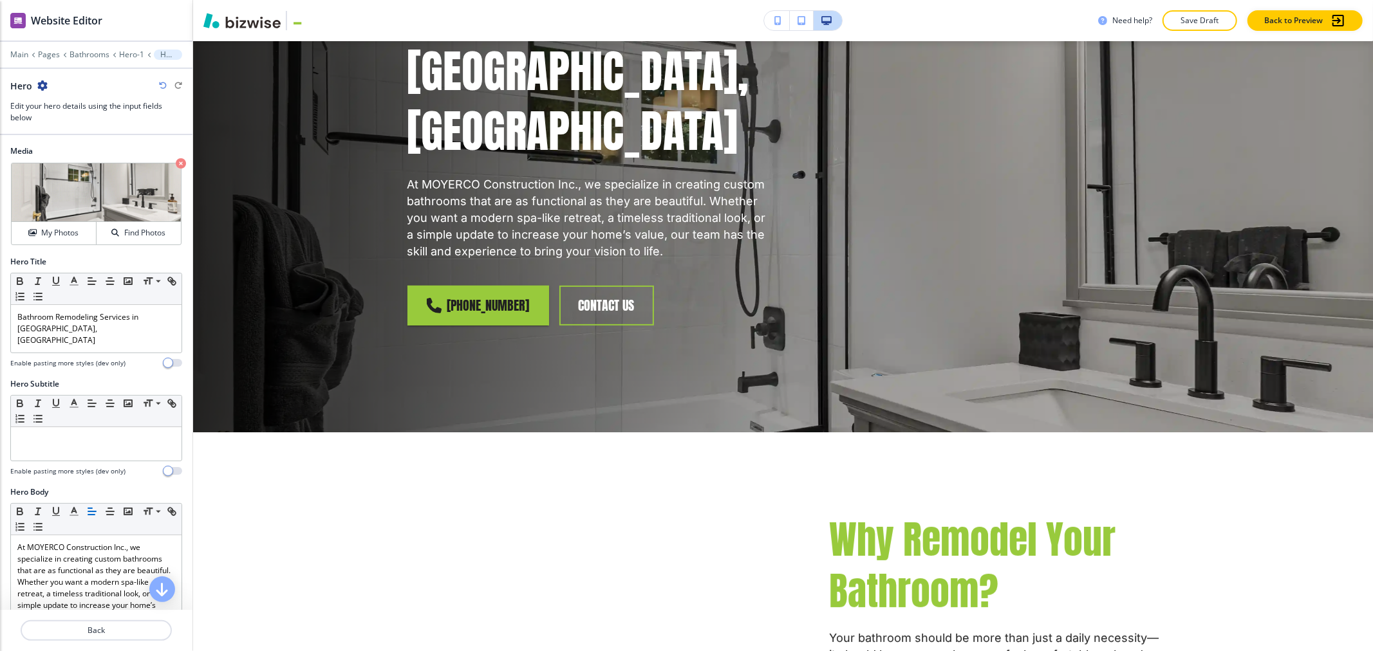
scroll to position [0, 0]
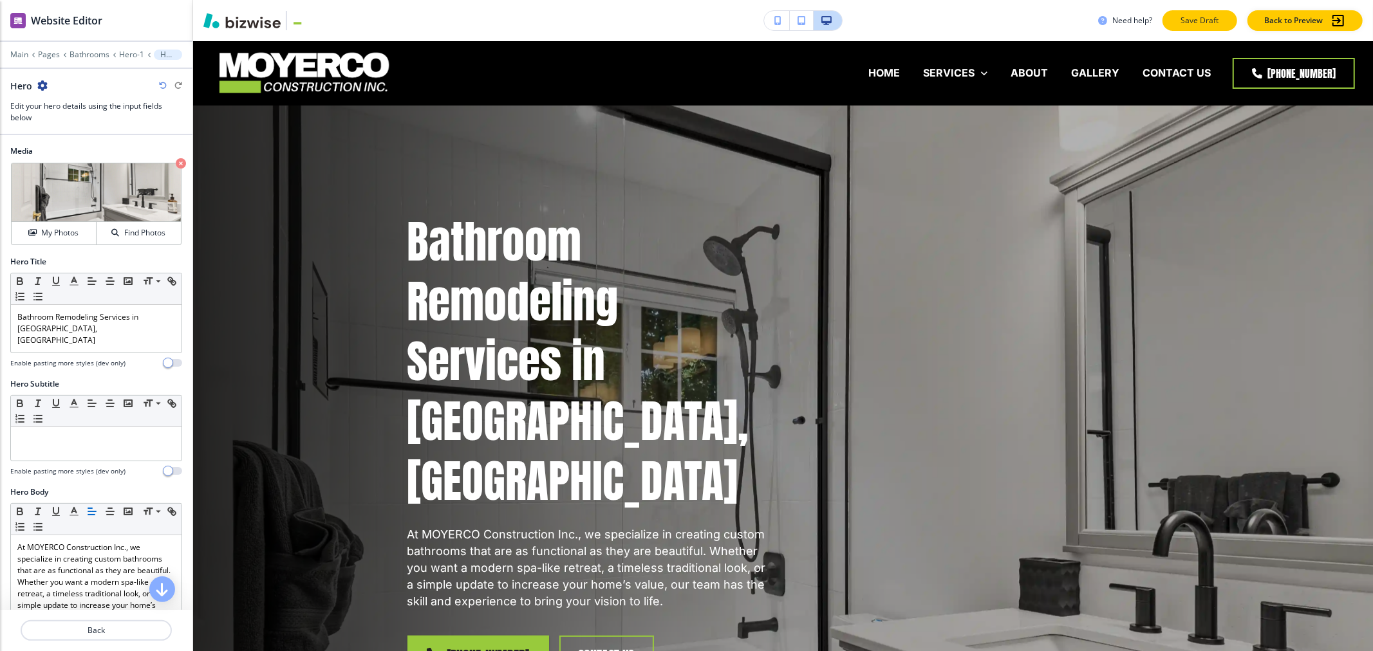
click at [1208, 27] on button "Save Draft" at bounding box center [1199, 20] width 75 height 21
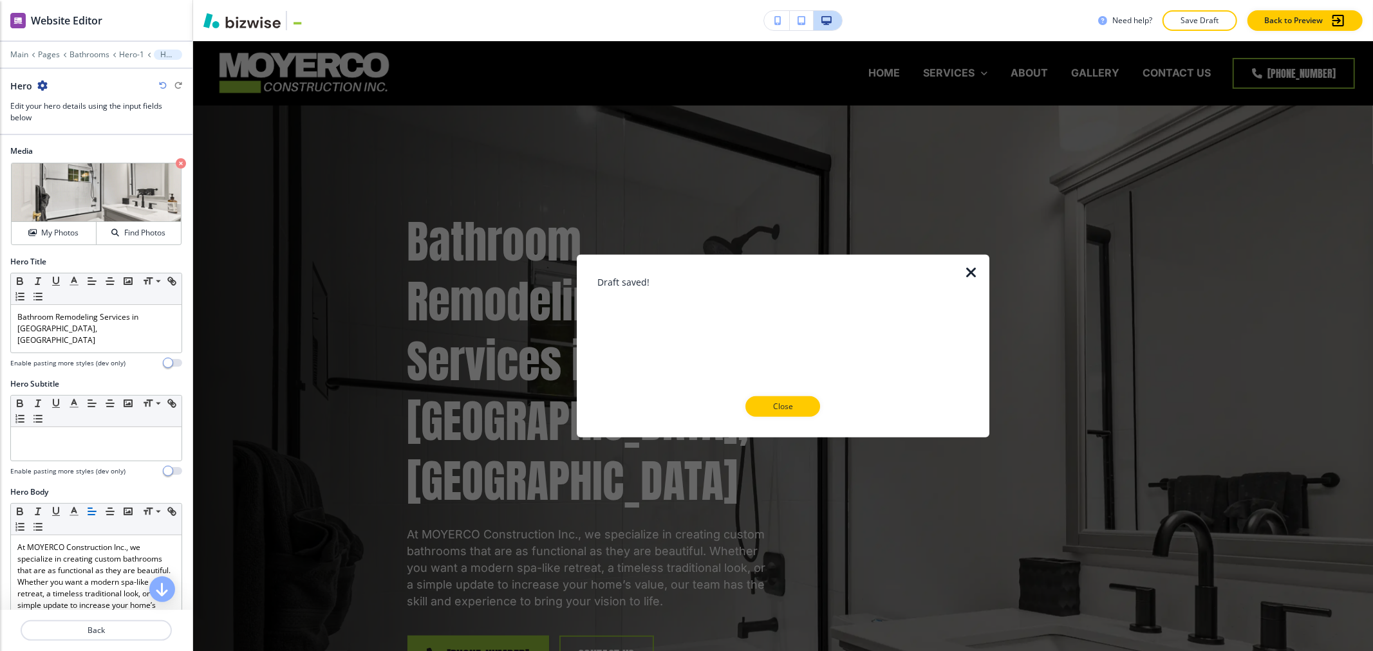
click at [960, 275] on h3 "Draft saved!" at bounding box center [783, 282] width 372 height 14
click at [966, 274] on icon "button" at bounding box center [971, 272] width 15 height 15
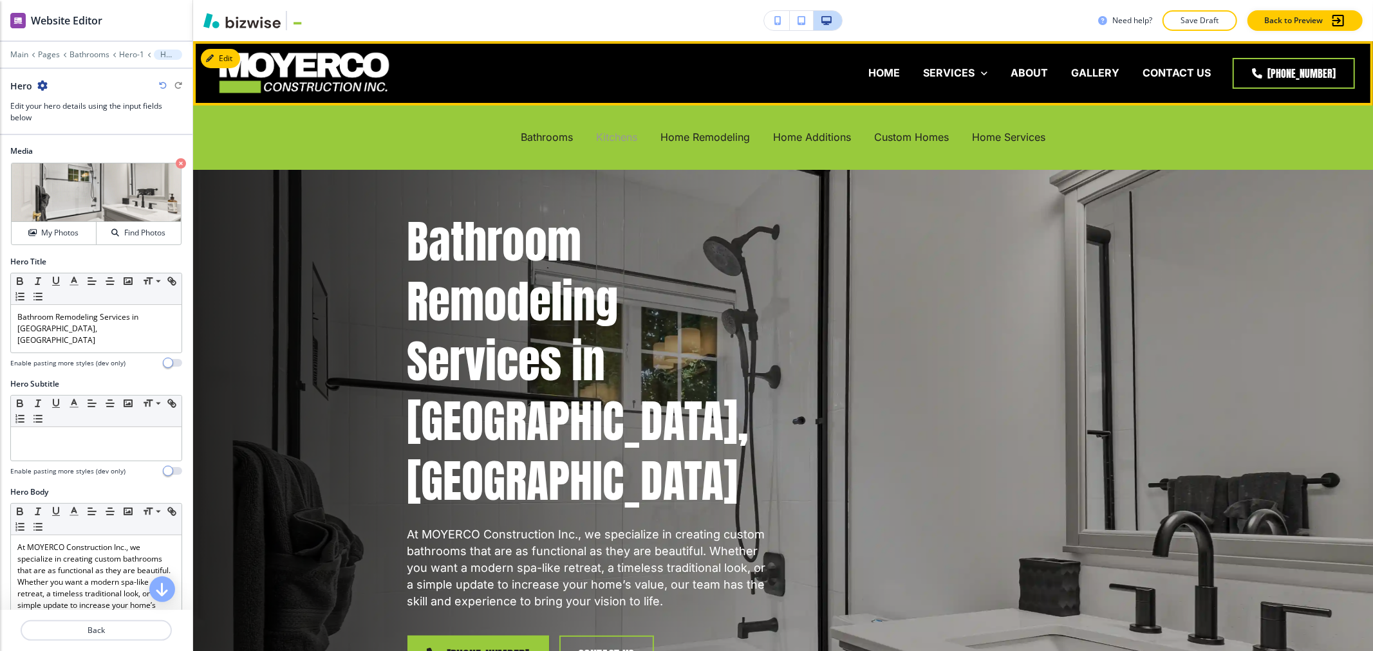
click at [620, 134] on p "Kitchens" at bounding box center [616, 137] width 41 height 15
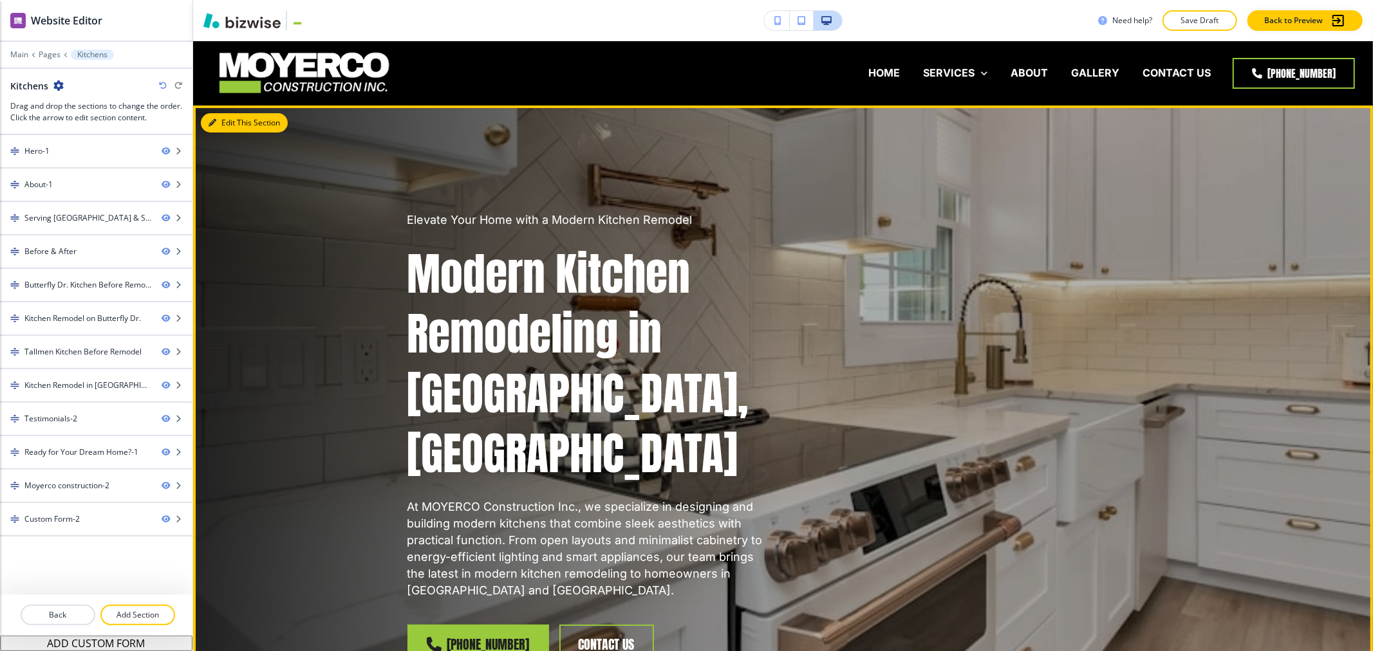
click at [217, 126] on button "Edit This Section" at bounding box center [244, 122] width 87 height 19
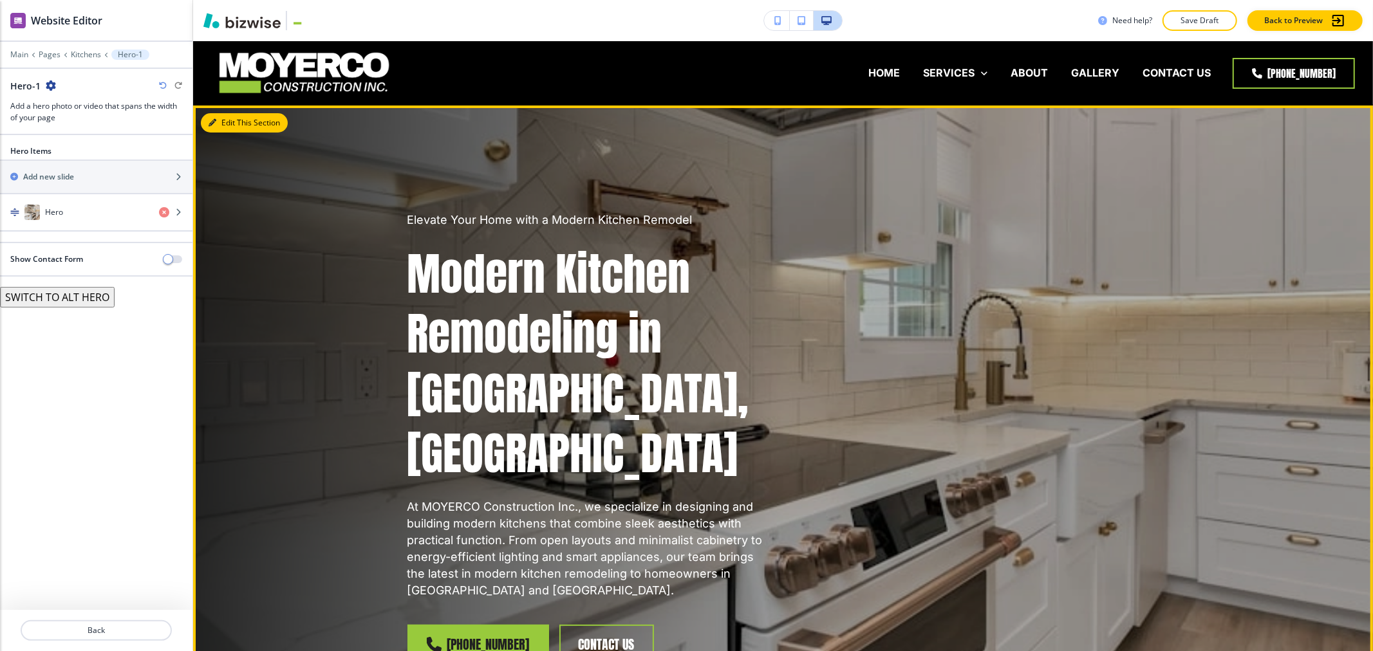
scroll to position [64, 0]
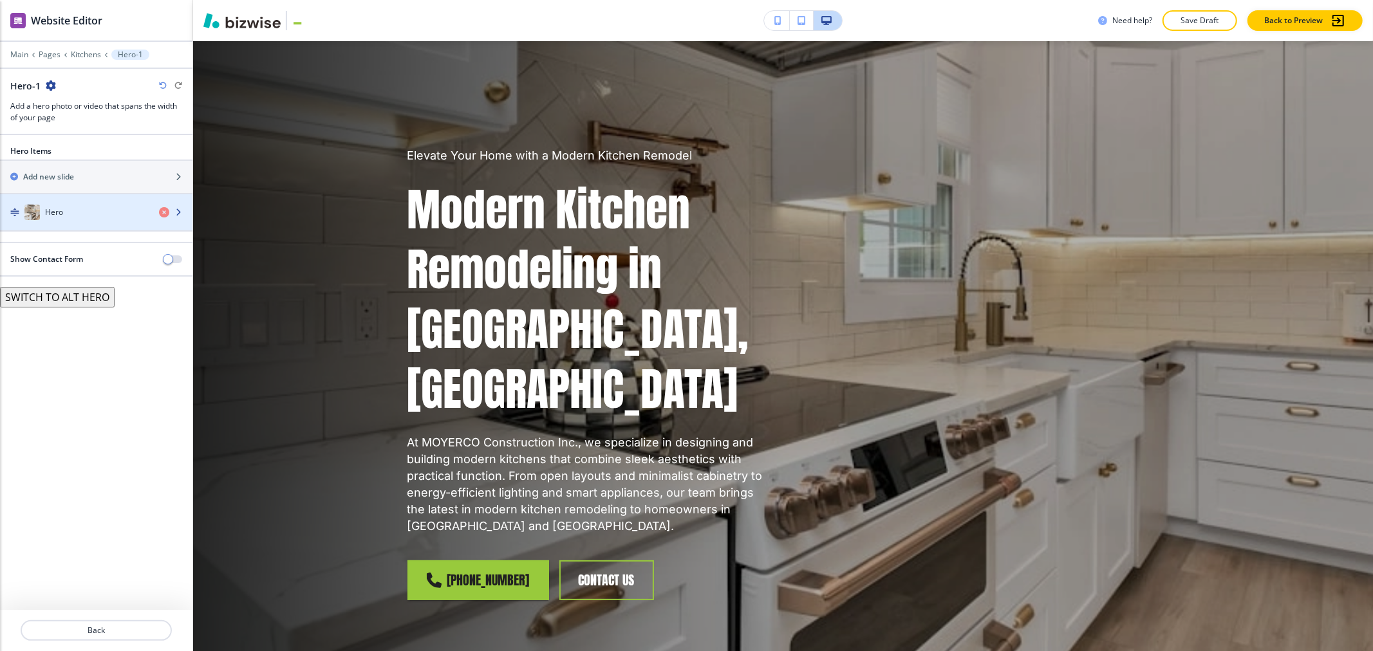
click at [53, 210] on h4 "Hero" at bounding box center [54, 213] width 18 height 12
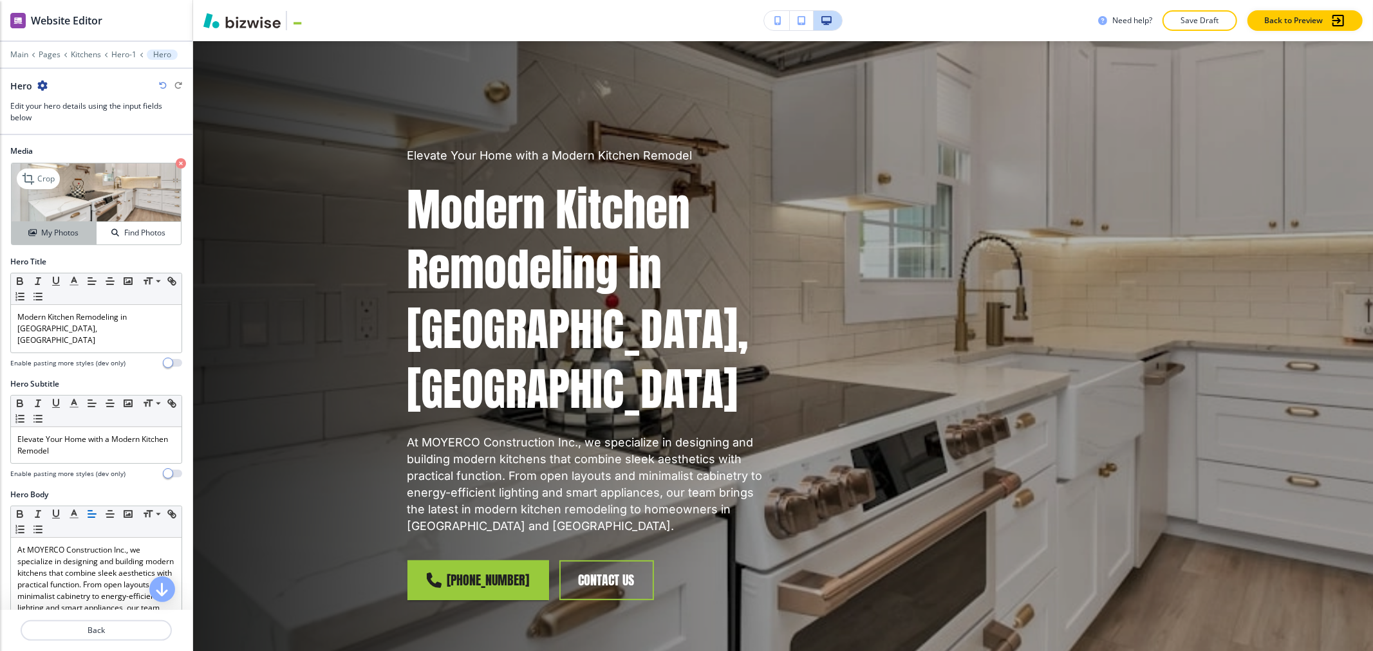
click at [52, 241] on button "My Photos" at bounding box center [54, 233] width 85 height 23
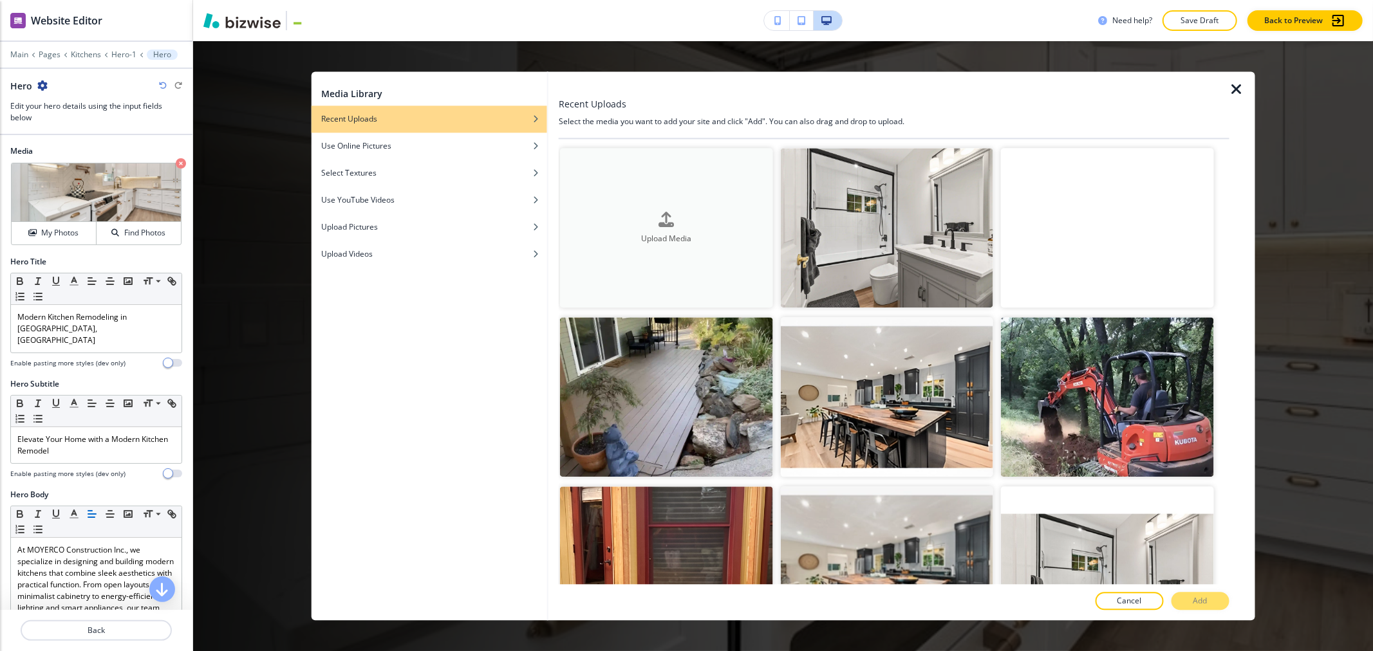
click at [665, 233] on h4 "Upload Media" at bounding box center [666, 239] width 212 height 12
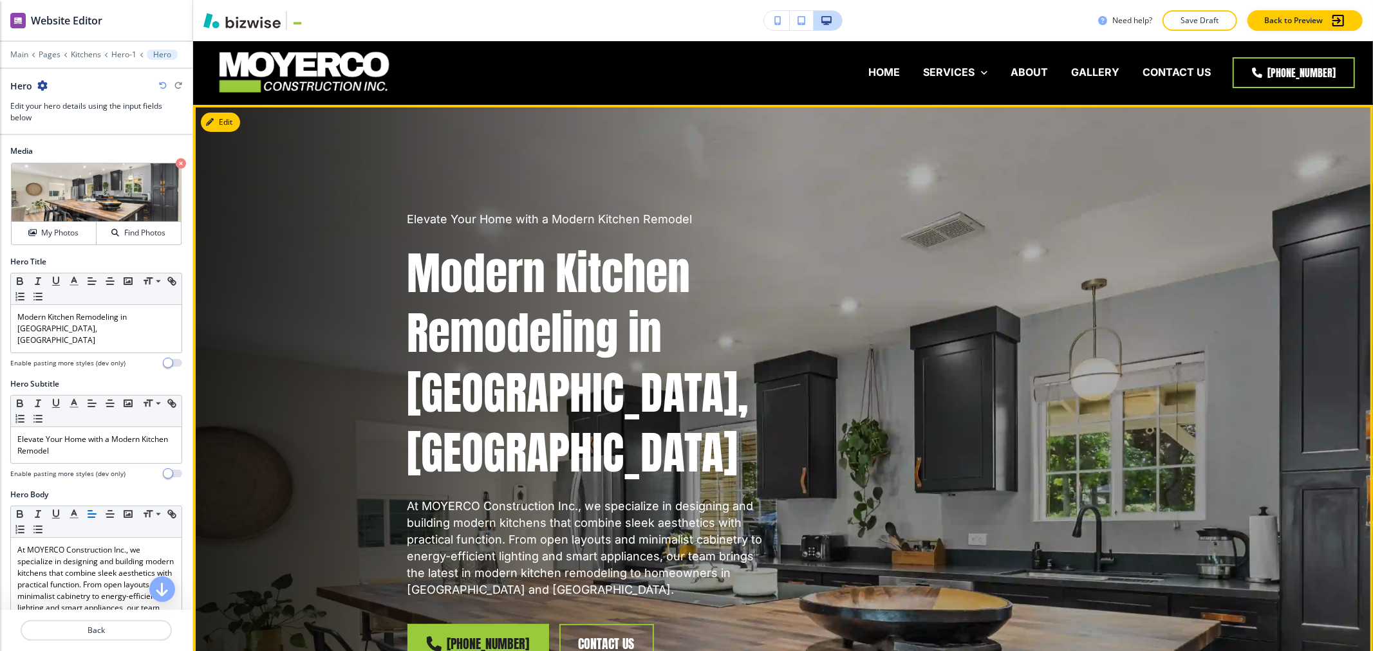
scroll to position [0, 0]
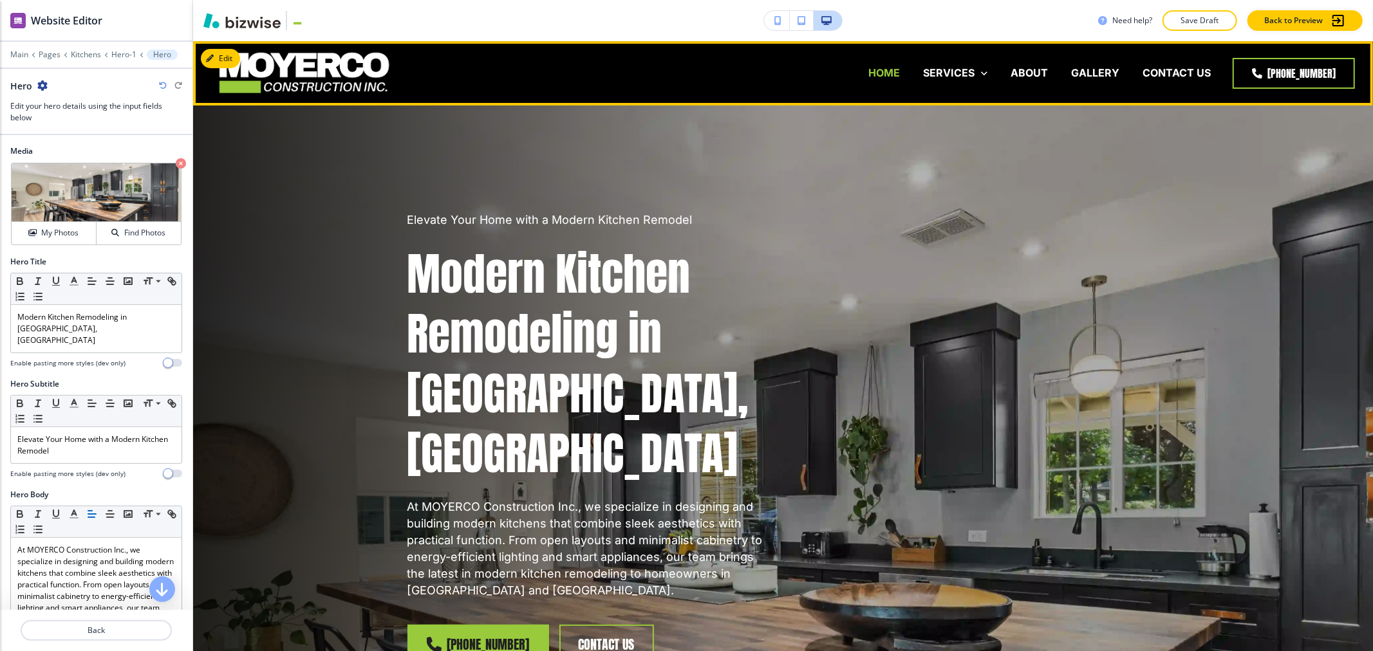
click at [892, 77] on p "HOME" at bounding box center [884, 73] width 32 height 15
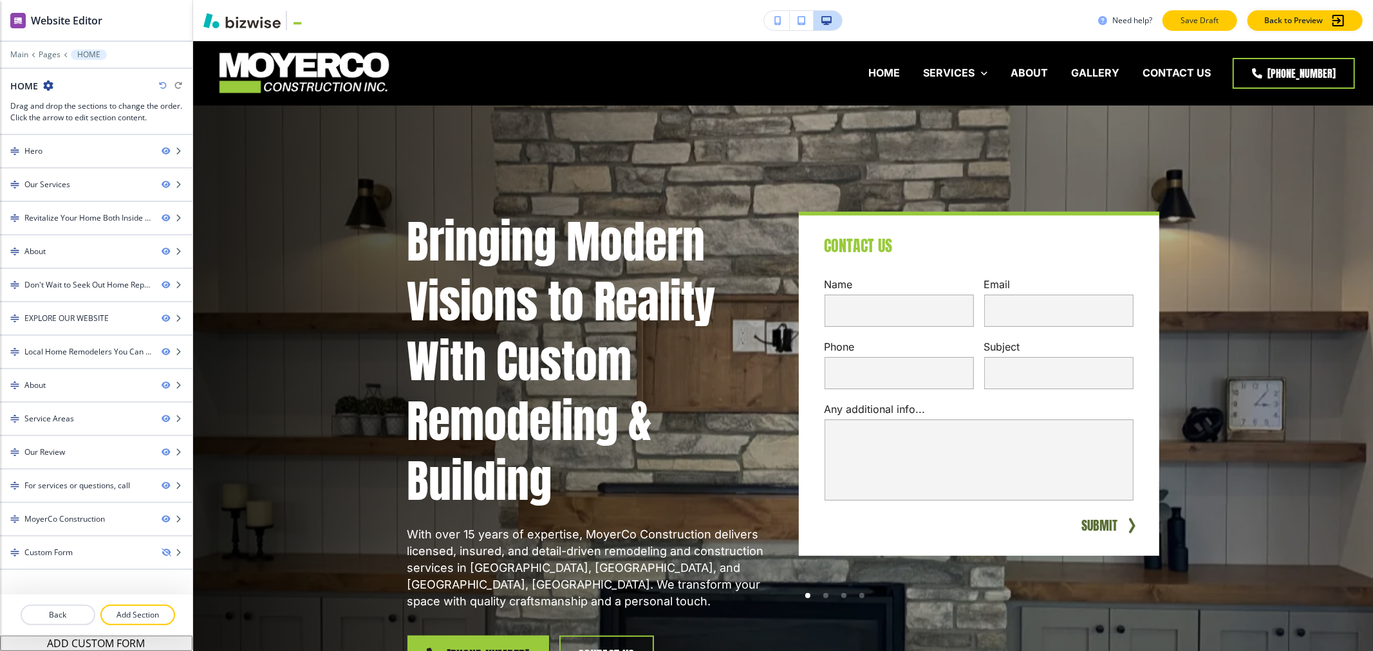
click at [1217, 15] on p "Save Draft" at bounding box center [1199, 21] width 41 height 12
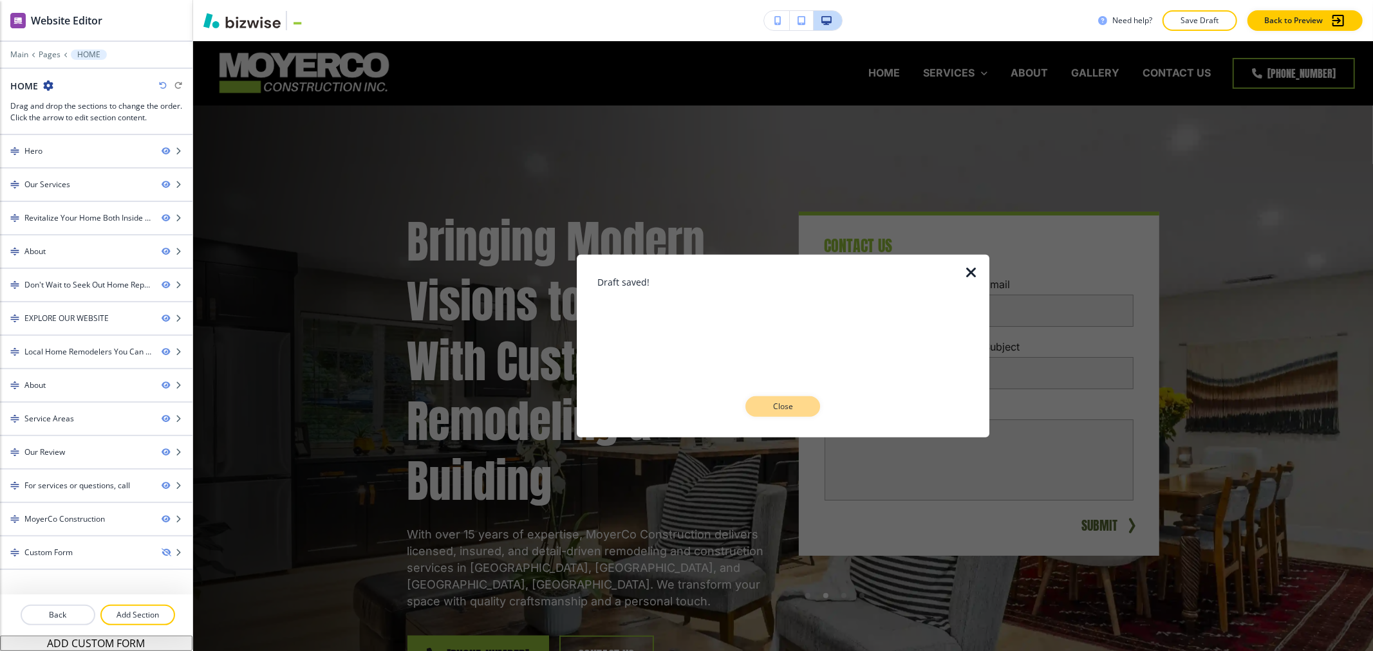
click at [783, 408] on p "Close" at bounding box center [782, 407] width 41 height 12
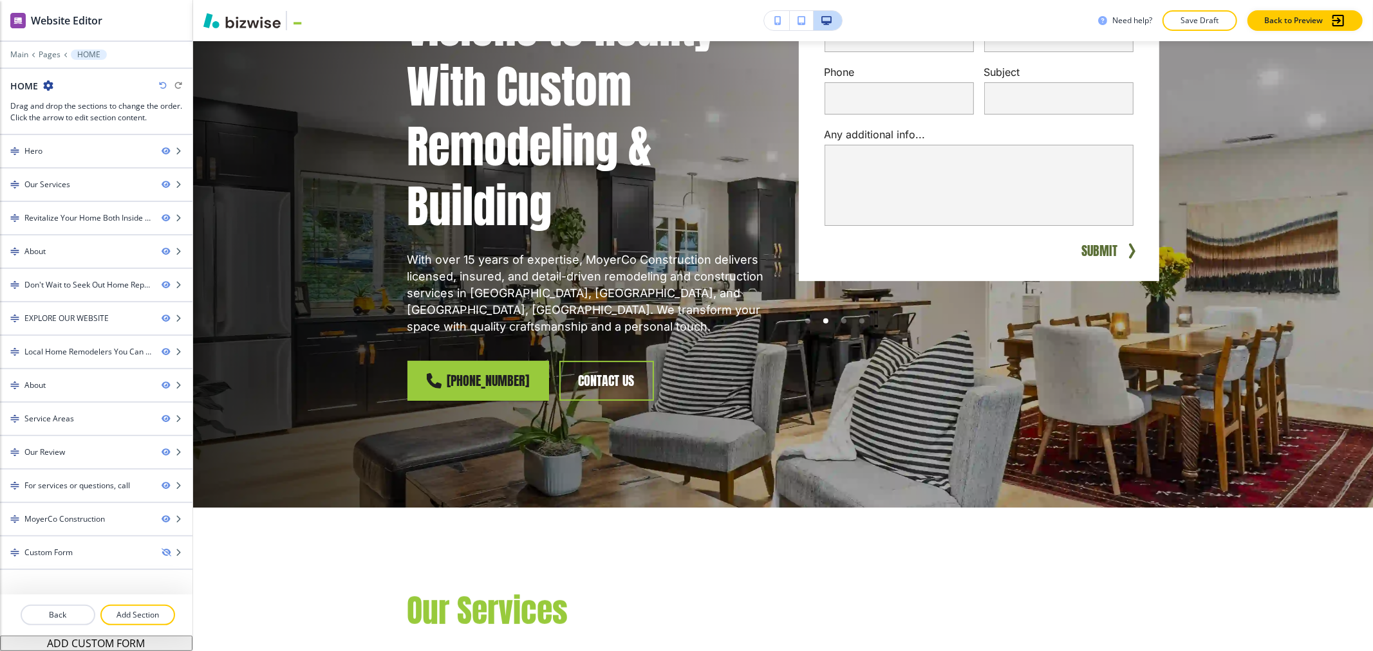
scroll to position [143, 0]
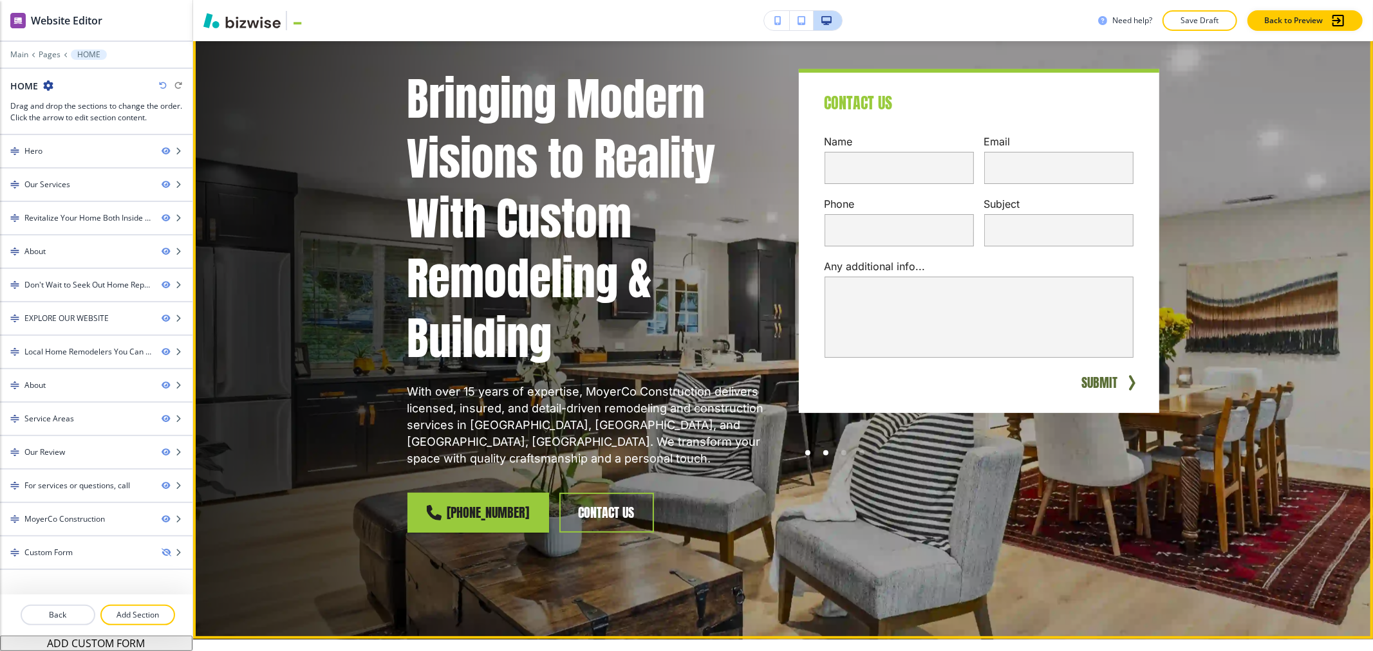
click at [799, 453] on div at bounding box center [808, 453] width 18 height 18
click at [799, 454] on div at bounding box center [808, 453] width 18 height 18
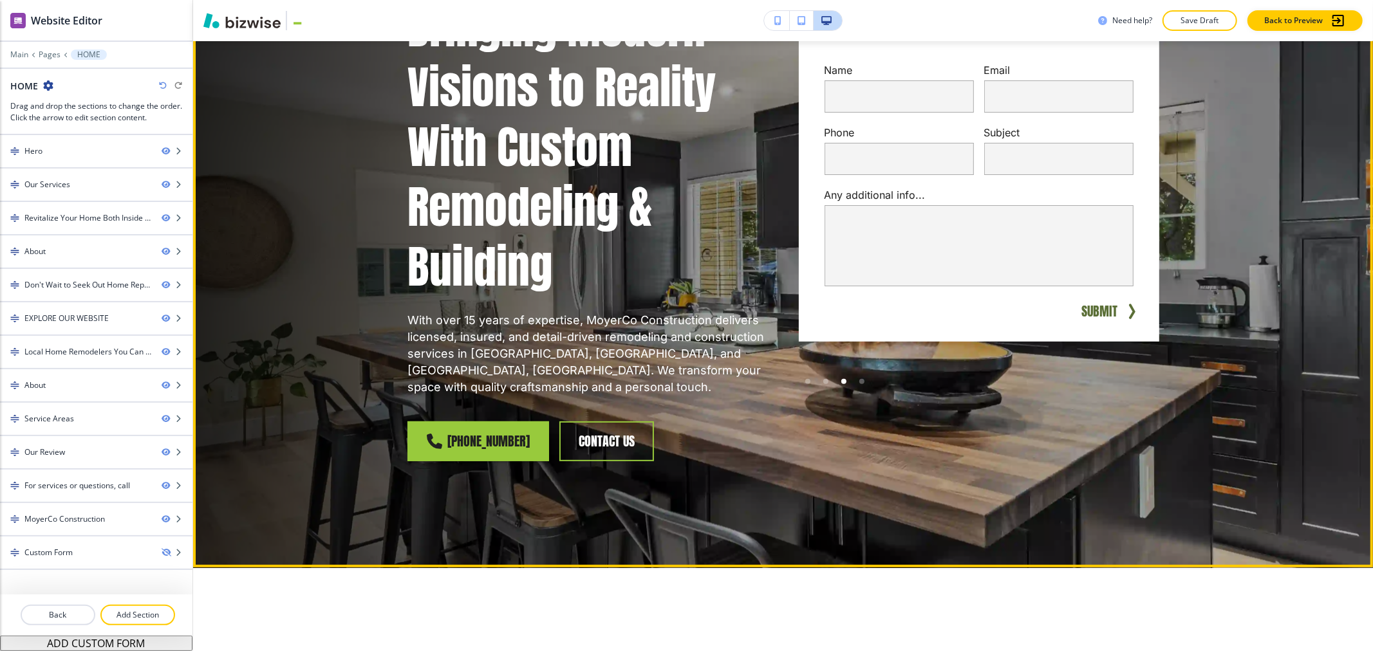
scroll to position [0, 0]
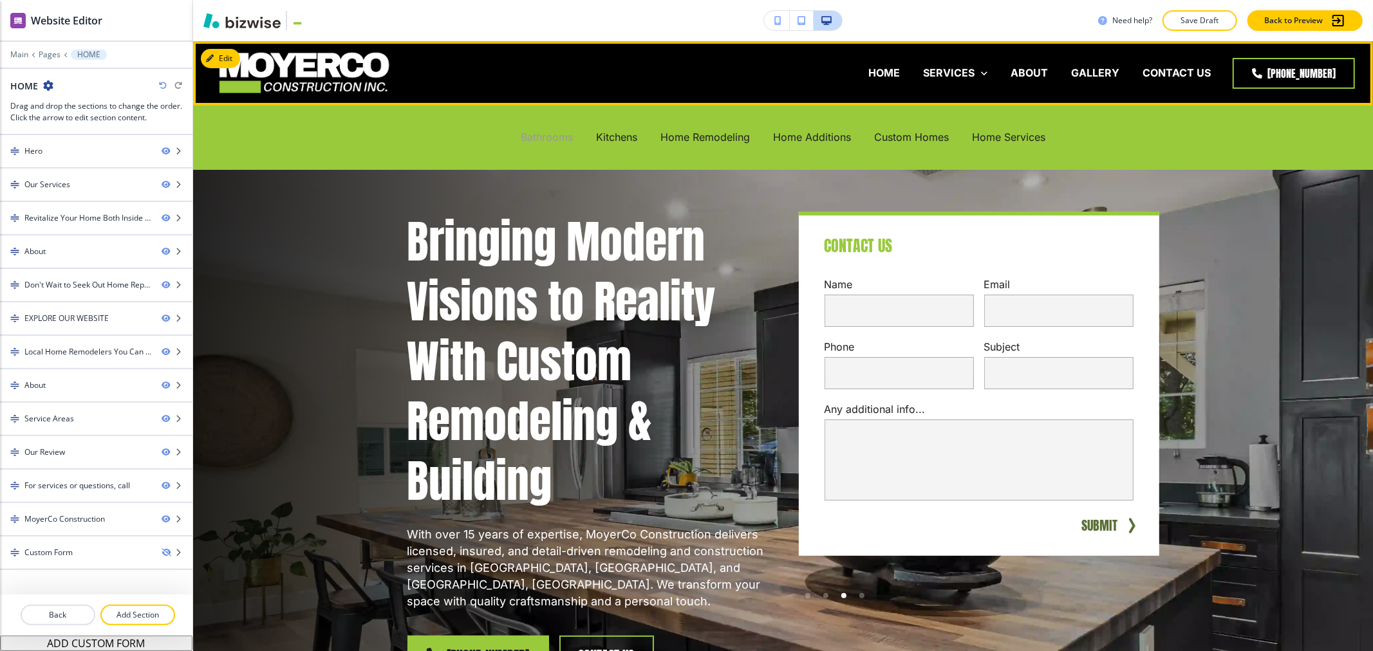
click at [537, 136] on p "Bathrooms" at bounding box center [547, 137] width 52 height 15
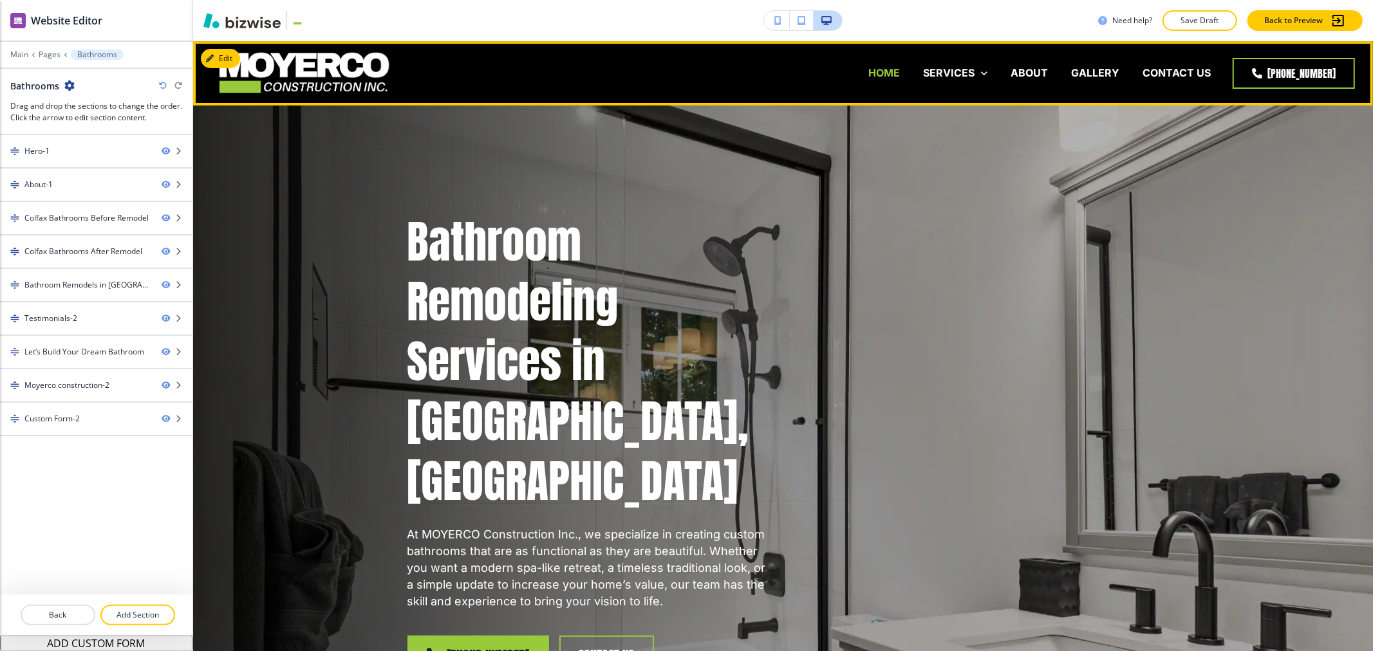
click at [885, 73] on p "HOME" at bounding box center [884, 73] width 32 height 15
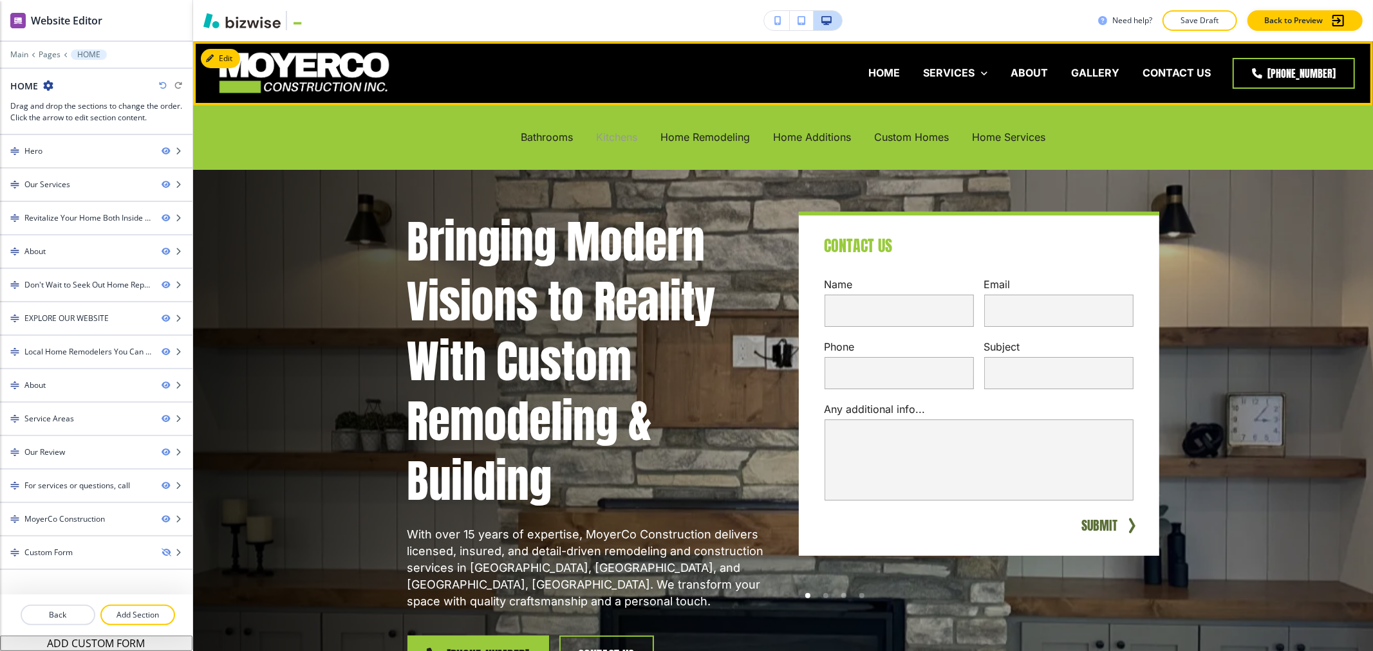
click at [620, 140] on p "Kitchens" at bounding box center [616, 137] width 41 height 15
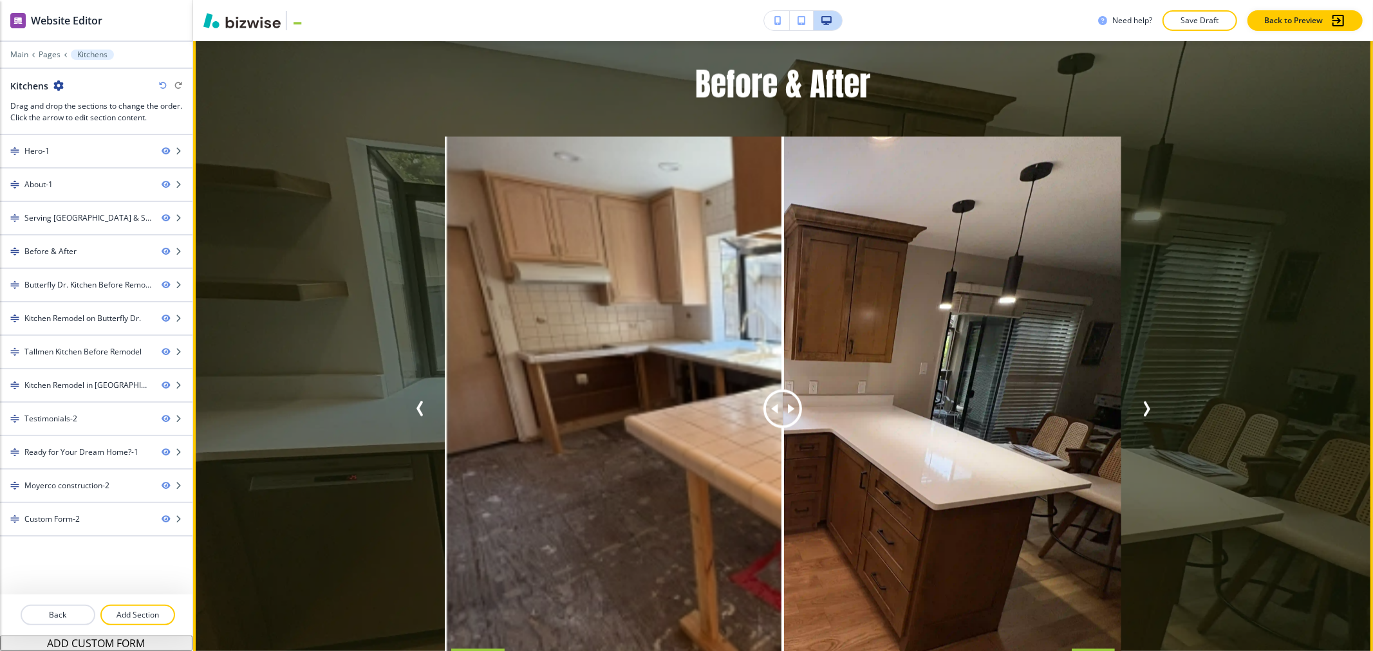
scroll to position [2431, 0]
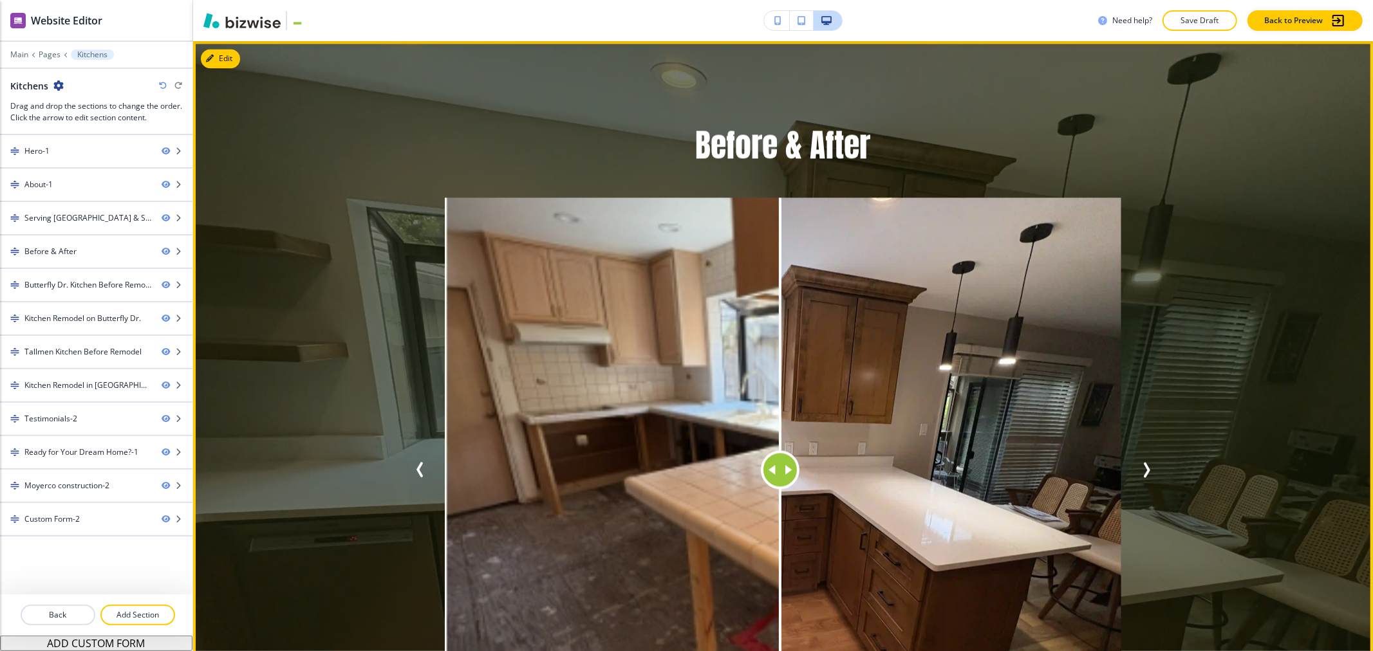
drag, startPoint x: 771, startPoint y: 381, endPoint x: 775, endPoint y: 351, distance: 29.9
click at [780, 351] on div at bounding box center [780, 470] width 0 height 545
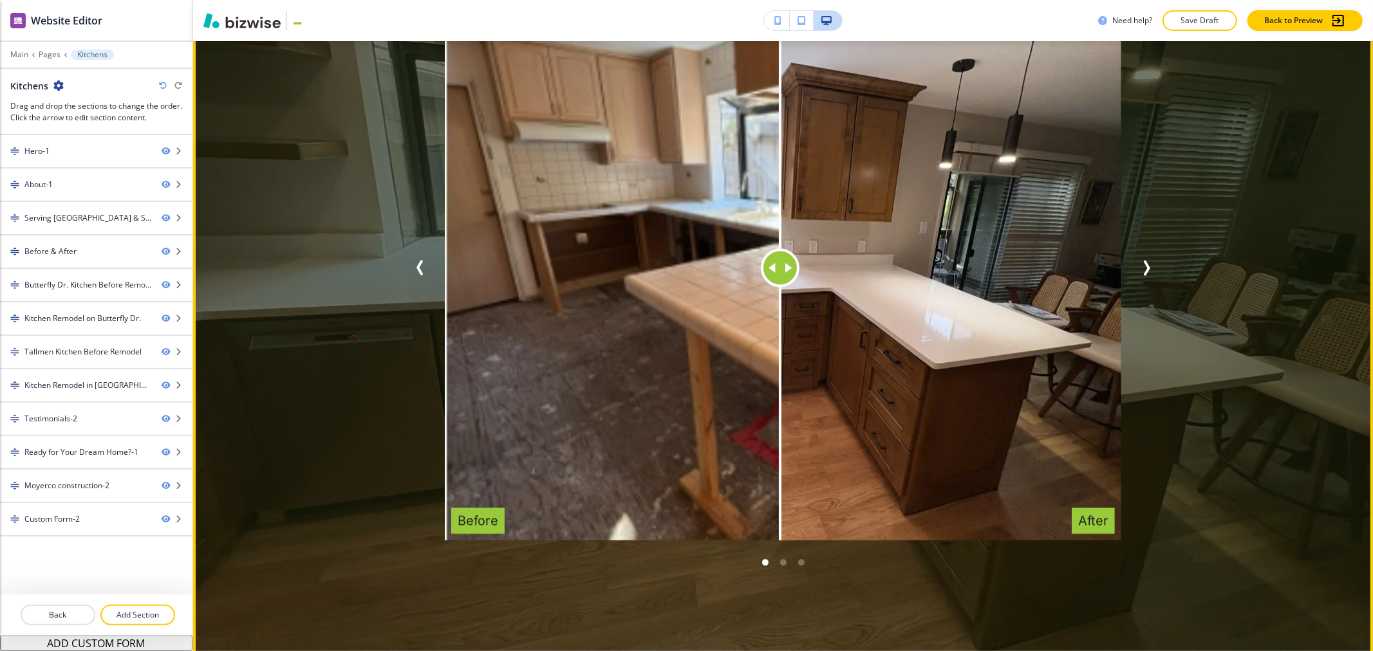
scroll to position [2503, 0]
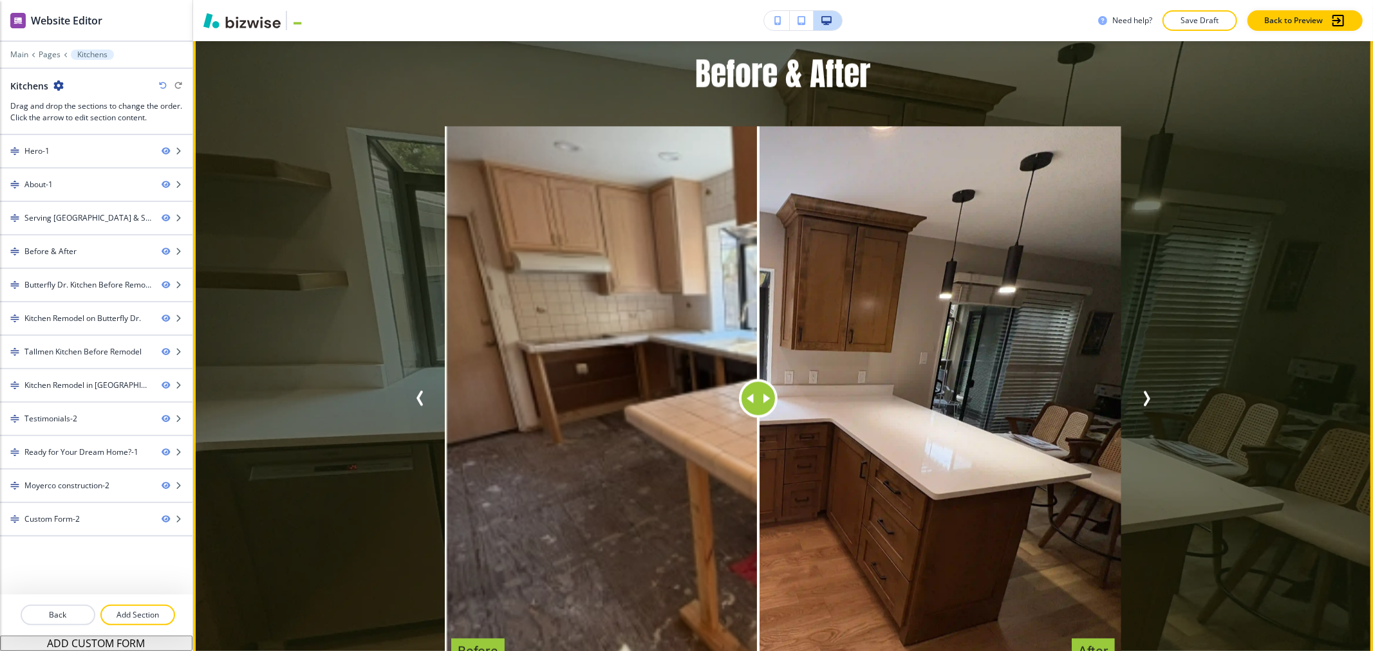
drag, startPoint x: 769, startPoint y: 329, endPoint x: 756, endPoint y: 301, distance: 31.4
click at [756, 379] on div at bounding box center [758, 398] width 39 height 39
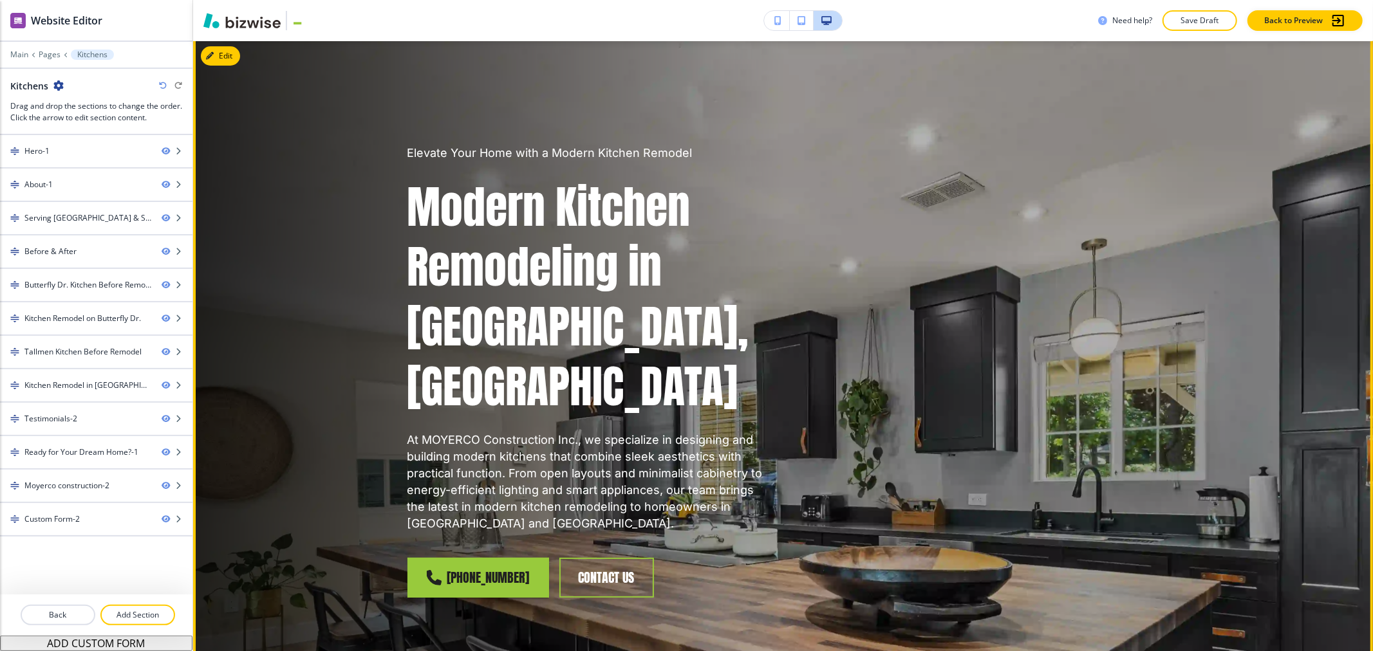
scroll to position [0, 0]
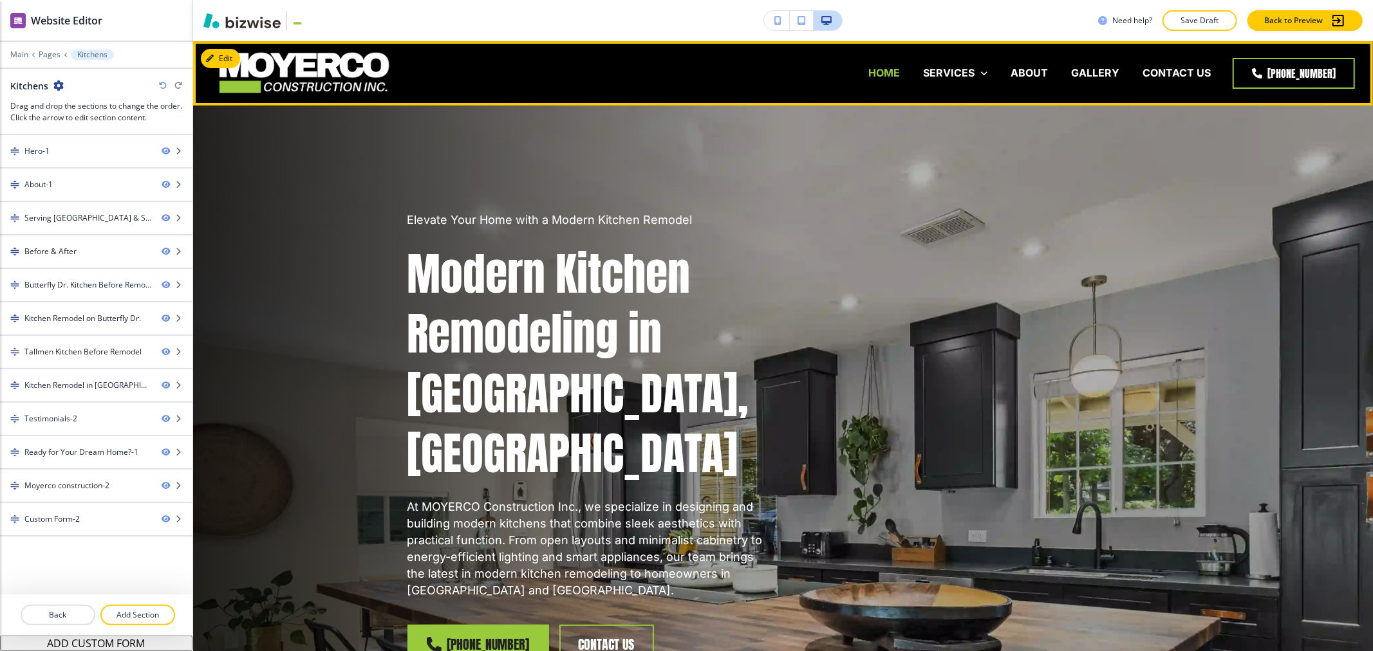
click at [877, 75] on p "HOME" at bounding box center [884, 73] width 32 height 15
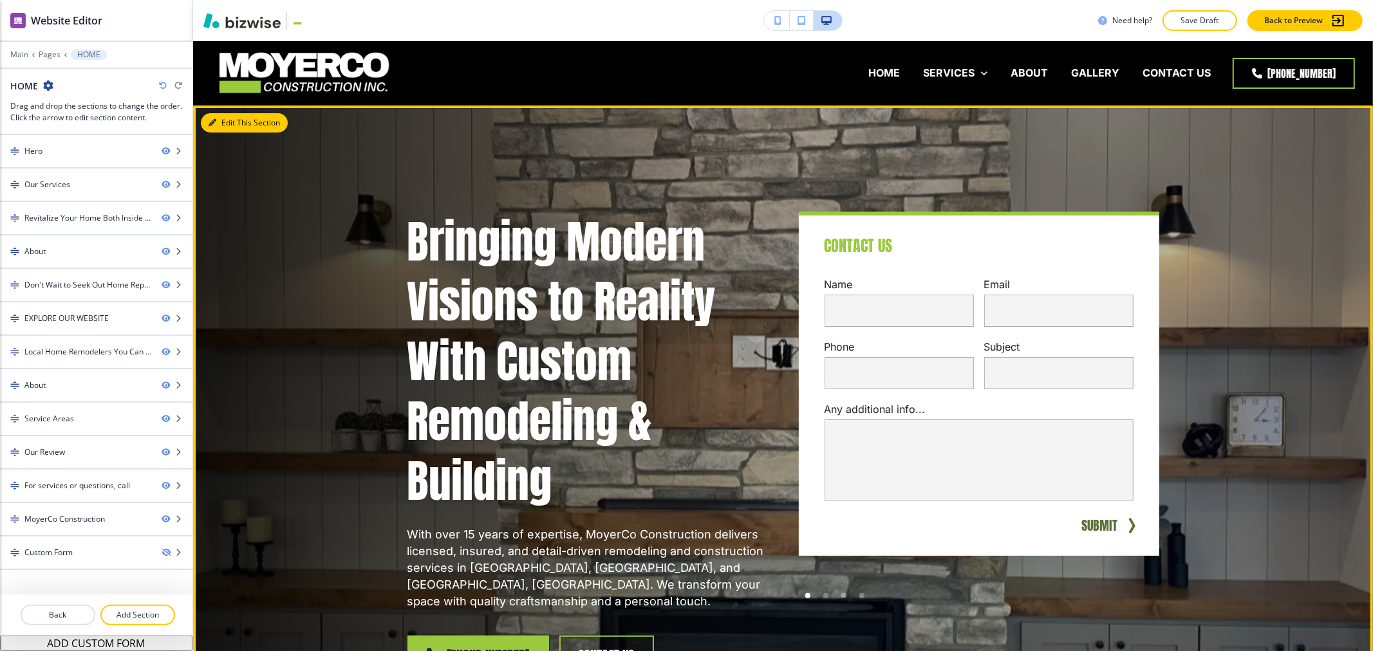
click at [229, 118] on button "Edit This Section" at bounding box center [244, 122] width 87 height 19
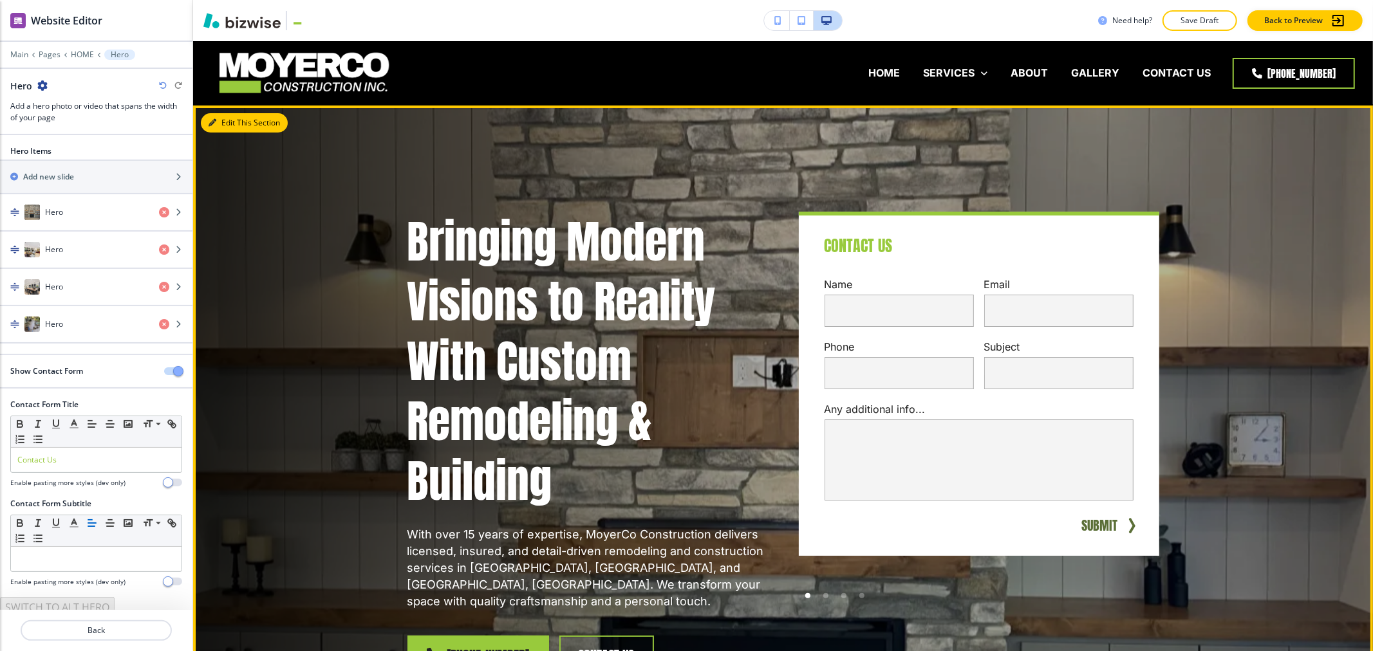
scroll to position [64, 0]
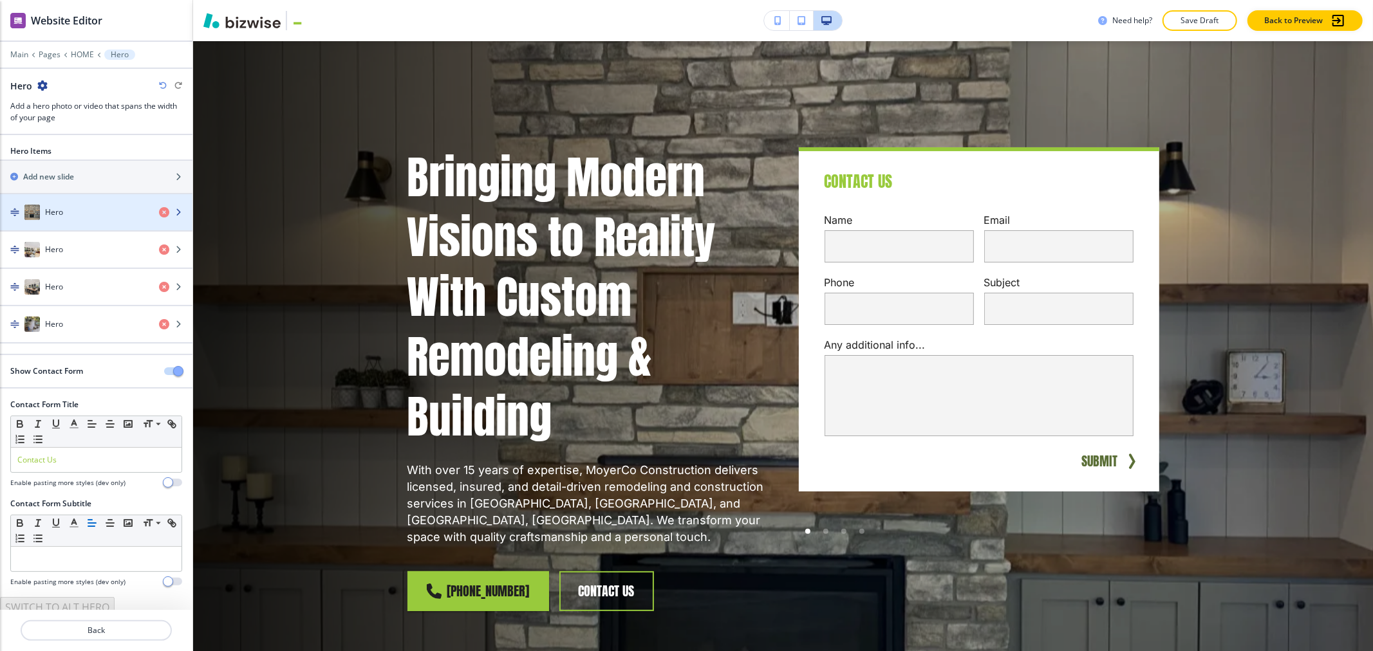
click at [72, 216] on div "Hero" at bounding box center [74, 212] width 149 height 15
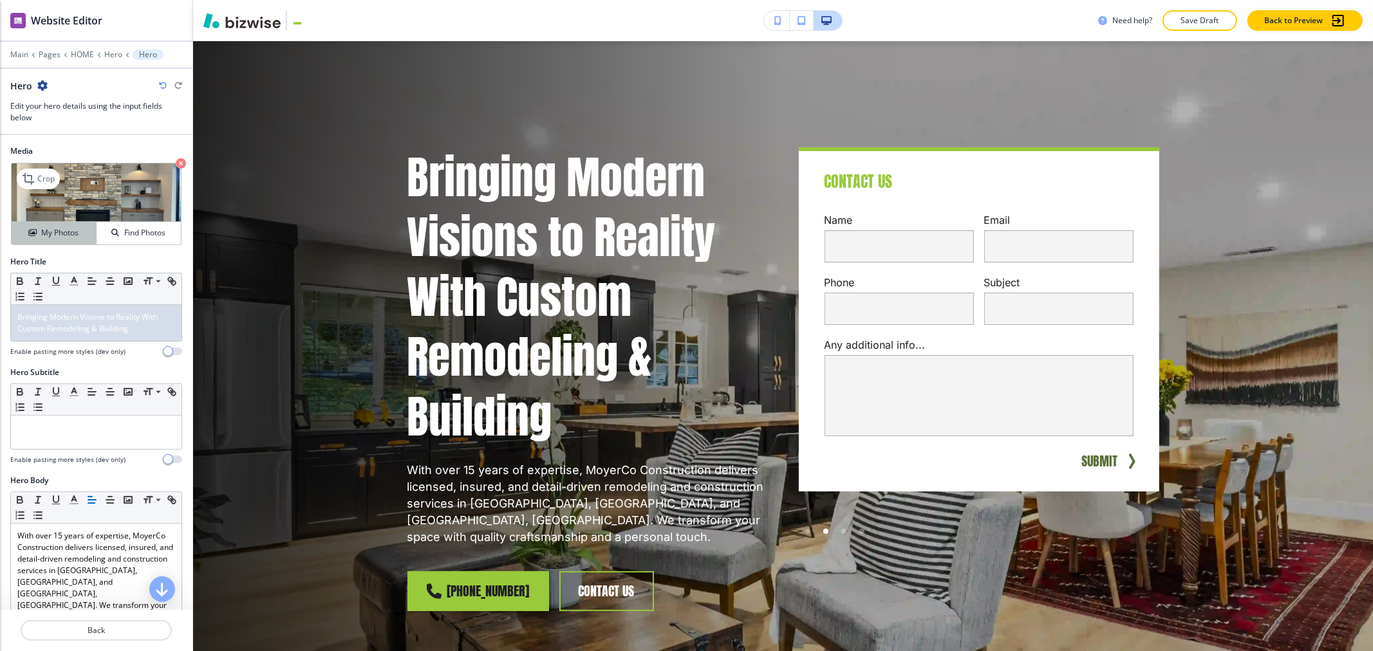
click at [66, 234] on h4 "My Photos" at bounding box center [59, 233] width 37 height 12
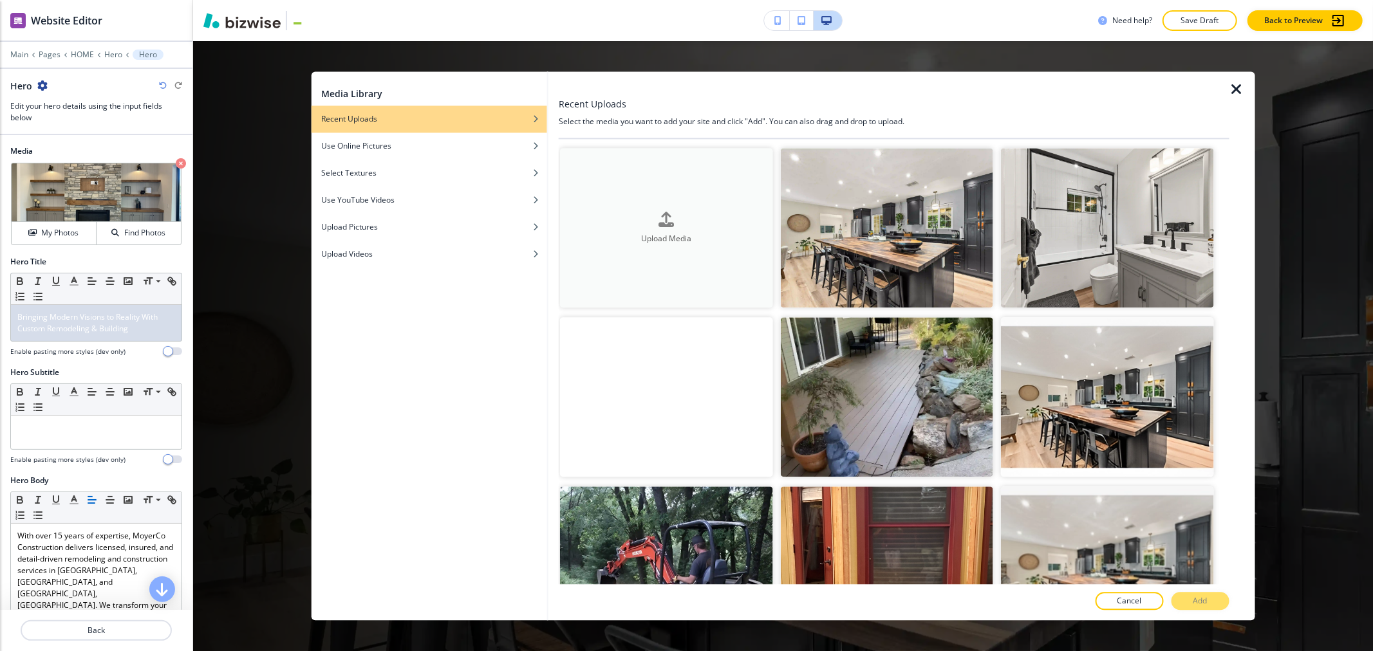
click at [697, 228] on div "button" at bounding box center [666, 230] width 212 height 5
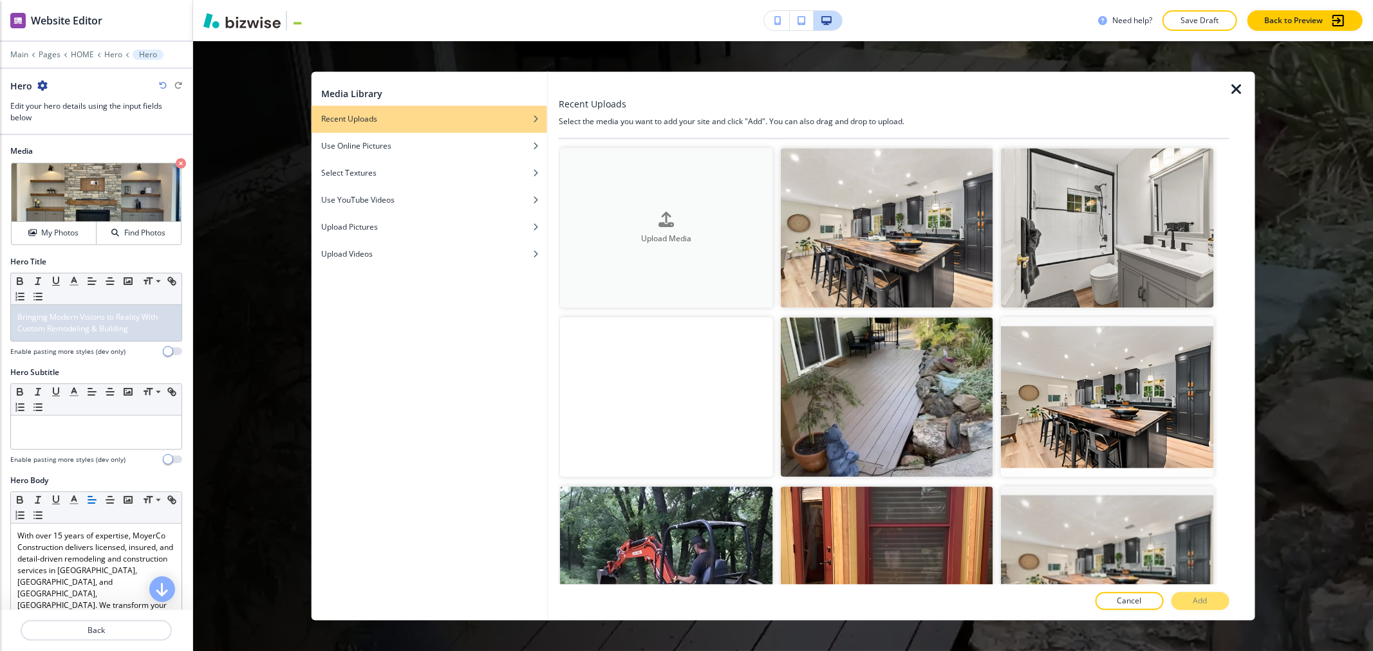
click at [610, 248] on button "Upload Media" at bounding box center [666, 228] width 212 height 160
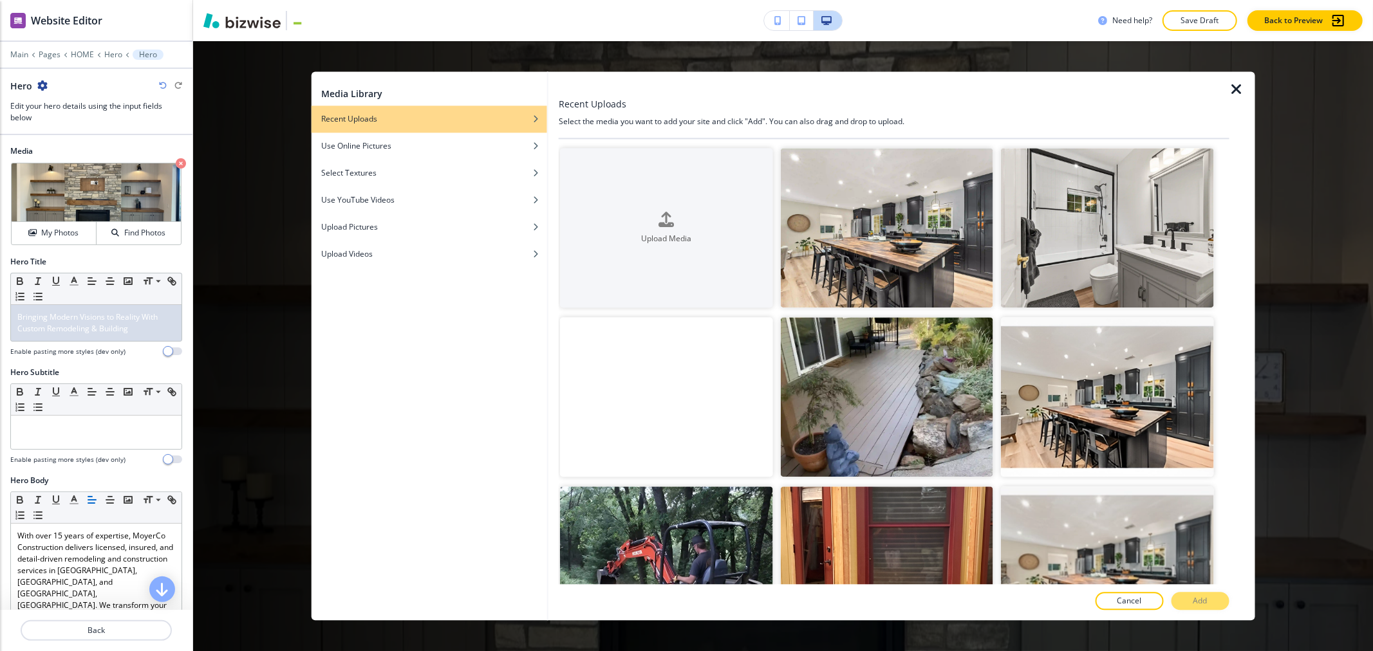
click at [1240, 92] on icon "button" at bounding box center [1236, 89] width 15 height 15
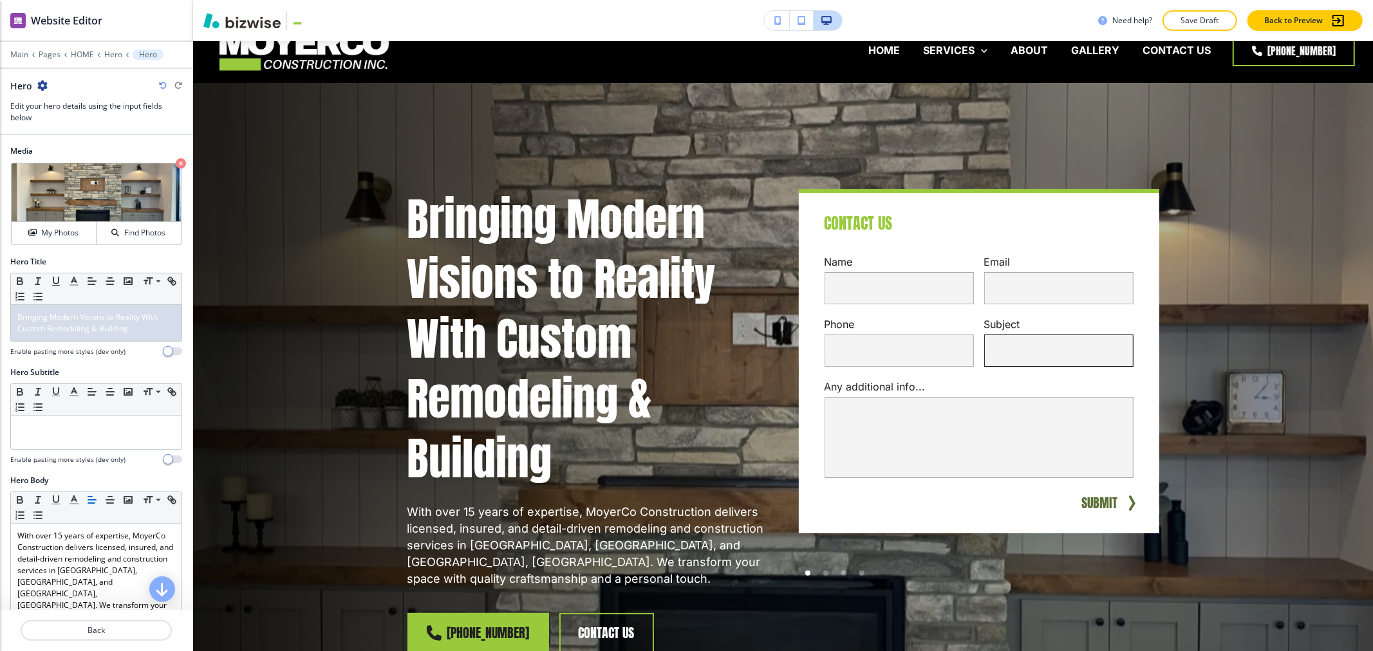
scroll to position [0, 0]
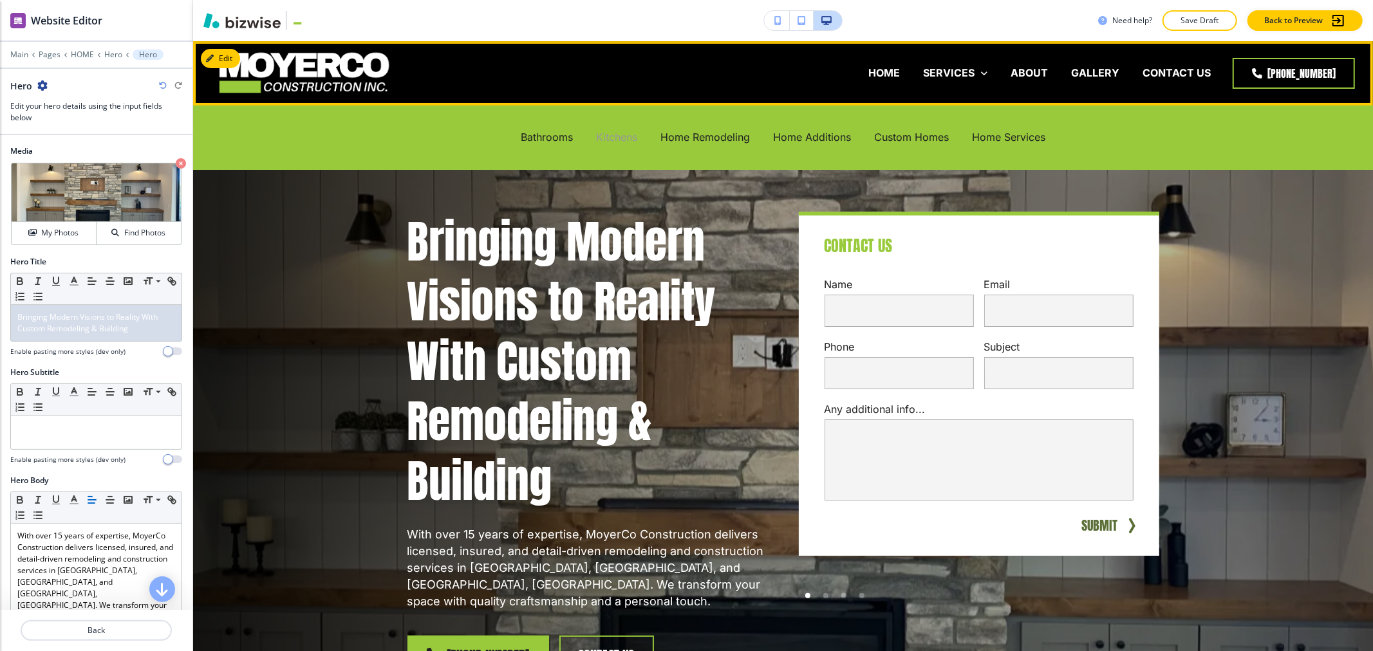
click at [613, 136] on p "Kitchens" at bounding box center [616, 137] width 41 height 15
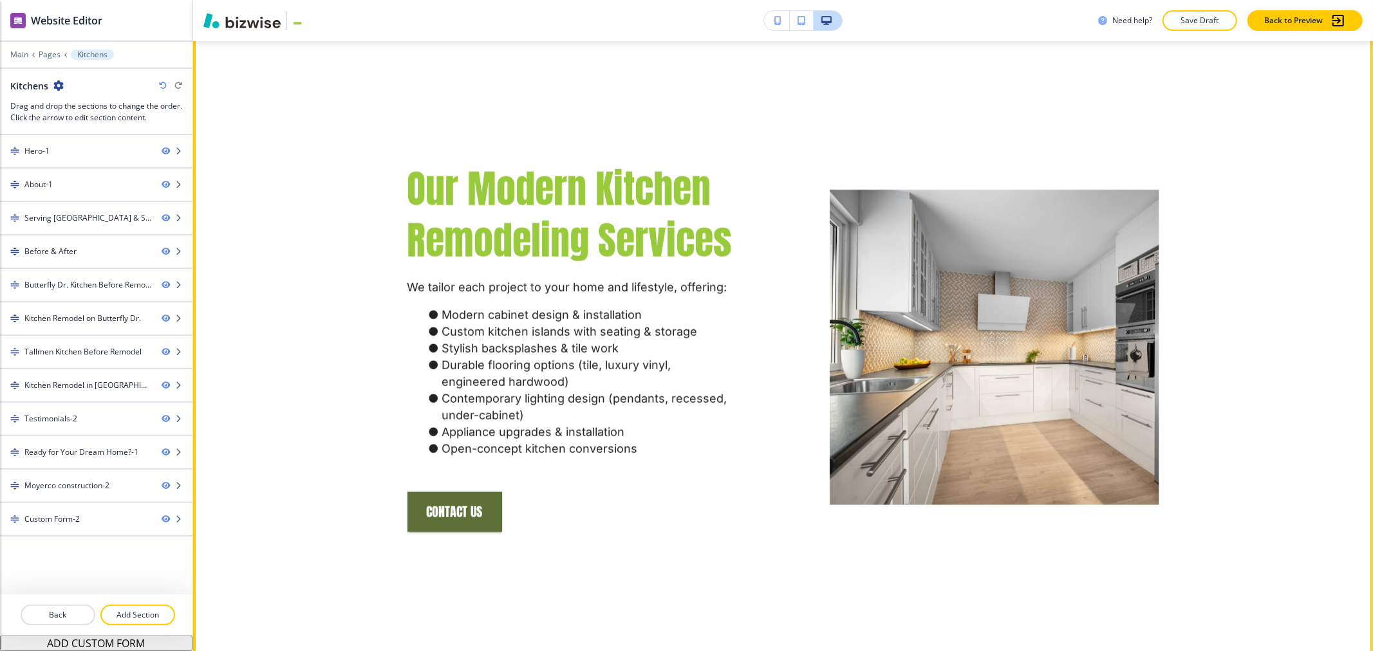
scroll to position [1645, 0]
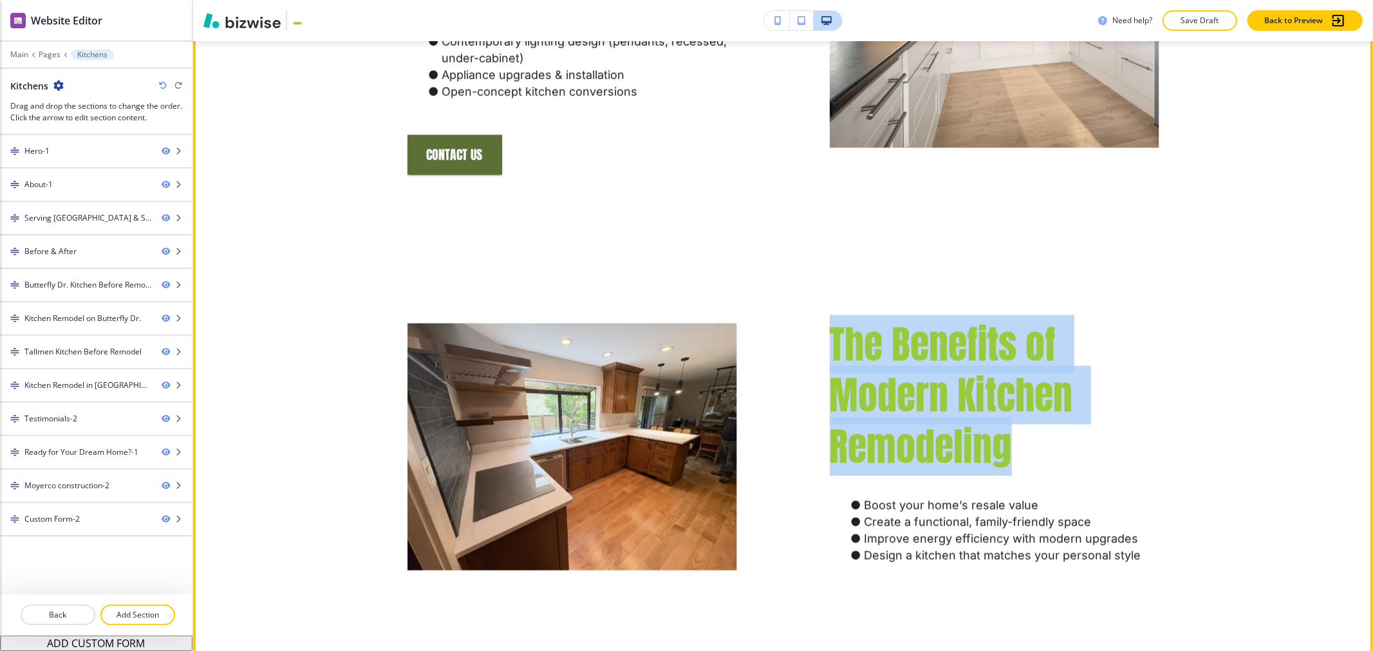
drag, startPoint x: 822, startPoint y: 279, endPoint x: 1006, endPoint y: 384, distance: 211.6
click at [1006, 384] on div "The Benefits of Modern Kitchen Remodeling Boost your home’s resale value Create…" at bounding box center [948, 416] width 422 height 319
click at [831, 315] on span "The Benefits of Modern Kitchen Remodeling" at bounding box center [956, 396] width 252 height 162
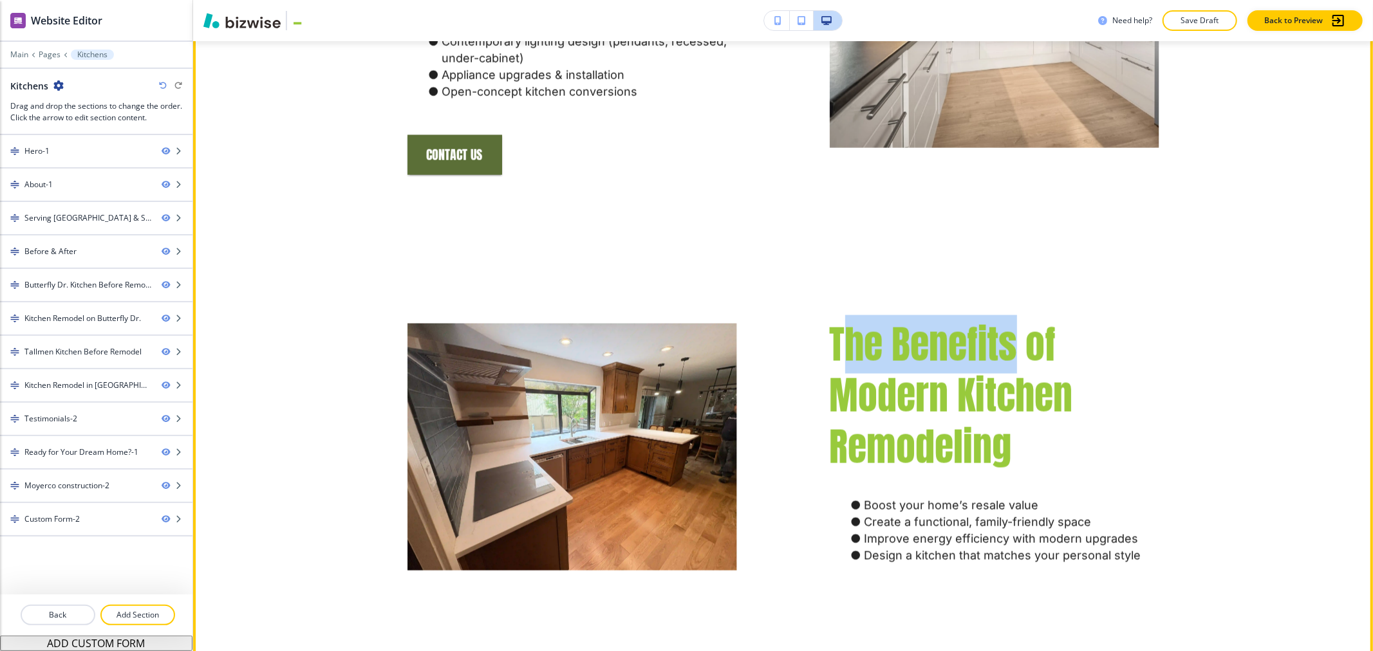
drag, startPoint x: 867, startPoint y: 294, endPoint x: 1011, endPoint y: 297, distance: 143.6
click at [1011, 315] on span "The Benefits of Modern Kitchen Remodeling" at bounding box center [956, 396] width 252 height 162
click at [844, 345] on span "The Benefits of Modern Kitchen Remodeling" at bounding box center [956, 396] width 252 height 162
drag, startPoint x: 826, startPoint y: 328, endPoint x: 820, endPoint y: 272, distance: 56.3
click at [820, 272] on div "The Benefits of Modern Kitchen Remodeling Boost your home’s resale value Create…" at bounding box center [948, 416] width 422 height 319
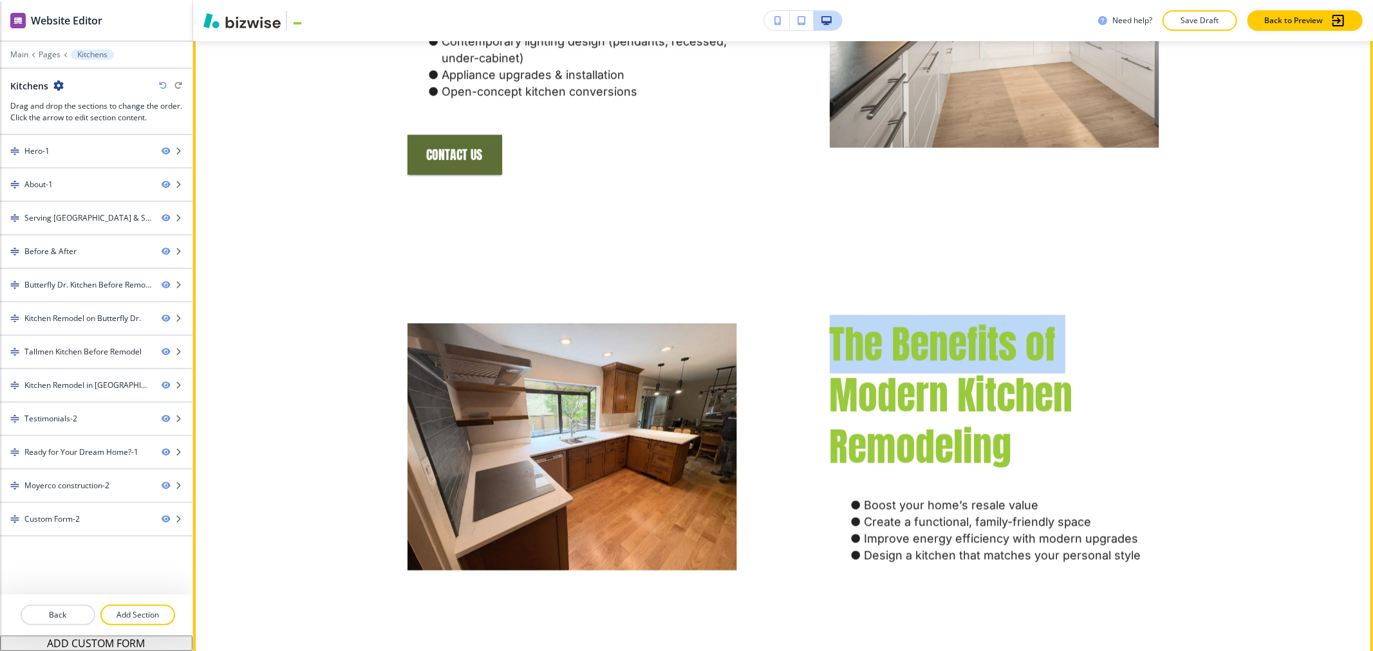
click at [834, 318] on span "The Benefits of Modern Kitchen Remodeling" at bounding box center [956, 396] width 252 height 162
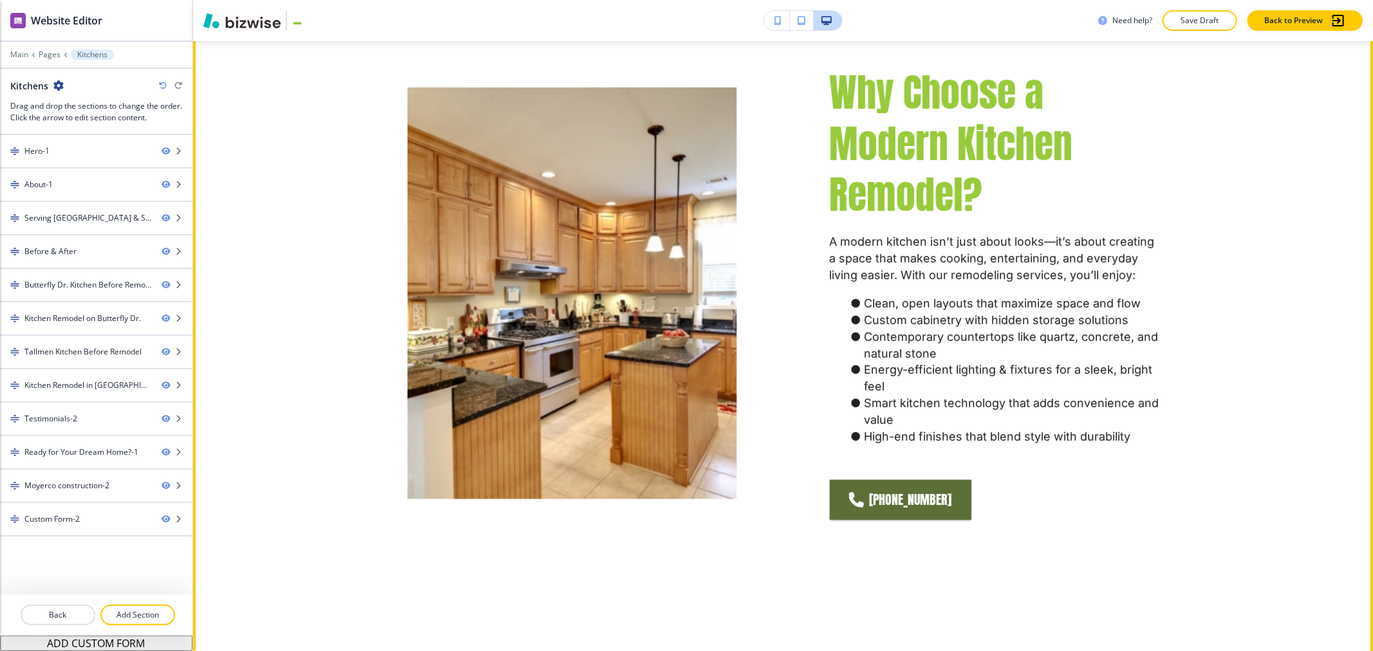
scroll to position [286, 0]
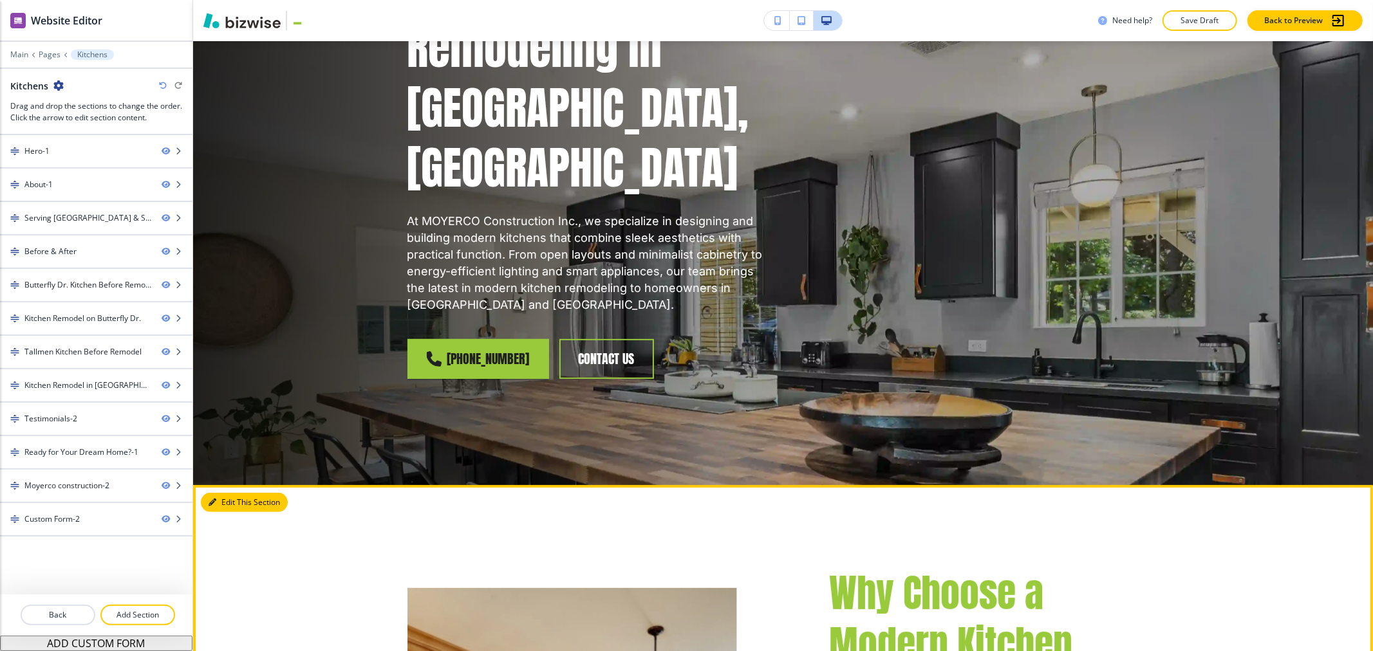
click at [219, 493] on button "Edit This Section" at bounding box center [244, 502] width 87 height 19
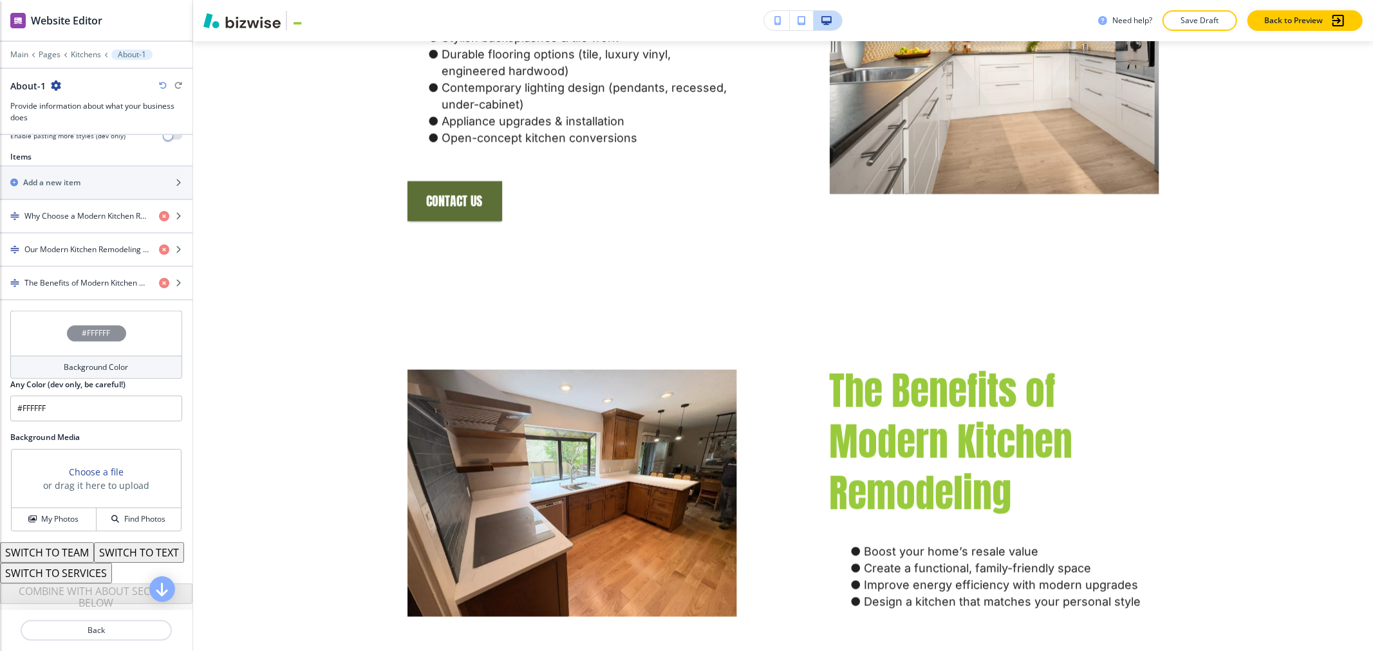
scroll to position [465, 0]
click at [86, 289] on div "button" at bounding box center [96, 294] width 192 height 10
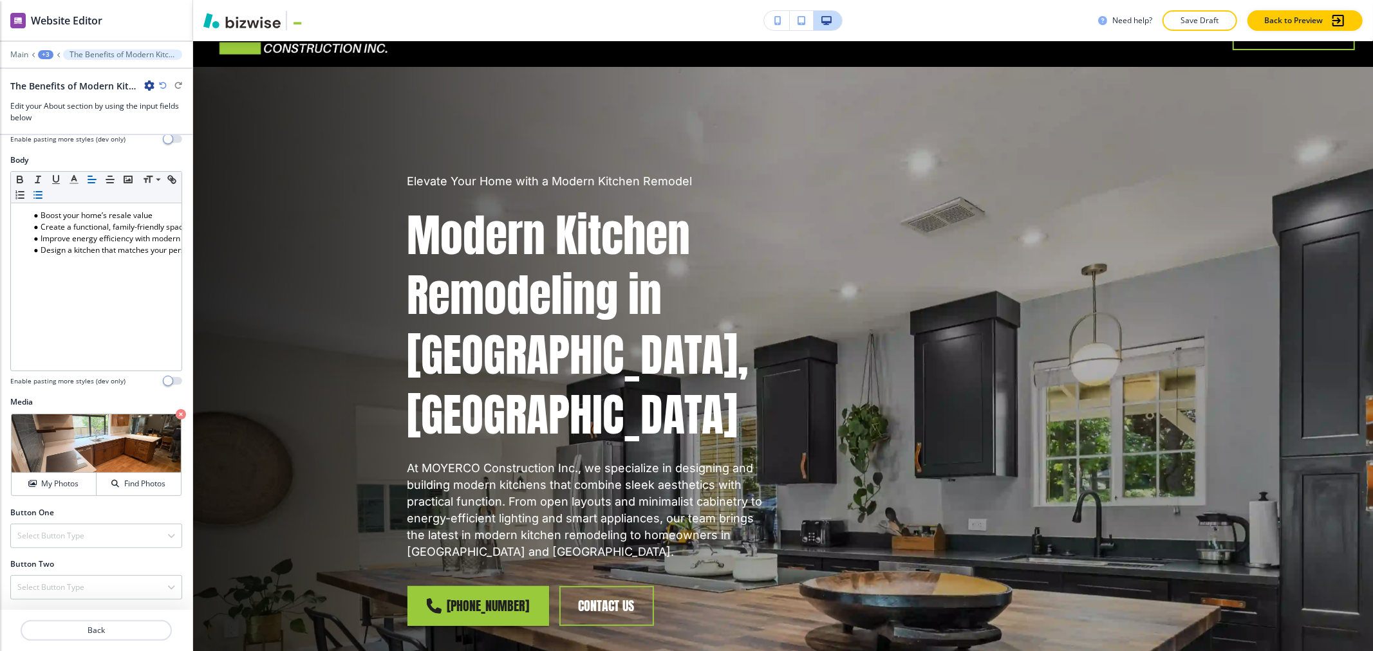
scroll to position [0, 0]
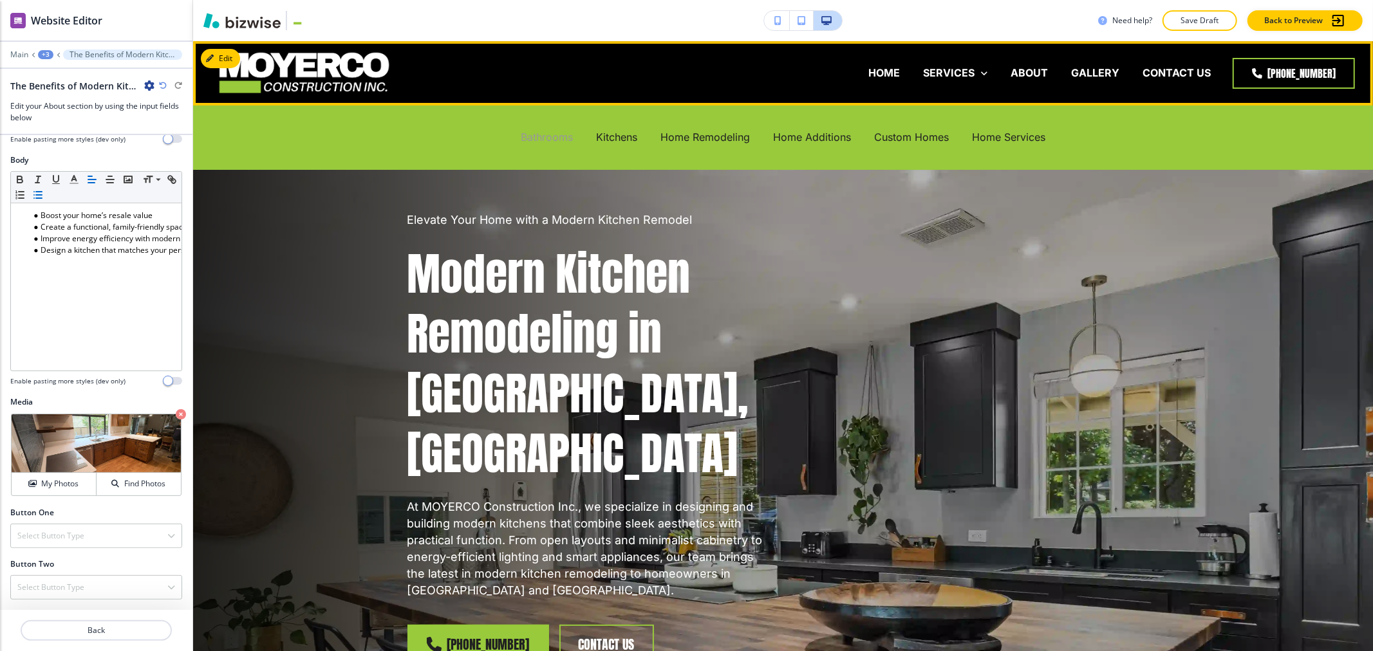
click at [534, 136] on p "Bathrooms" at bounding box center [547, 137] width 52 height 15
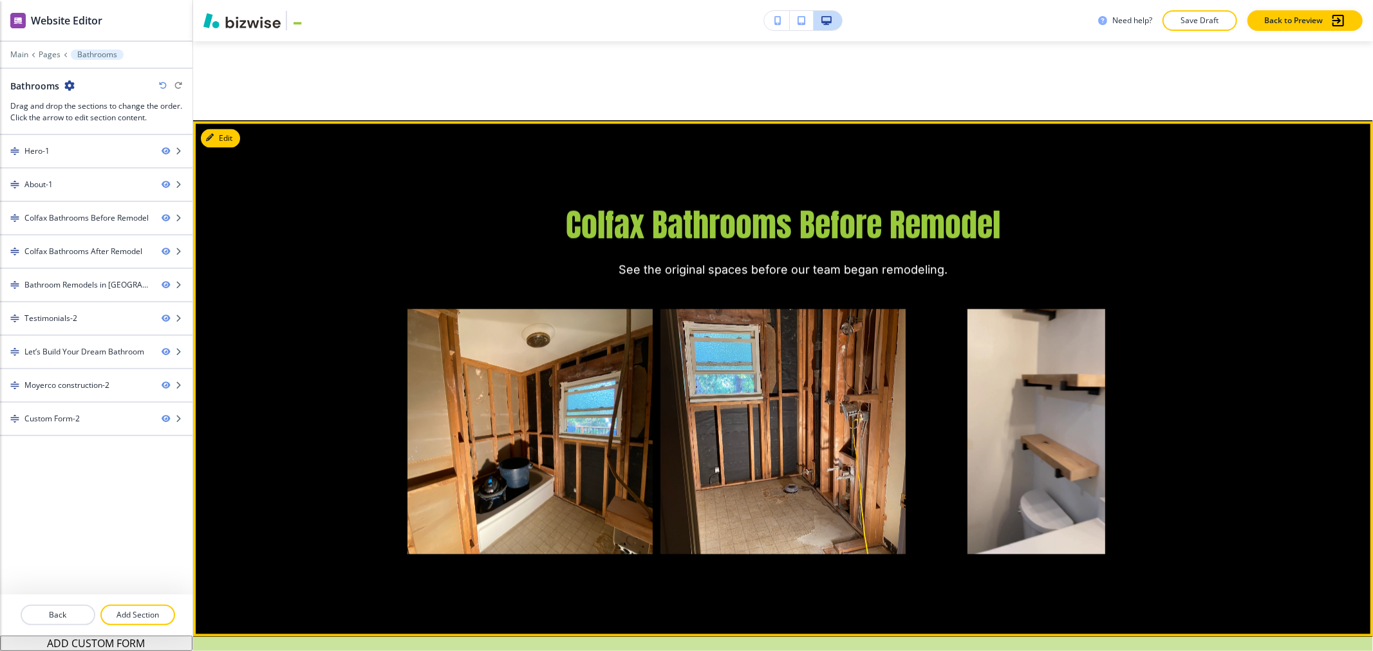
scroll to position [2431, 0]
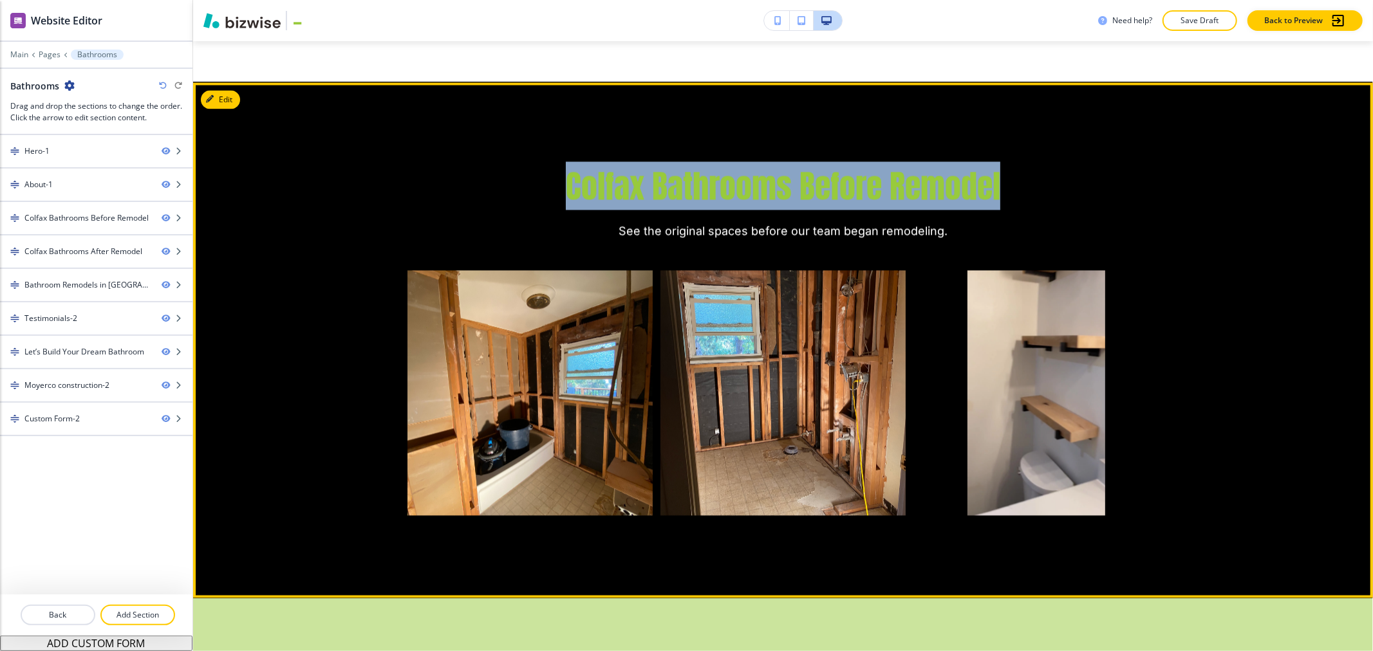
drag, startPoint x: 555, startPoint y: 105, endPoint x: 1070, endPoint y: 105, distance: 514.9
click at [1070, 165] on div "Colfax Bathrooms Before Remodel See the original spaces before our team began r…" at bounding box center [783, 202] width 752 height 75
click at [951, 162] on span "Colfax Bathrooms Before Remodel" at bounding box center [783, 186] width 434 height 48
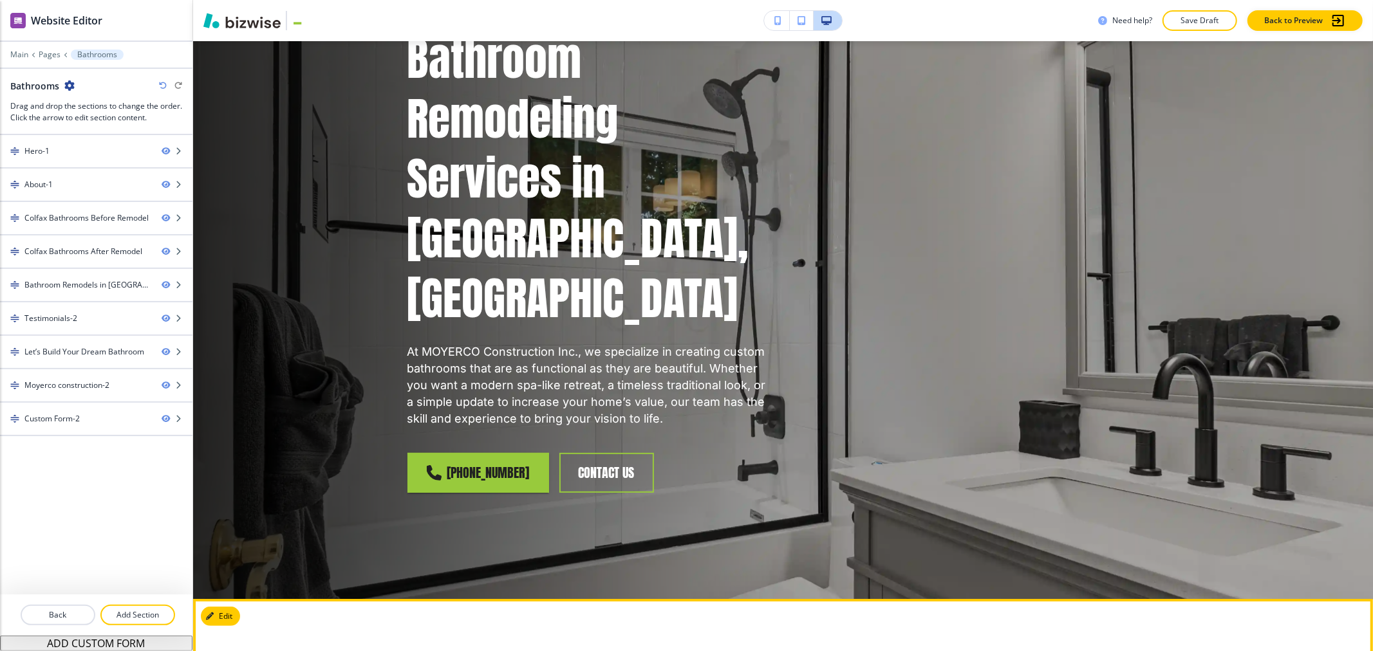
scroll to position [0, 0]
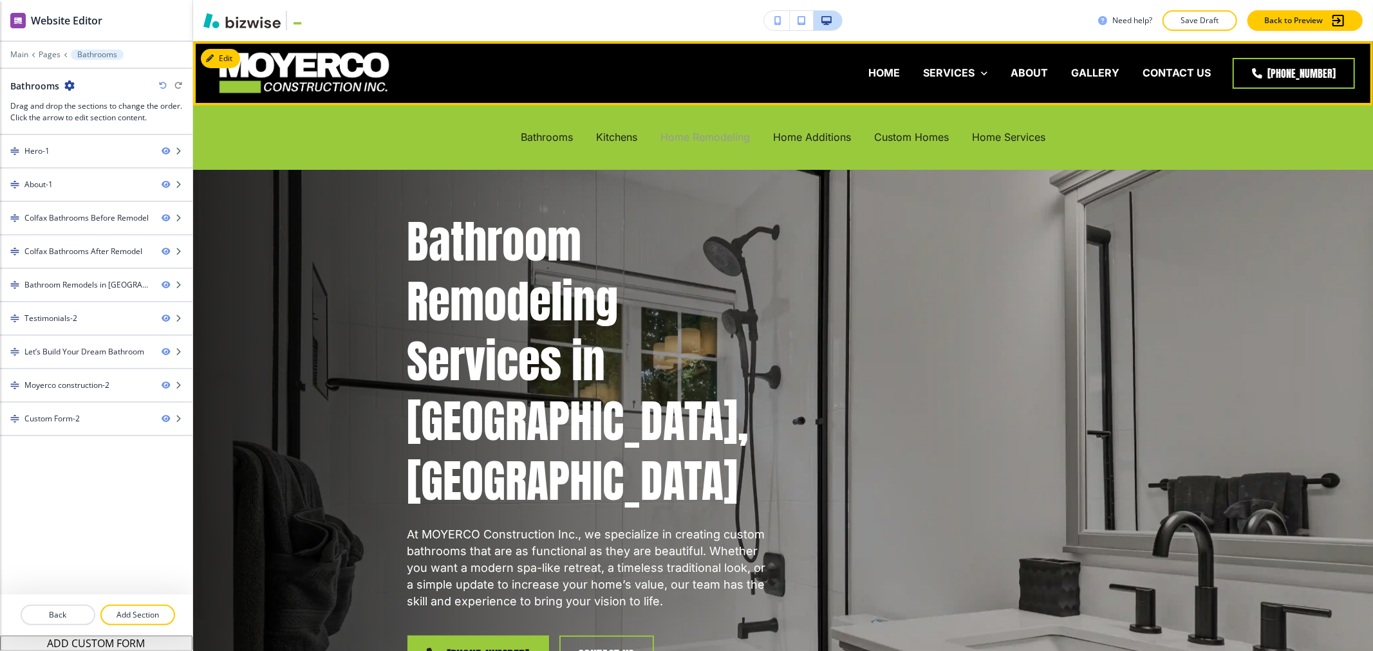
click at [723, 142] on p "Home Remodeling" at bounding box center [704, 137] width 89 height 15
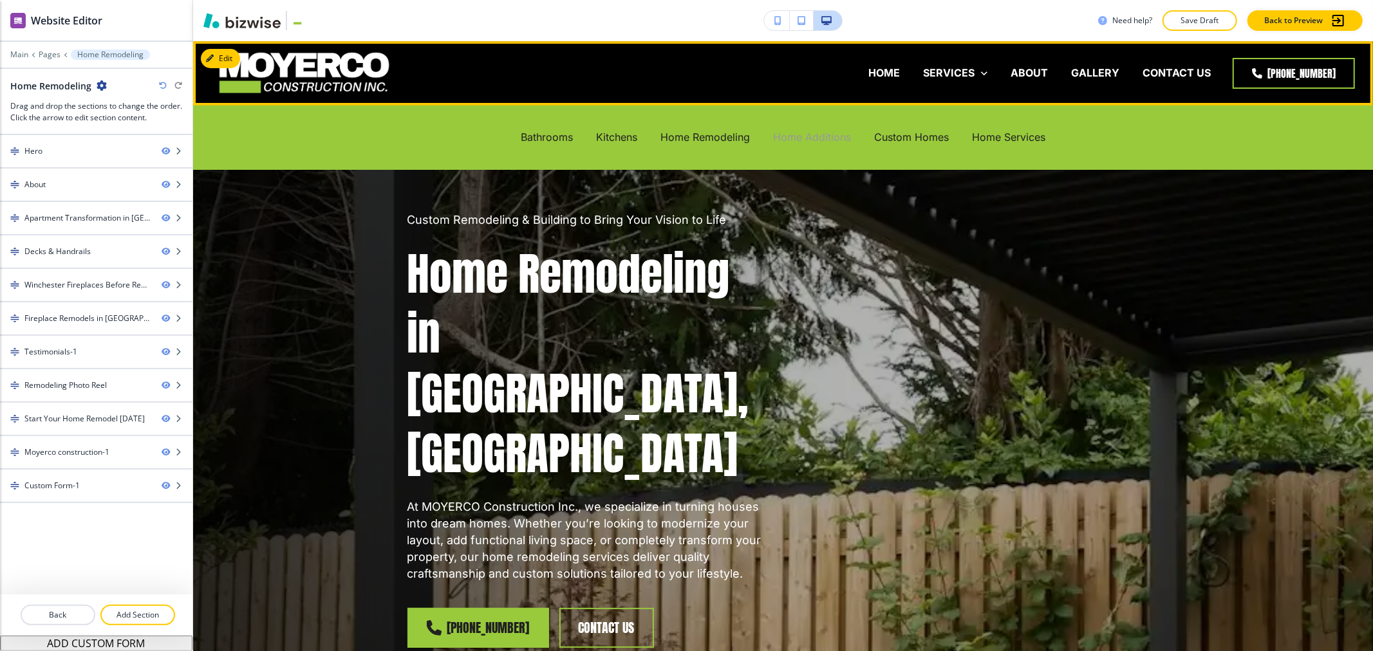
click at [825, 138] on p "Home Additions" at bounding box center [812, 137] width 78 height 15
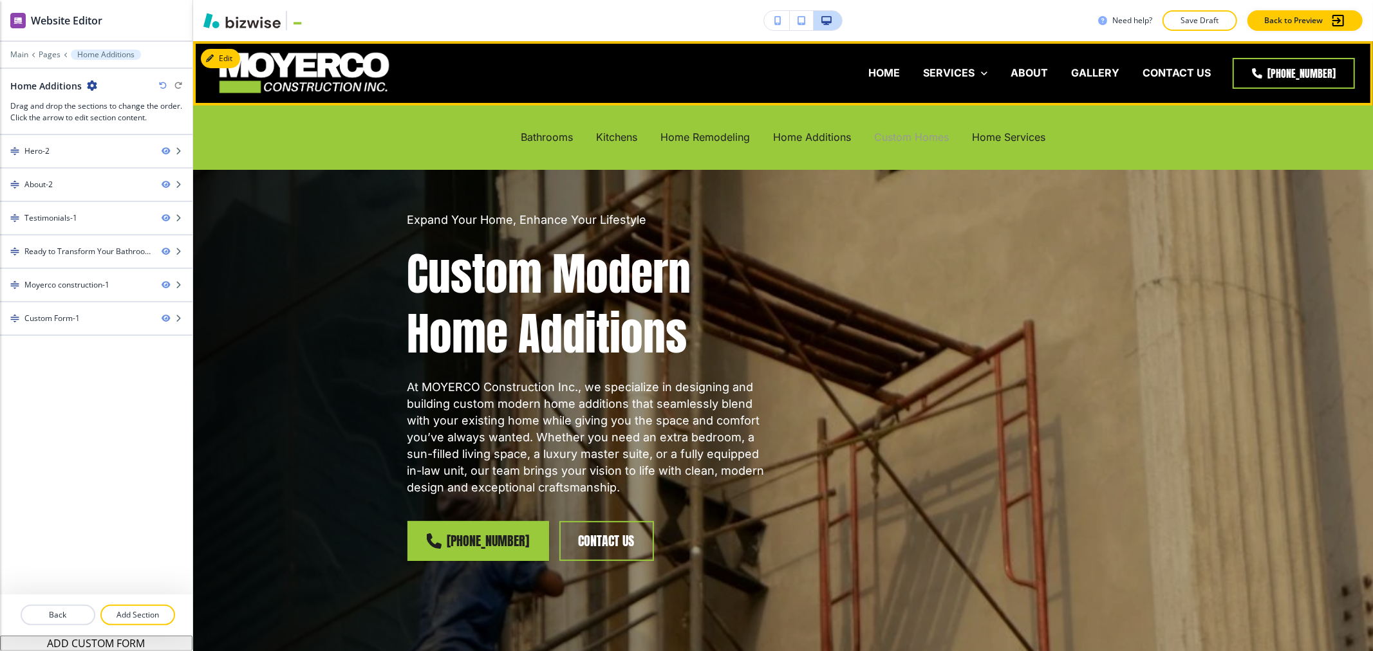
click at [911, 137] on p "Custom Homes" at bounding box center [911, 137] width 75 height 15
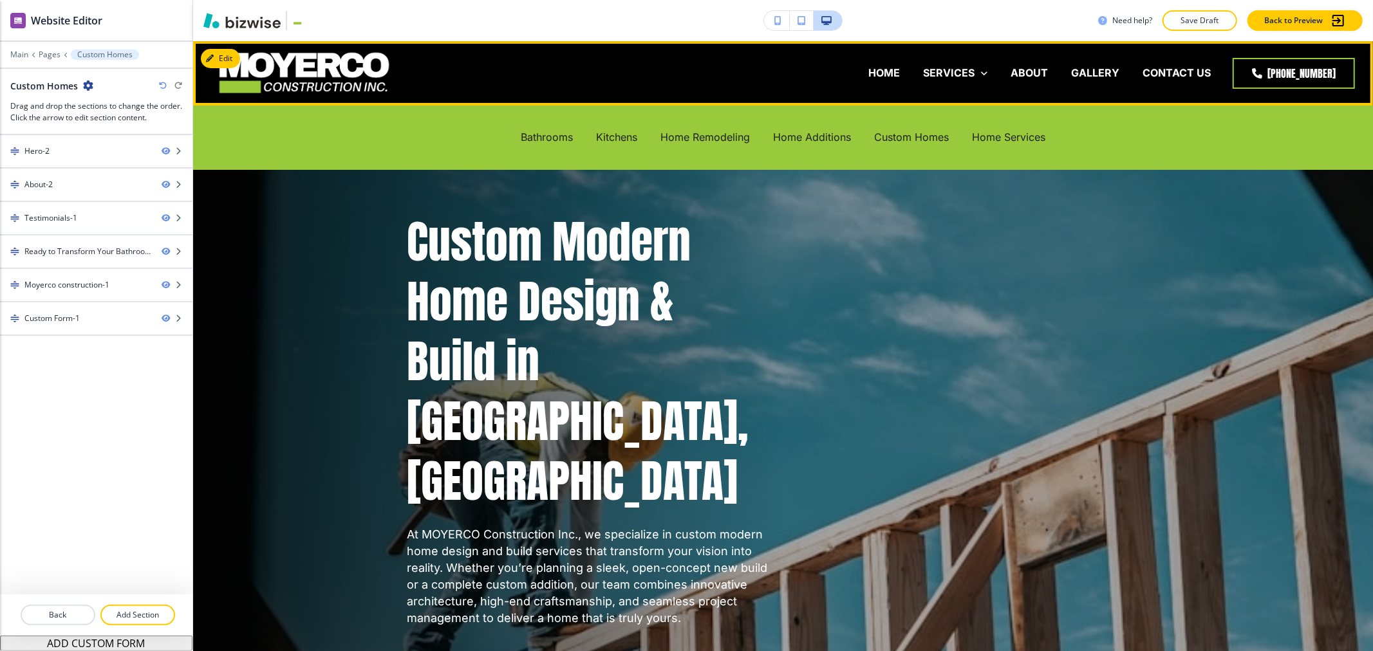
click at [917, 147] on div "Custom Homes" at bounding box center [912, 137] width 98 height 51
click at [919, 135] on p "Custom Homes" at bounding box center [911, 137] width 75 height 15
click at [982, 136] on p "Home Services" at bounding box center [1008, 137] width 73 height 15
